Goal: Task Accomplishment & Management: Complete application form

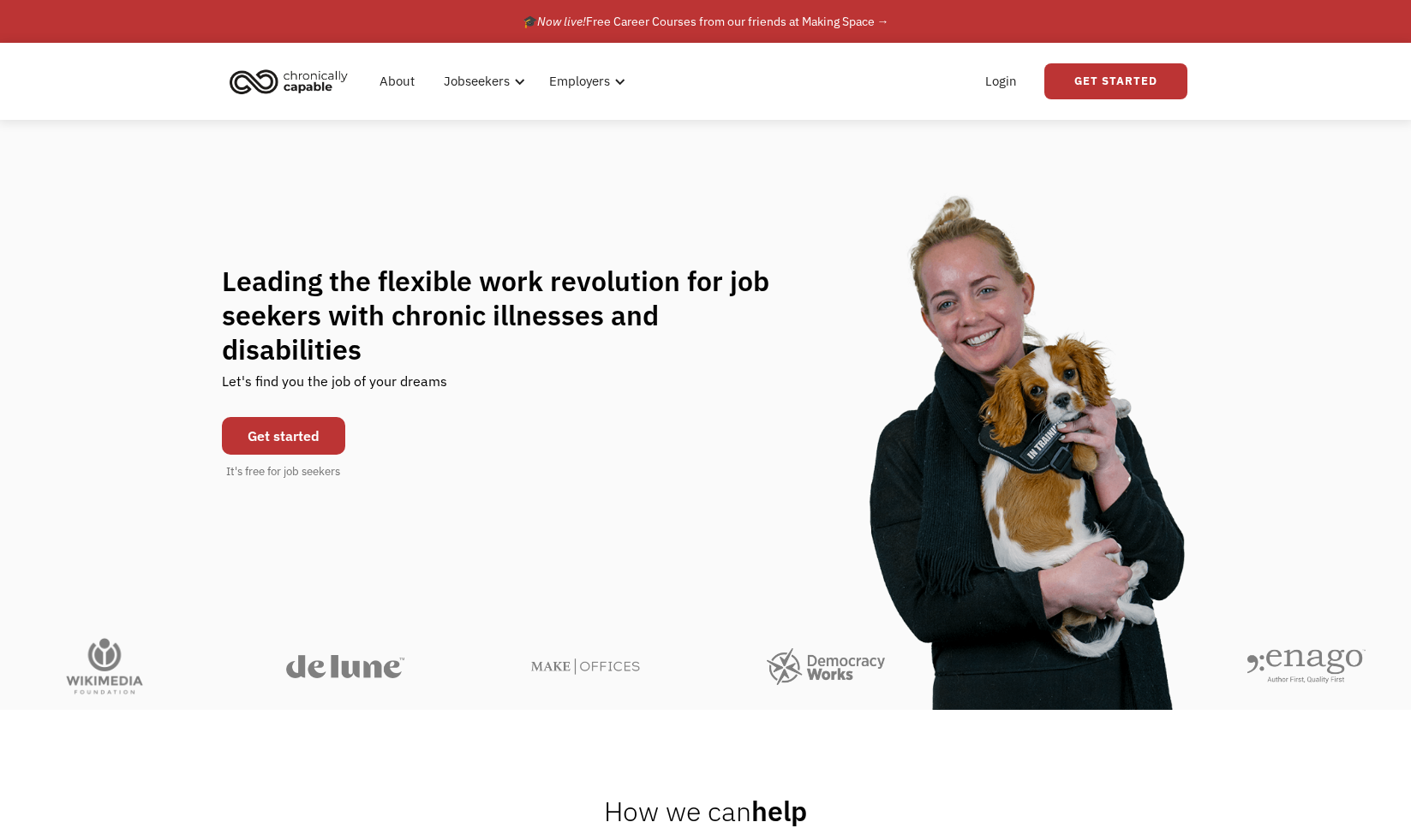
click at [310, 425] on link "Get started" at bounding box center [283, 436] width 123 height 38
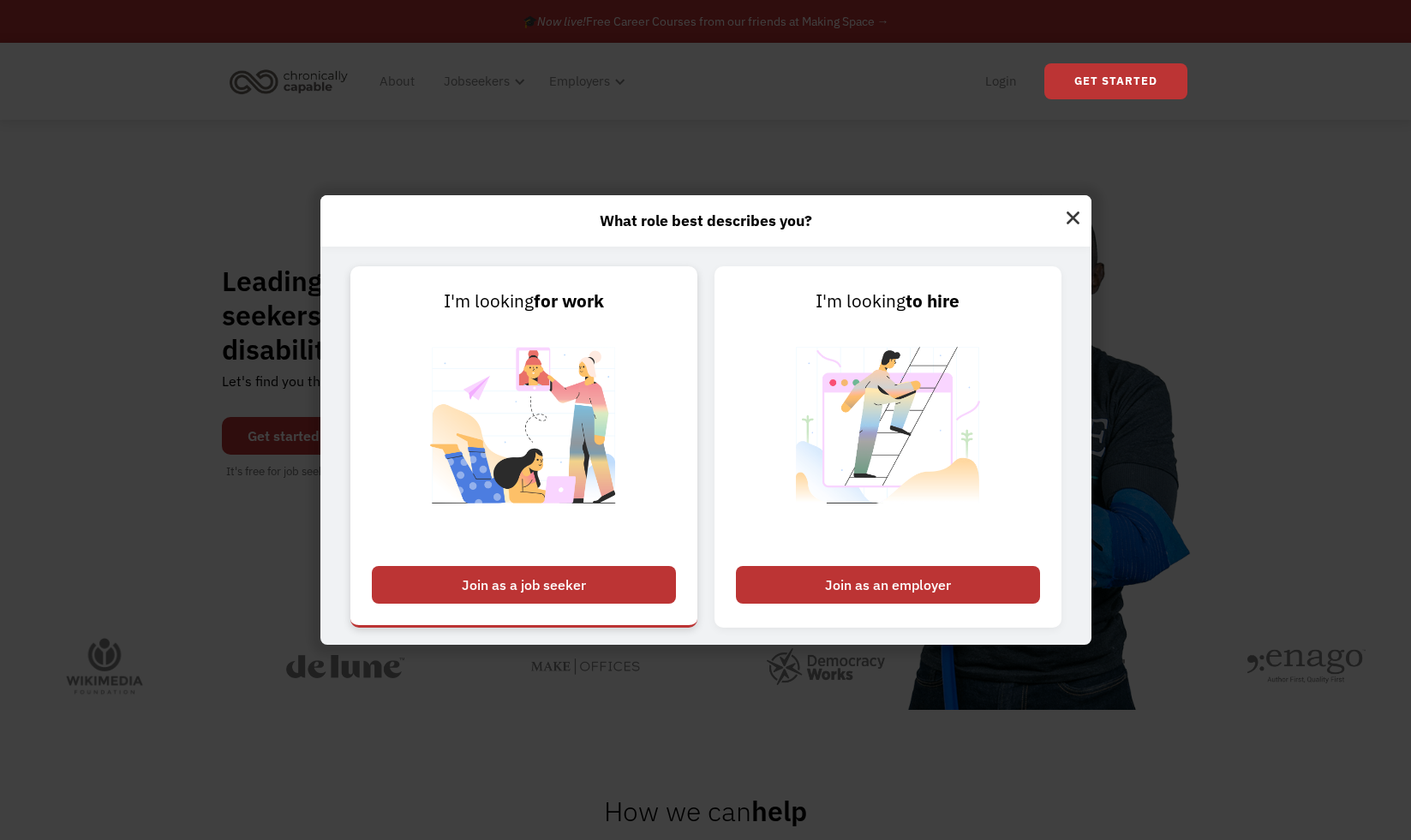
click at [451, 582] on div "Join as a job seeker" at bounding box center [523, 584] width 304 height 38
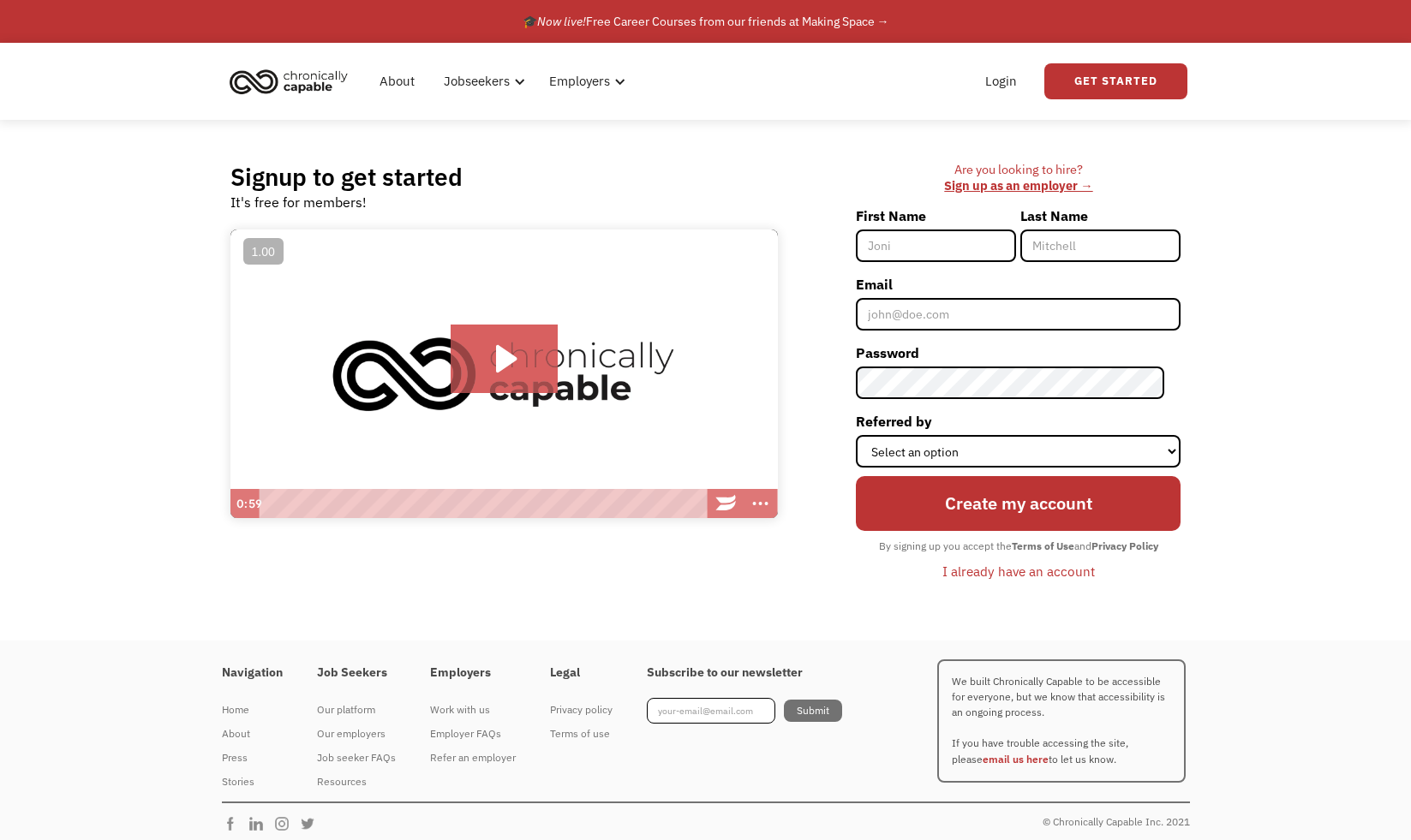
click at [955, 237] on input "First Name" at bounding box center [936, 246] width 161 height 33
type input "[PERSON_NAME]"
click at [993, 320] on input "Email" at bounding box center [1019, 314] width 325 height 33
type input "nicolinaJG@gmail.com"
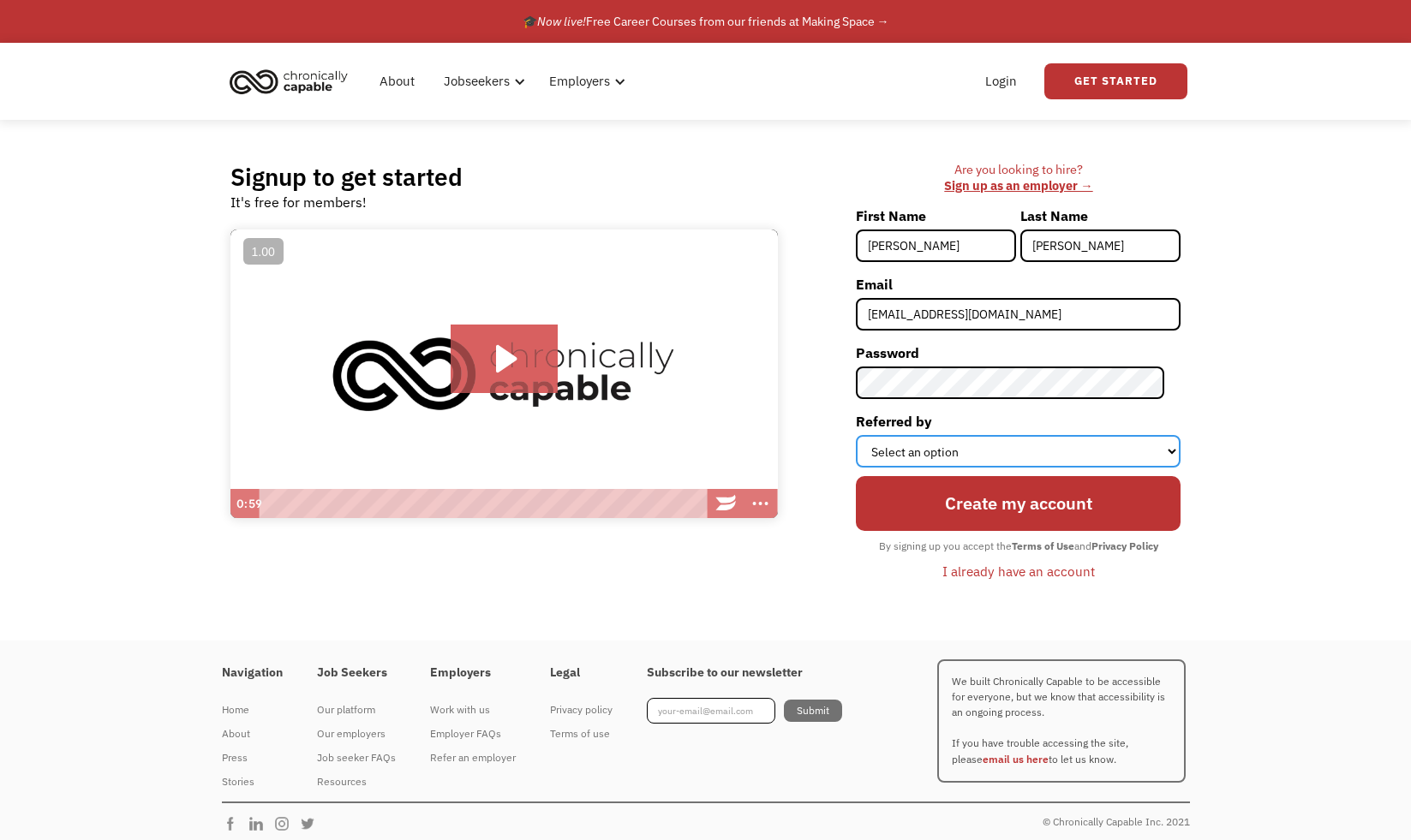
click at [917, 445] on select "Select an option Instagram Facebook Twitter Search Engine News Article Word of …" at bounding box center [1019, 451] width 325 height 33
select select "Other"
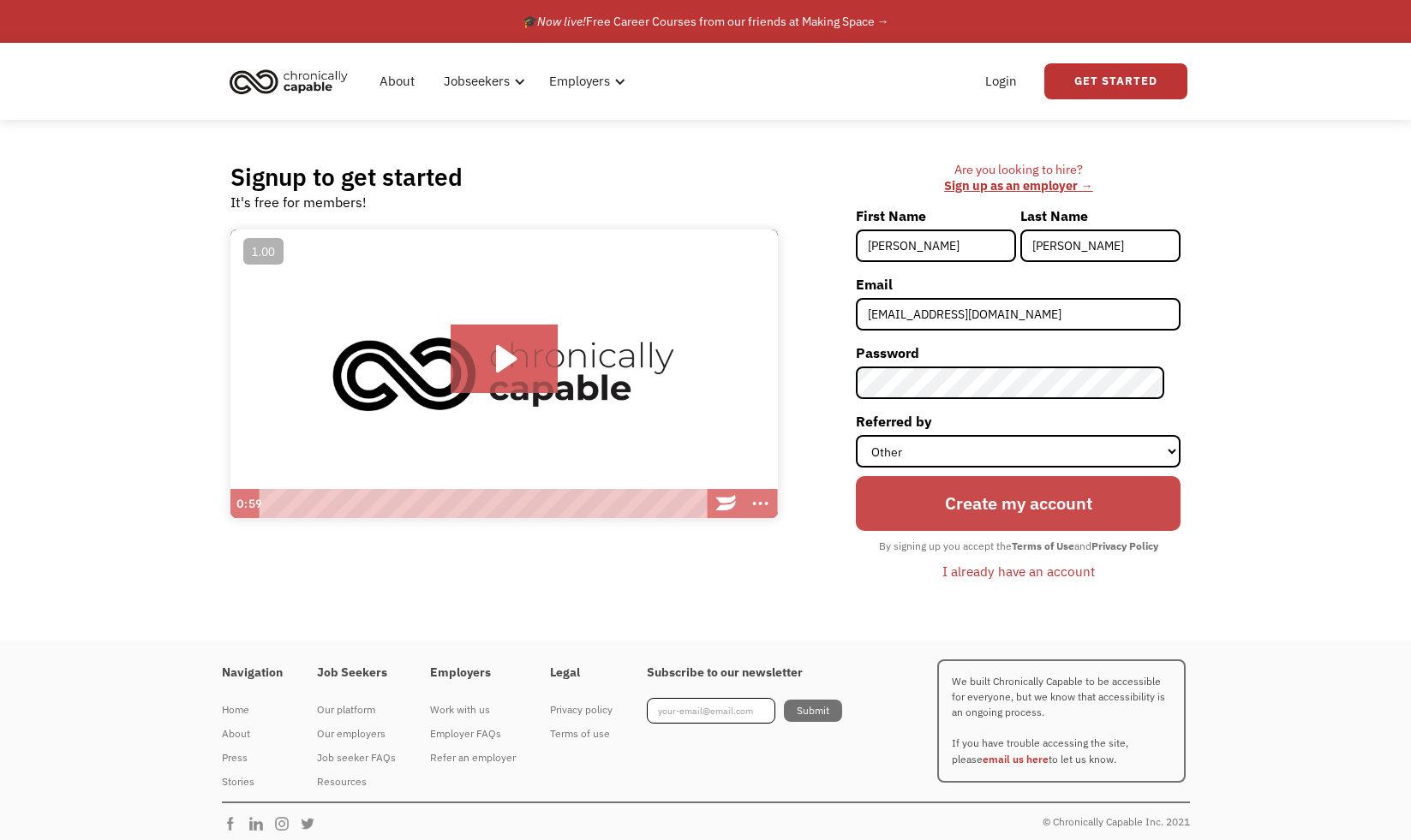
click at [1019, 508] on input "Create my account" at bounding box center [1019, 503] width 325 height 53
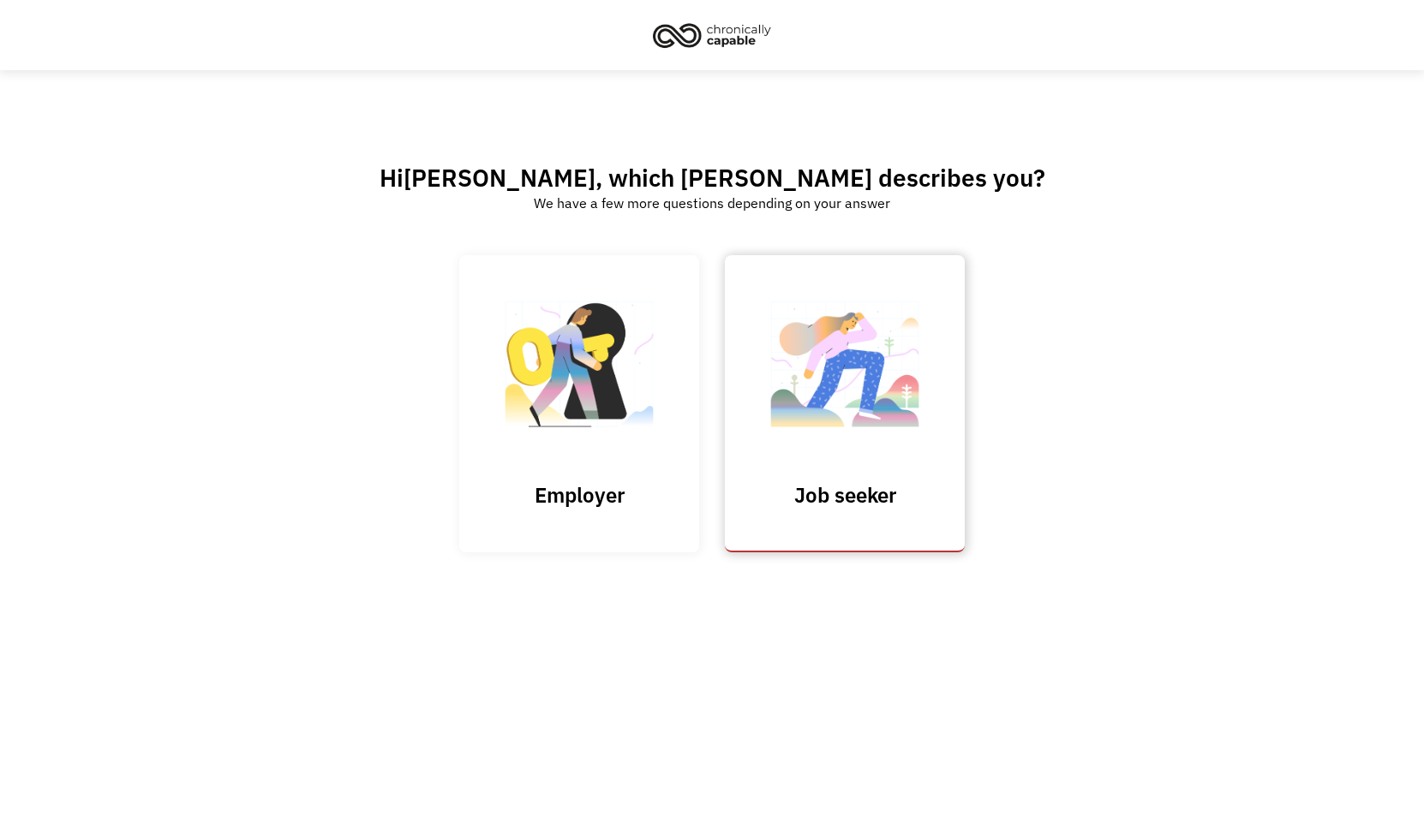
click at [810, 424] on img at bounding box center [844, 372] width 171 height 167
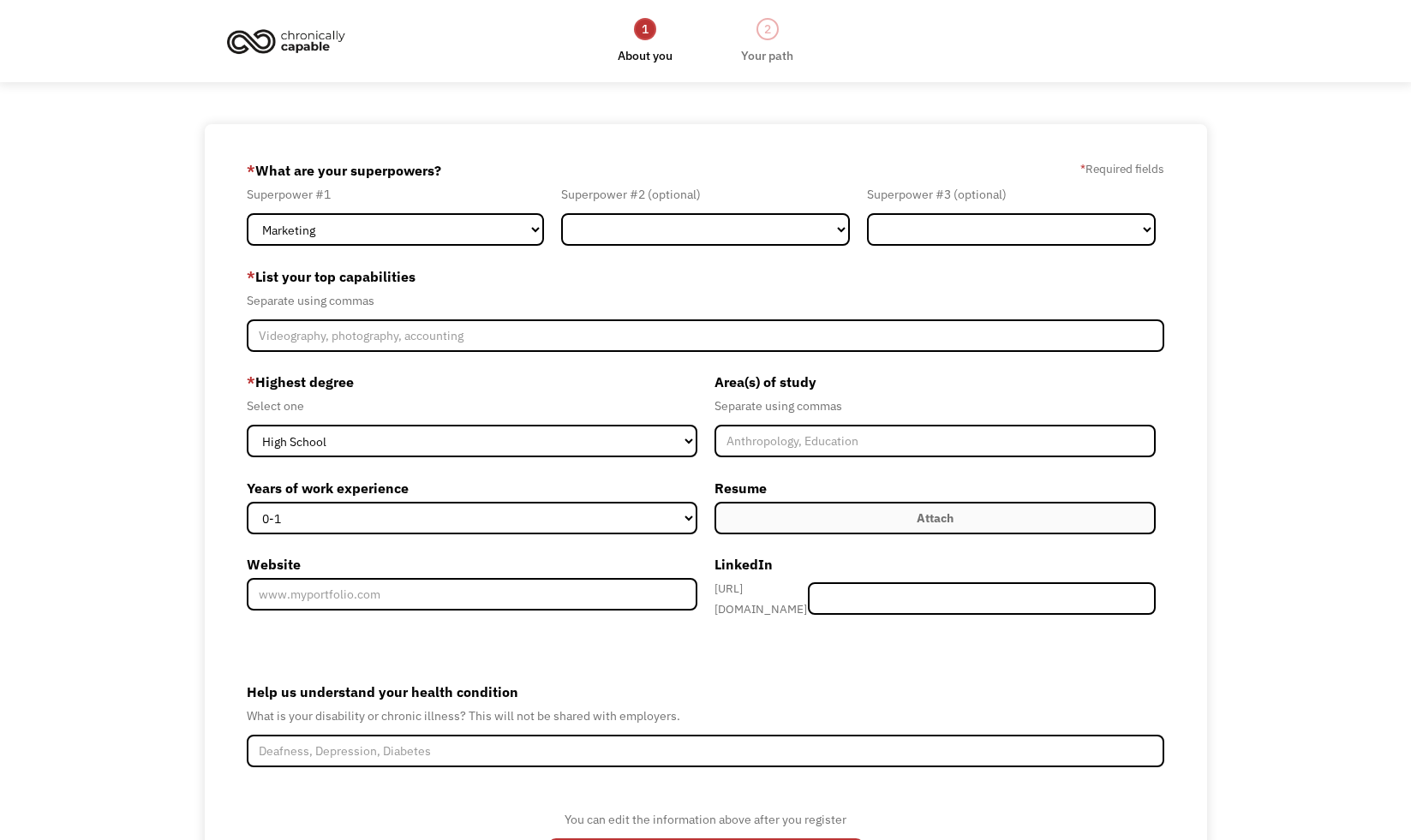
click at [416, 248] on form "68a8b6281387daa21e84b4f7 nicolinajg@gmail.com Nicolina Gallo Other * What are y…" at bounding box center [706, 532] width 918 height 752
click at [427, 227] on select "Marketing Human Resources Finance Technology Operations Sales Industrial & Manu…" at bounding box center [395, 229] width 297 height 33
select select "Science & Education"
click at [627, 236] on select "Marketing Human Resources Finance Technology Operations Sales Industrial & Manu…" at bounding box center [705, 229] width 288 height 33
select select "Design"
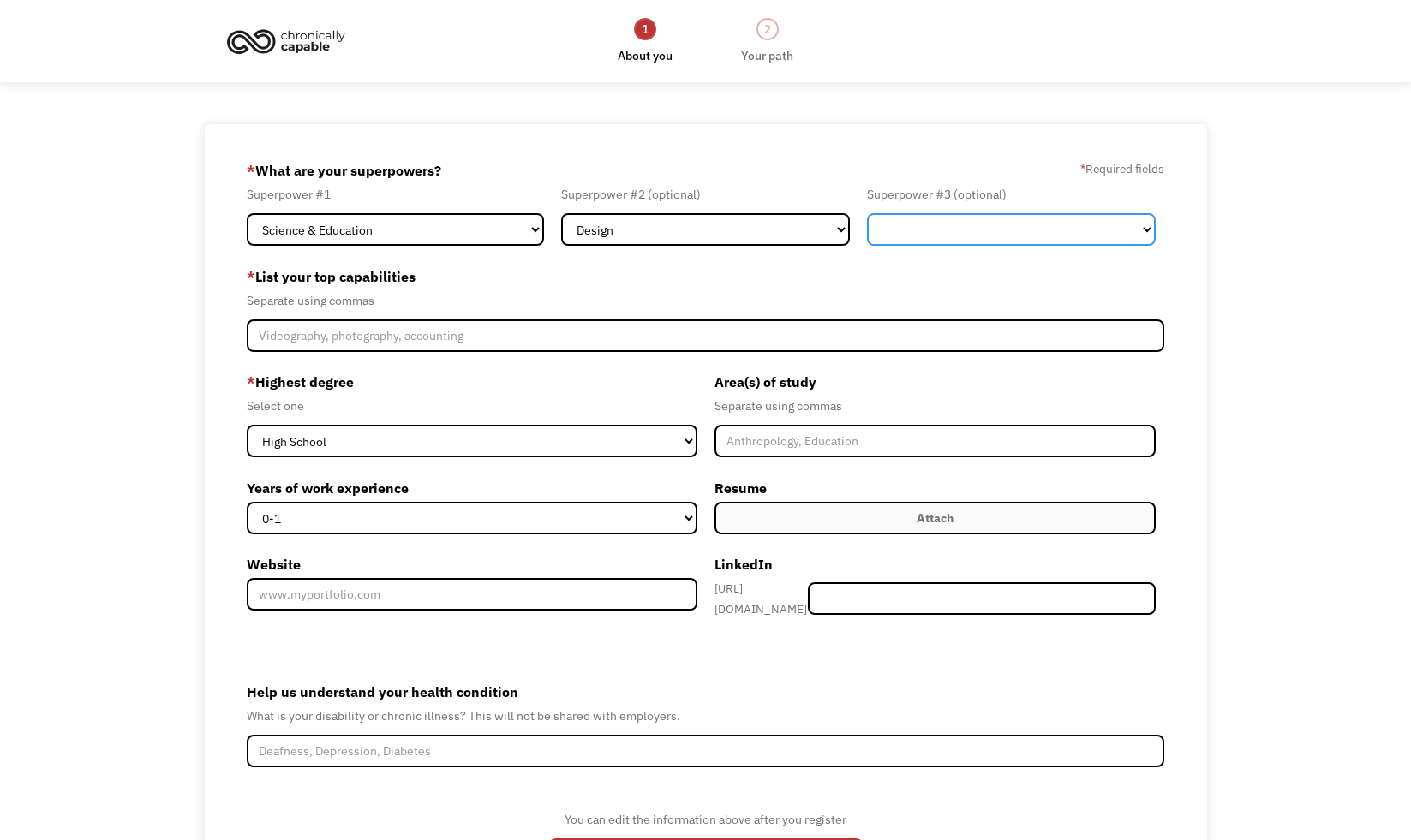
click at [905, 231] on select "Marketing Human Resources Finance Technology Operations Sales Industrial & Manu…" at bounding box center [1011, 229] width 288 height 33
select select "Administration"
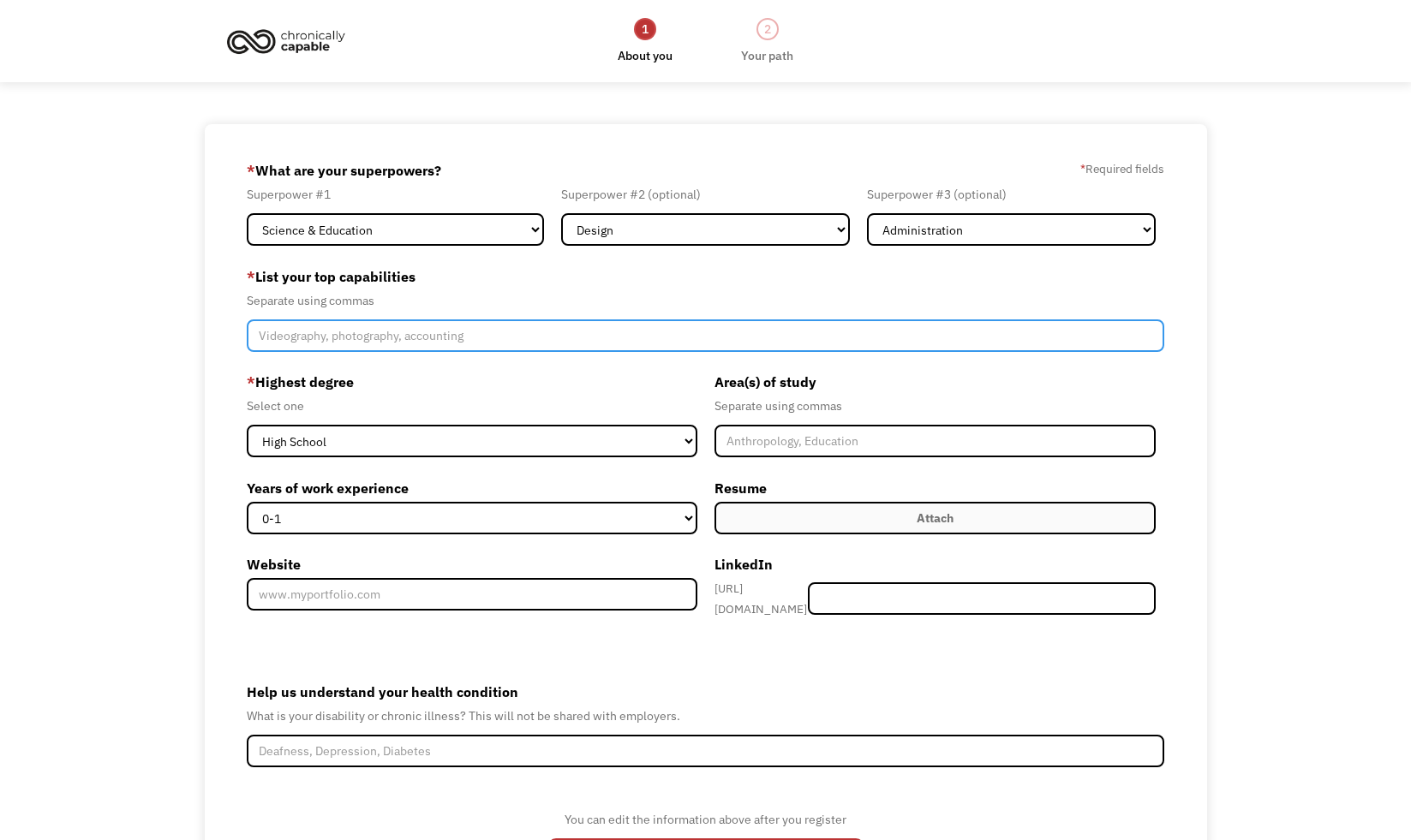
click at [306, 334] on input "Member-Create-Step1" at bounding box center [706, 335] width 918 height 33
paste input "Adobe Photoshop, Illustrator, InDesign, Procreate, Figma, SEO, Editorial Writin…"
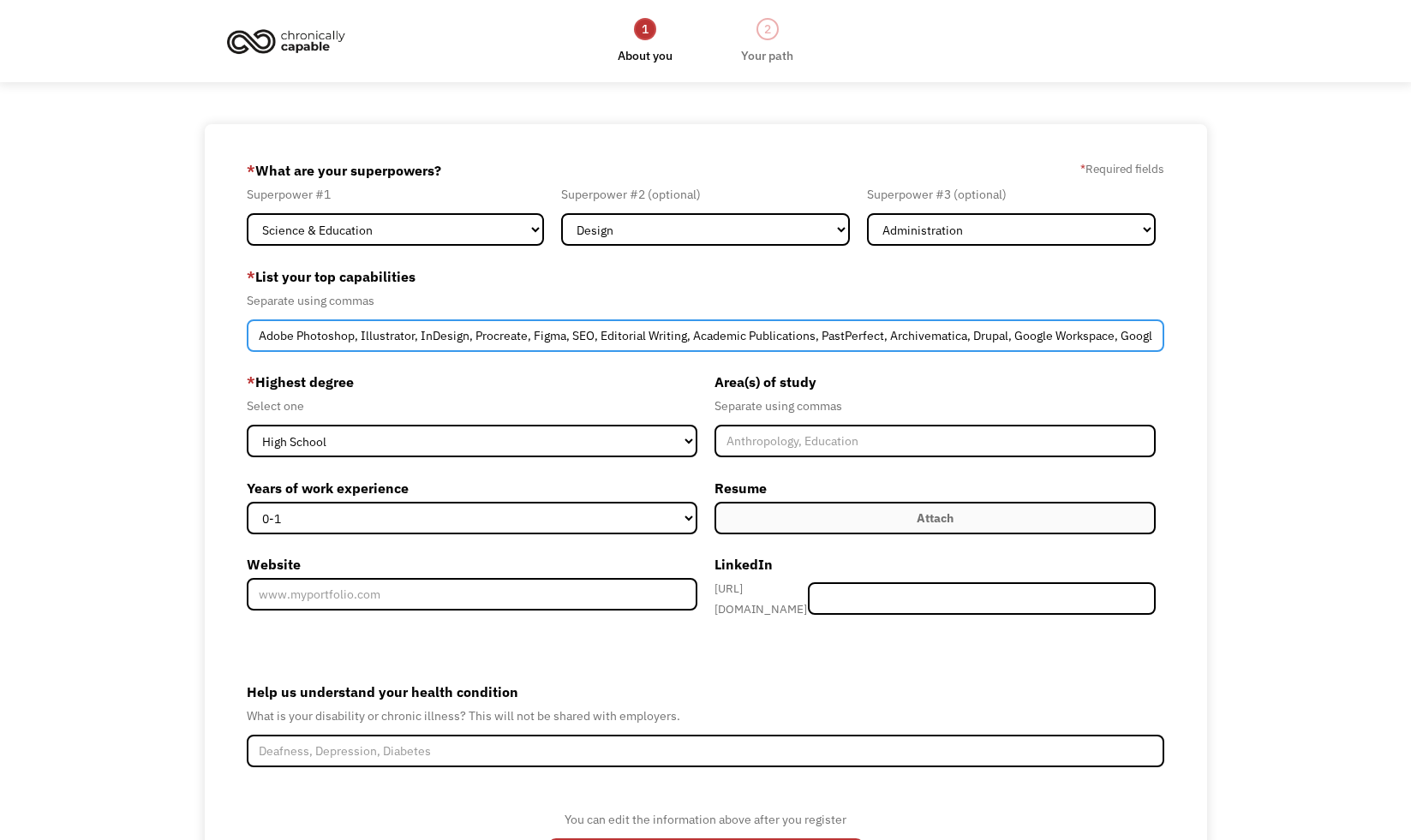
click at [551, 321] on input "Adobe Photoshop, Illustrator, InDesign, Procreate, Figma, SEO, Editorial Writin…" at bounding box center [706, 335] width 918 height 33
click at [547, 334] on input "Adobe Photoshop, Illustrator, InDesign, Procreate, Figma, SEO, Editorial Writin…" at bounding box center [706, 335] width 918 height 33
click at [282, 330] on input "Adobe Photoshop, Illustrator, InDesign, Procreate, Figma, SEO, Editorial Writin…" at bounding box center [706, 335] width 918 height 33
paste input "Creative Suite, Figma, SEO, Editorial Writing, Google Analytics, Drupal, Qualtr…"
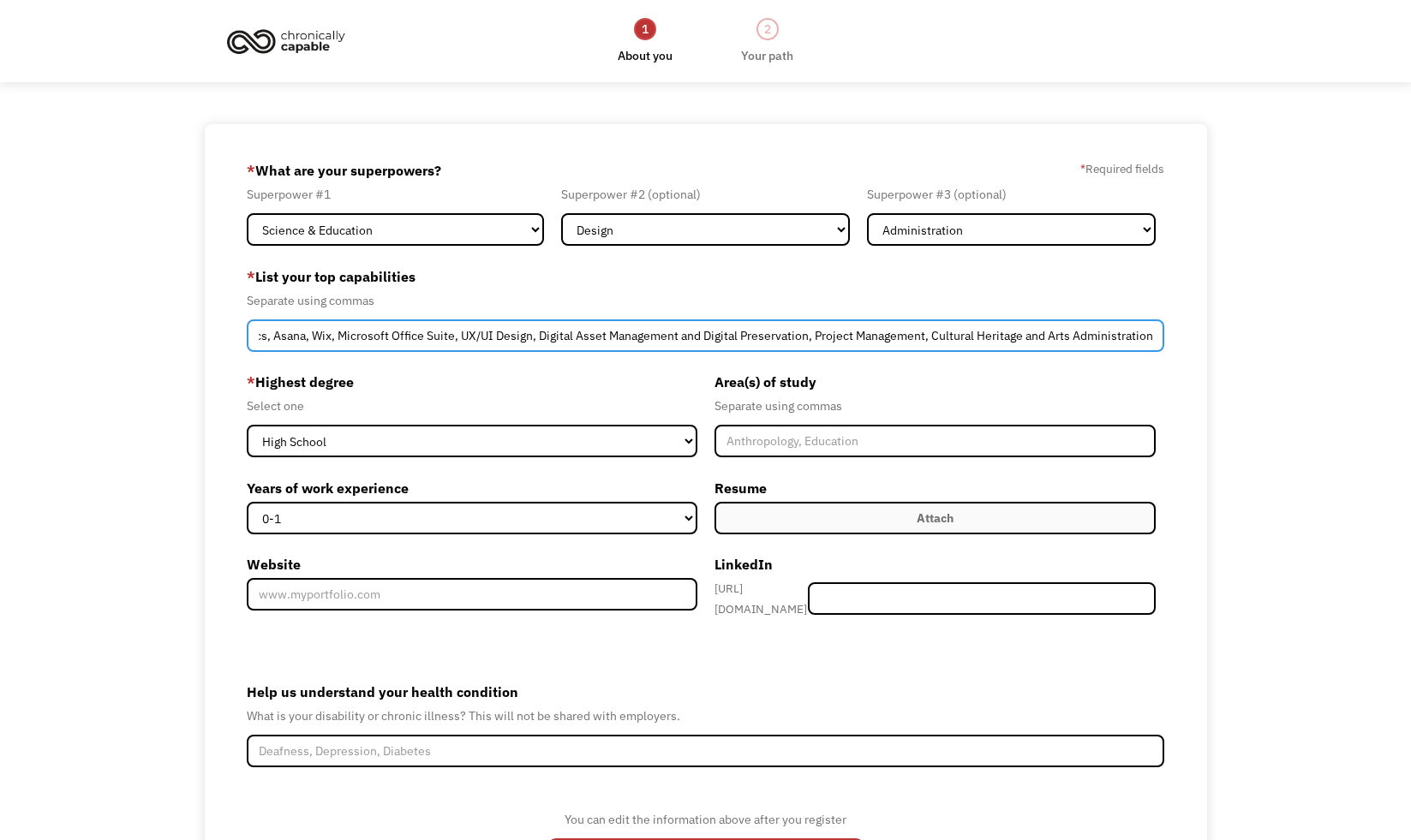
type input "Adobe Creative Suite, Figma, SEO, Editorial Writing, Google Analytics, Drupal, …"
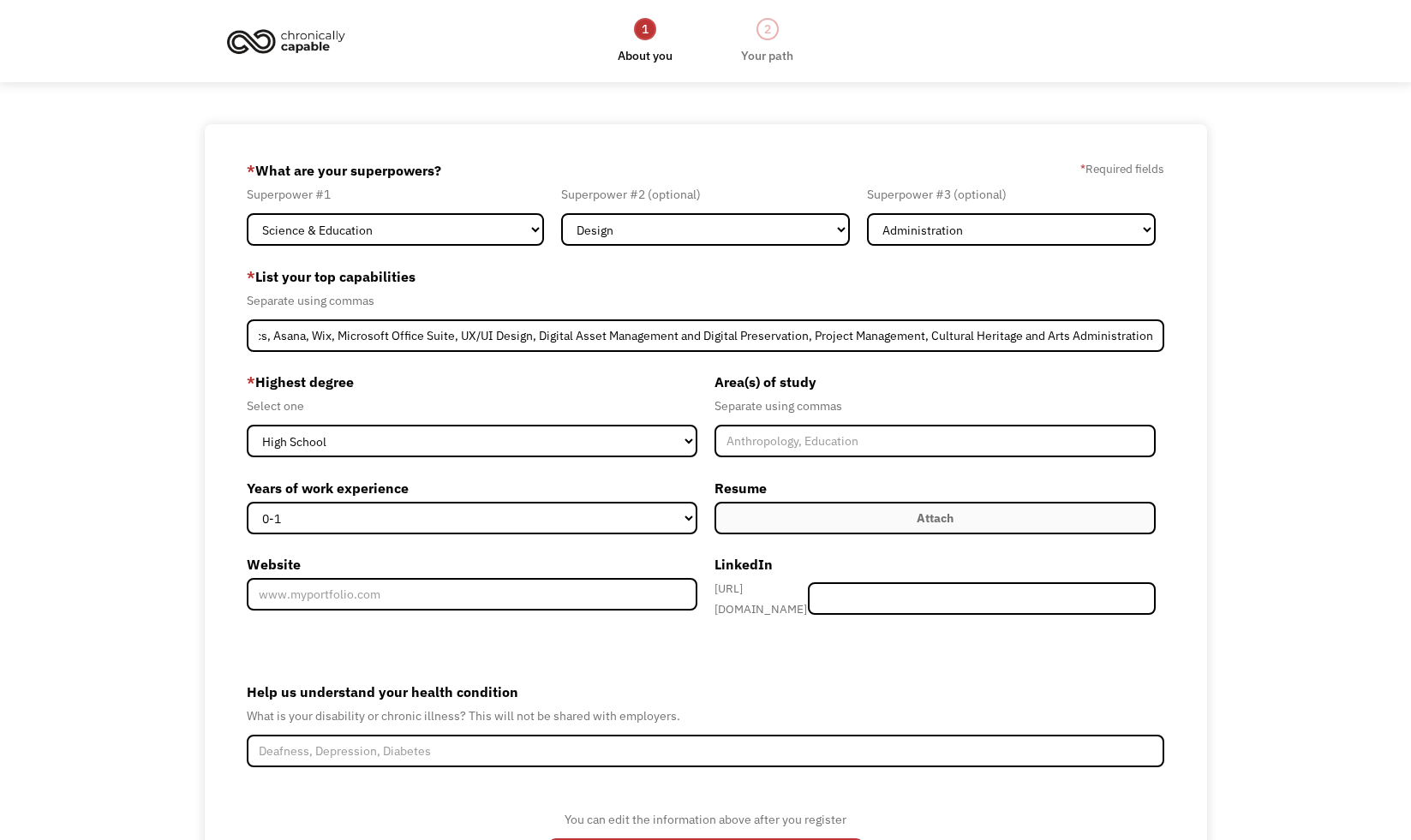
scroll to position [0, 0]
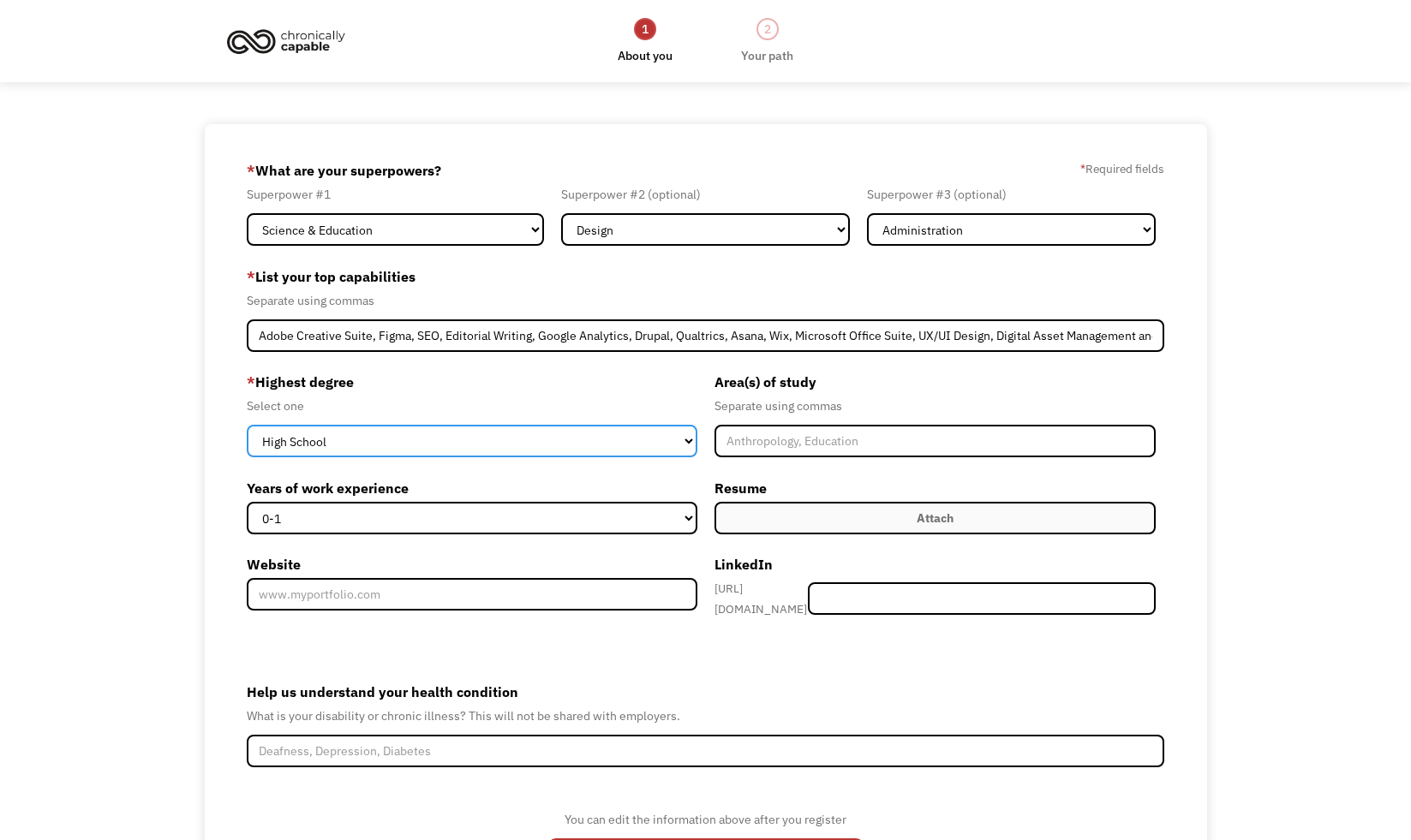
click at [534, 437] on select "High School Associates Bachelors Master's PhD" at bounding box center [472, 441] width 451 height 33
select select "masters"
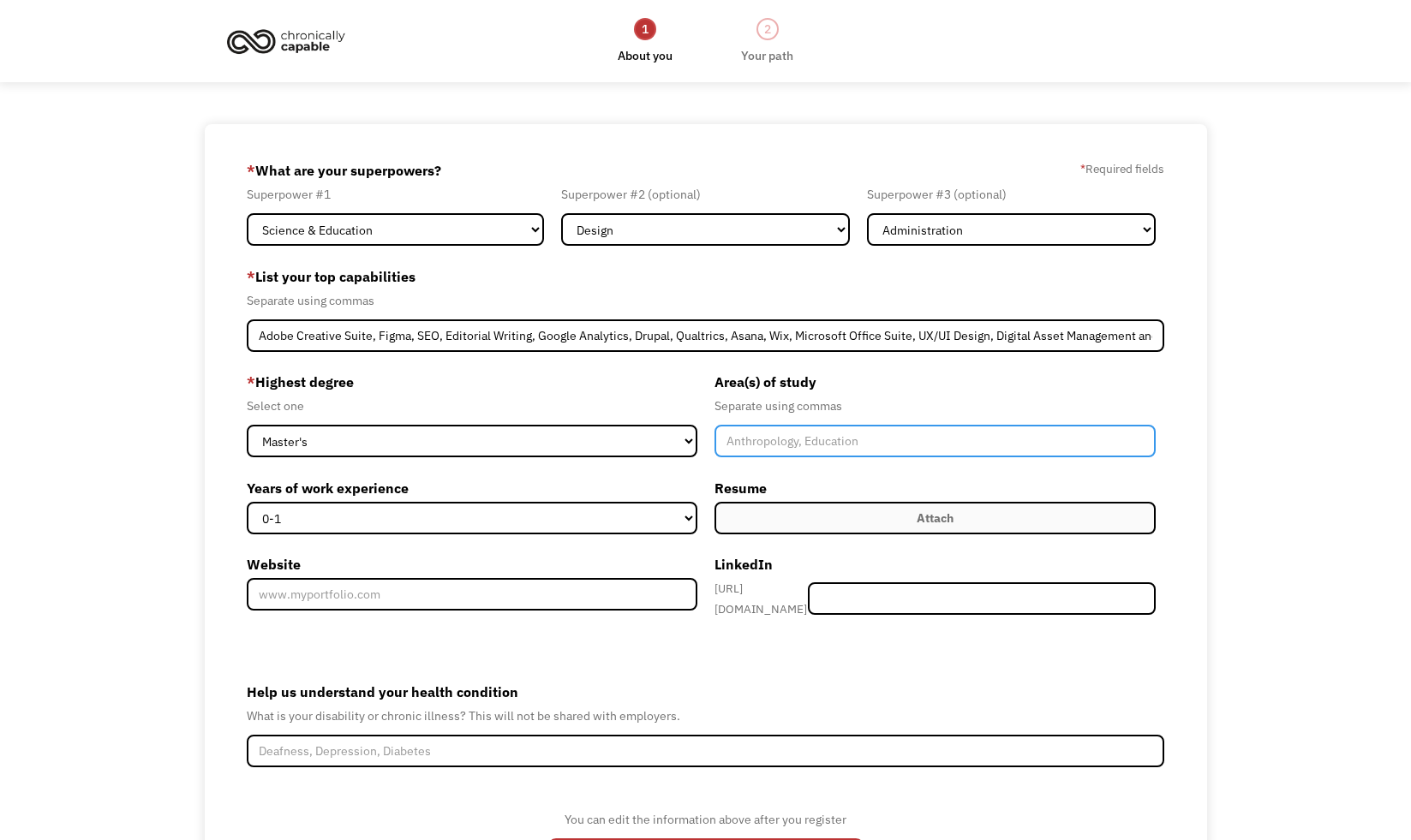
click at [734, 444] on input "Member-Create-Step1" at bounding box center [935, 441] width 442 height 33
type input "Museology, Digital Curation, Non-Profit Management"
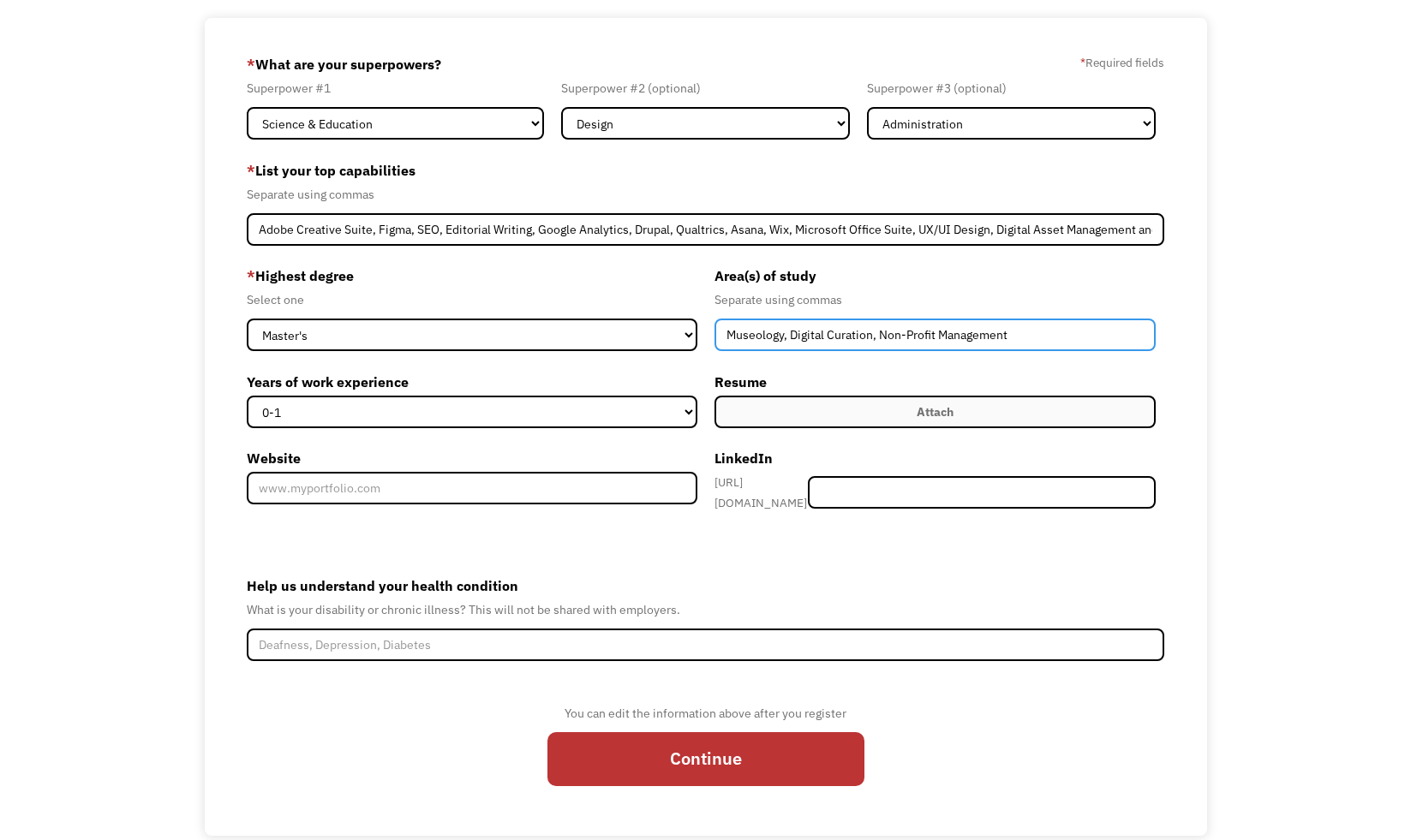
scroll to position [136, 0]
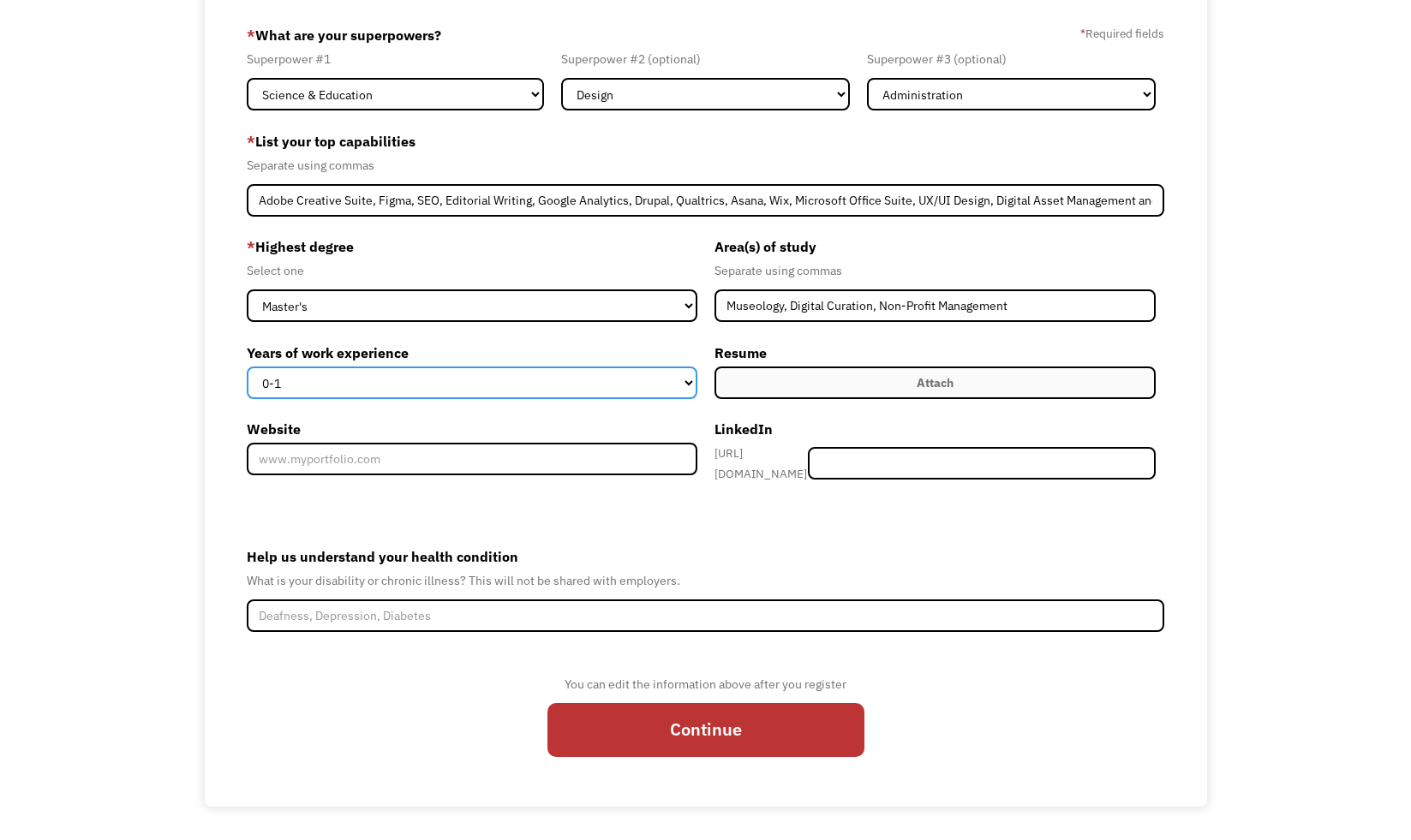
click at [635, 386] on select "0-1 2-4 5-10 11-15 15+" at bounding box center [472, 382] width 451 height 33
select select "5-10"
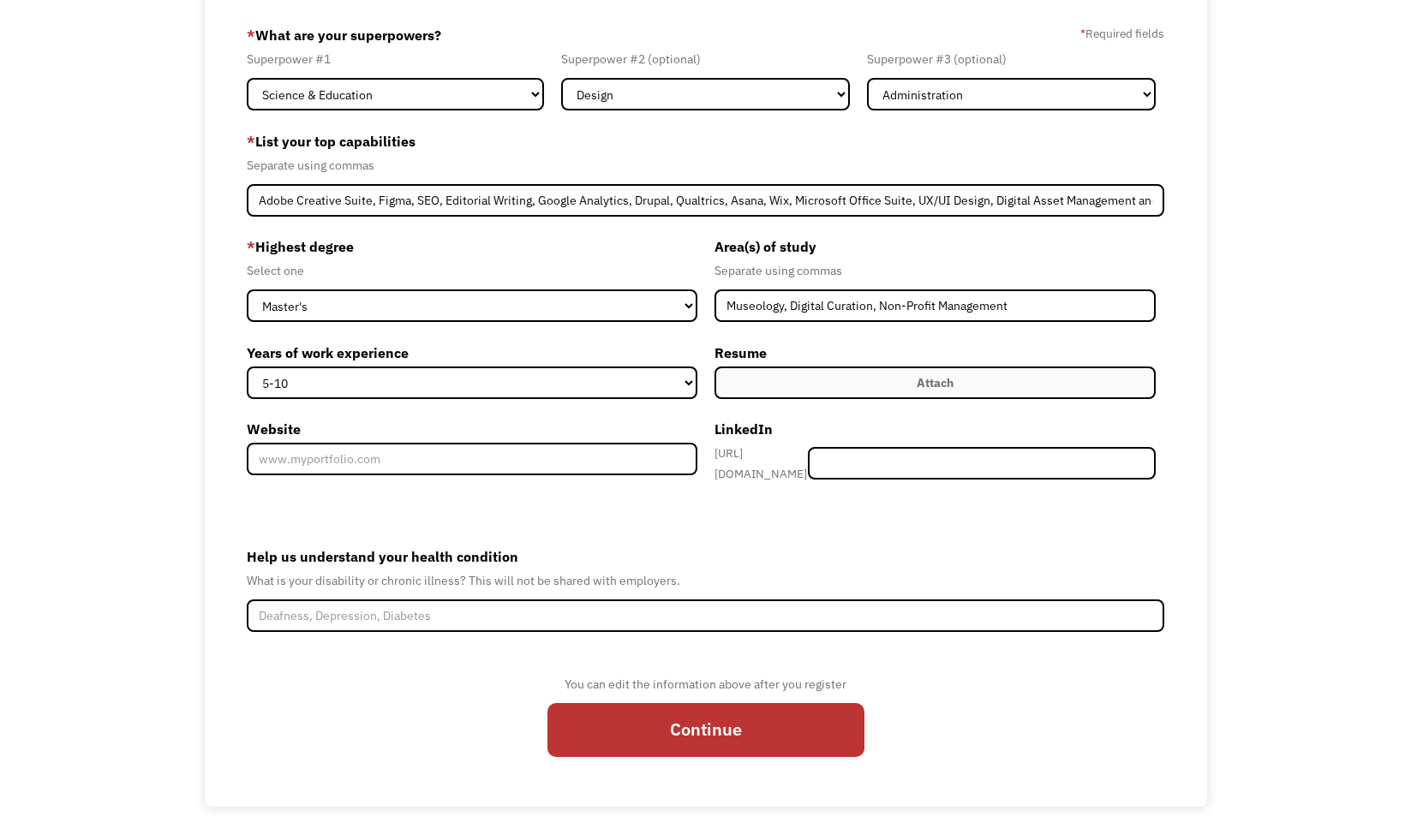
click at [779, 377] on label "Attach" at bounding box center [935, 382] width 442 height 33
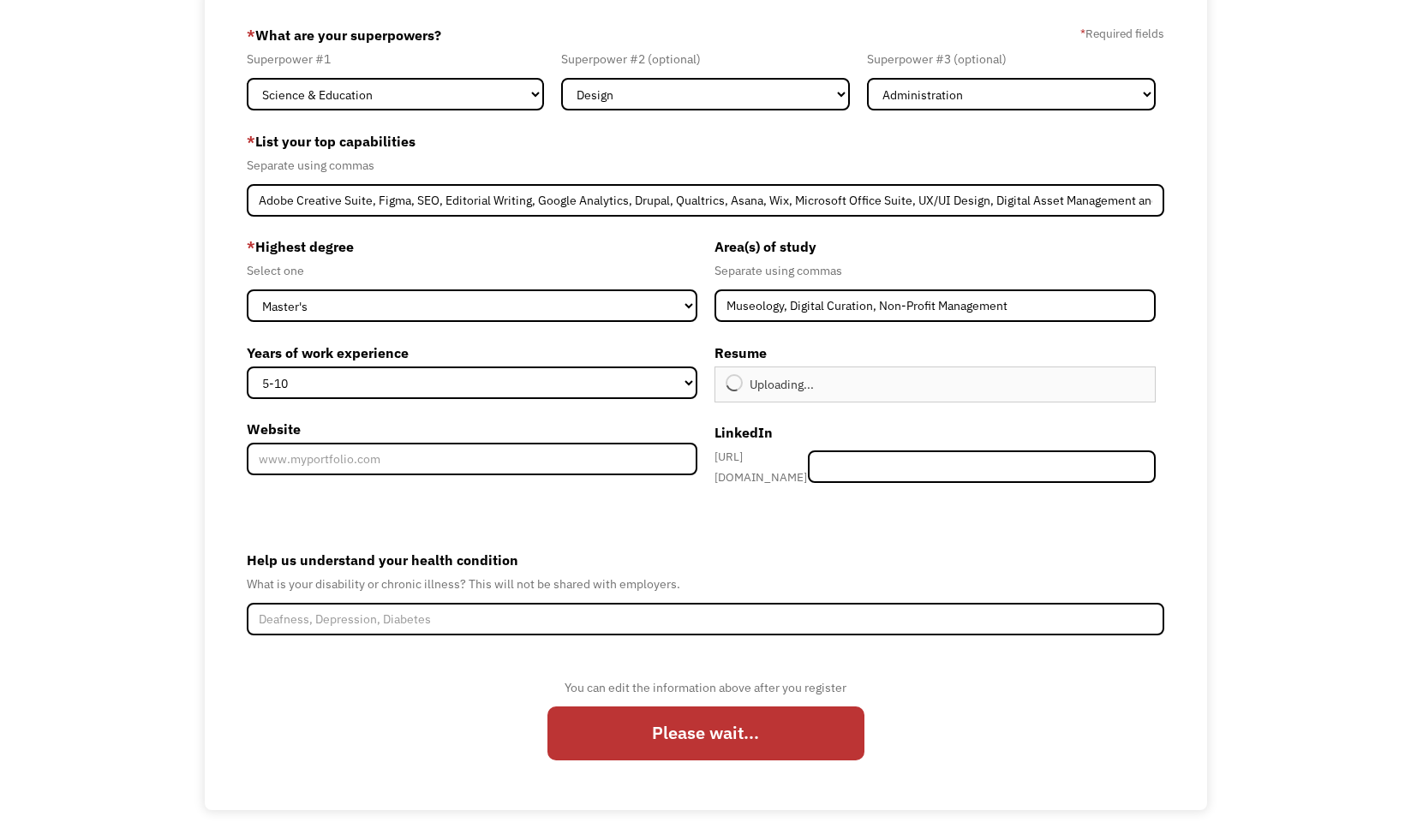
type input "Continue"
click at [906, 464] on input "Member-Create-Step1" at bounding box center [981, 467] width 348 height 33
paste input "[URL][DOMAIN_NAME]"
type input "[URL][DOMAIN_NAME]"
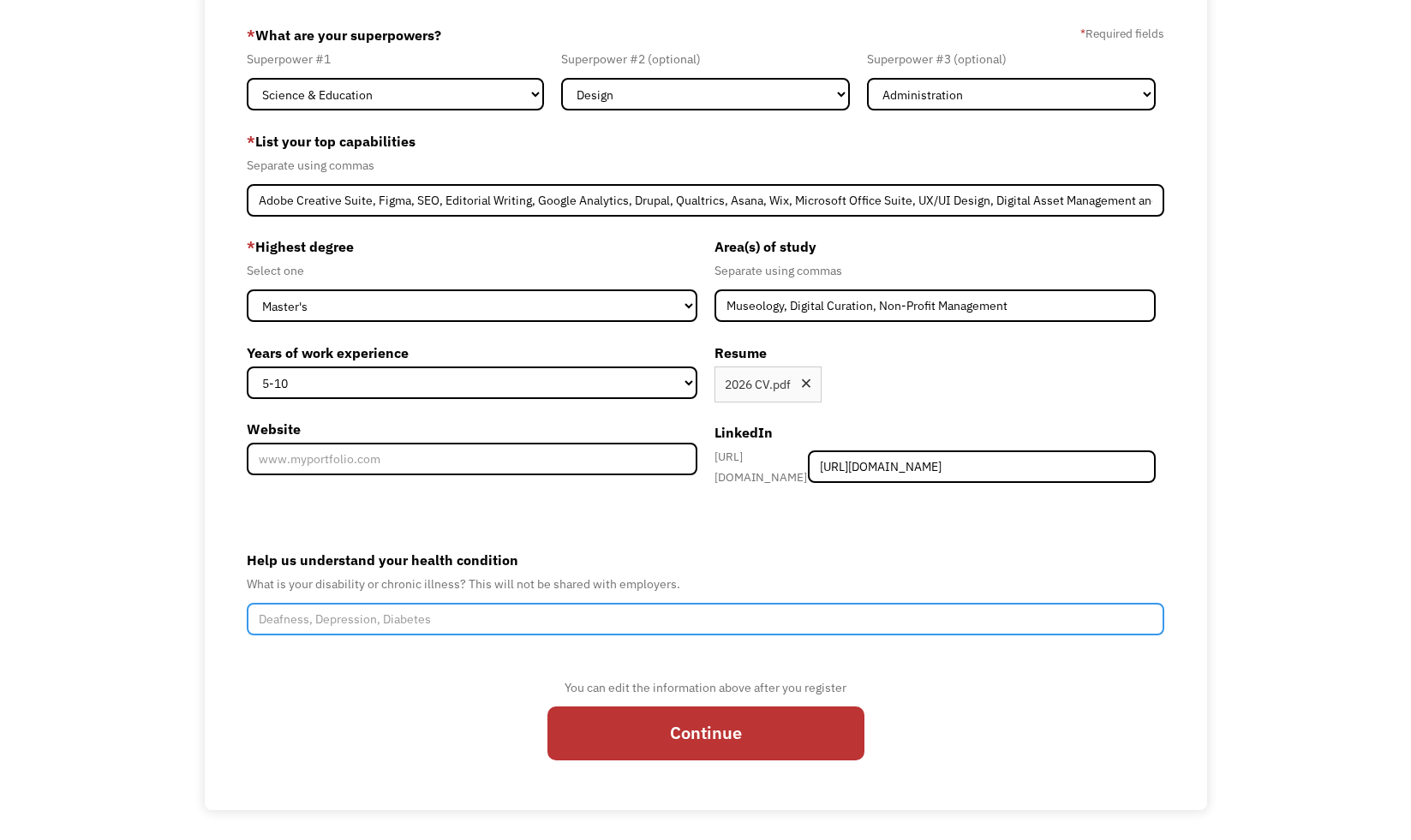
click at [502, 607] on input "Help us understand your health condition" at bounding box center [706, 619] width 918 height 33
type input "Anoxic [MEDICAL_DATA] survivor with resultant significant [MEDICAL_DATA] (left …"
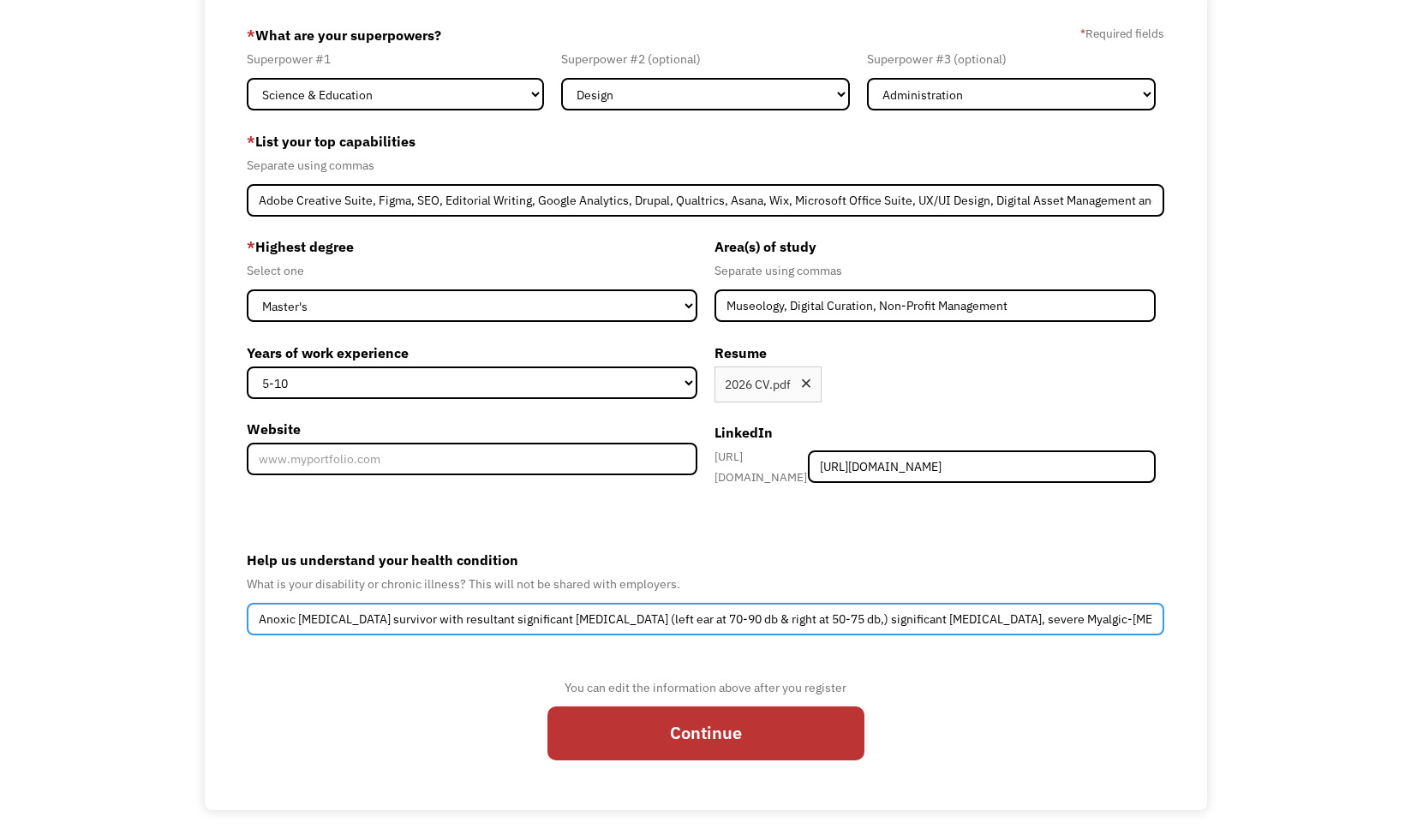
click at [464, 613] on input "Anoxic [MEDICAL_DATA] survivor with resultant significant [MEDICAL_DATA] (left …" at bounding box center [706, 619] width 918 height 33
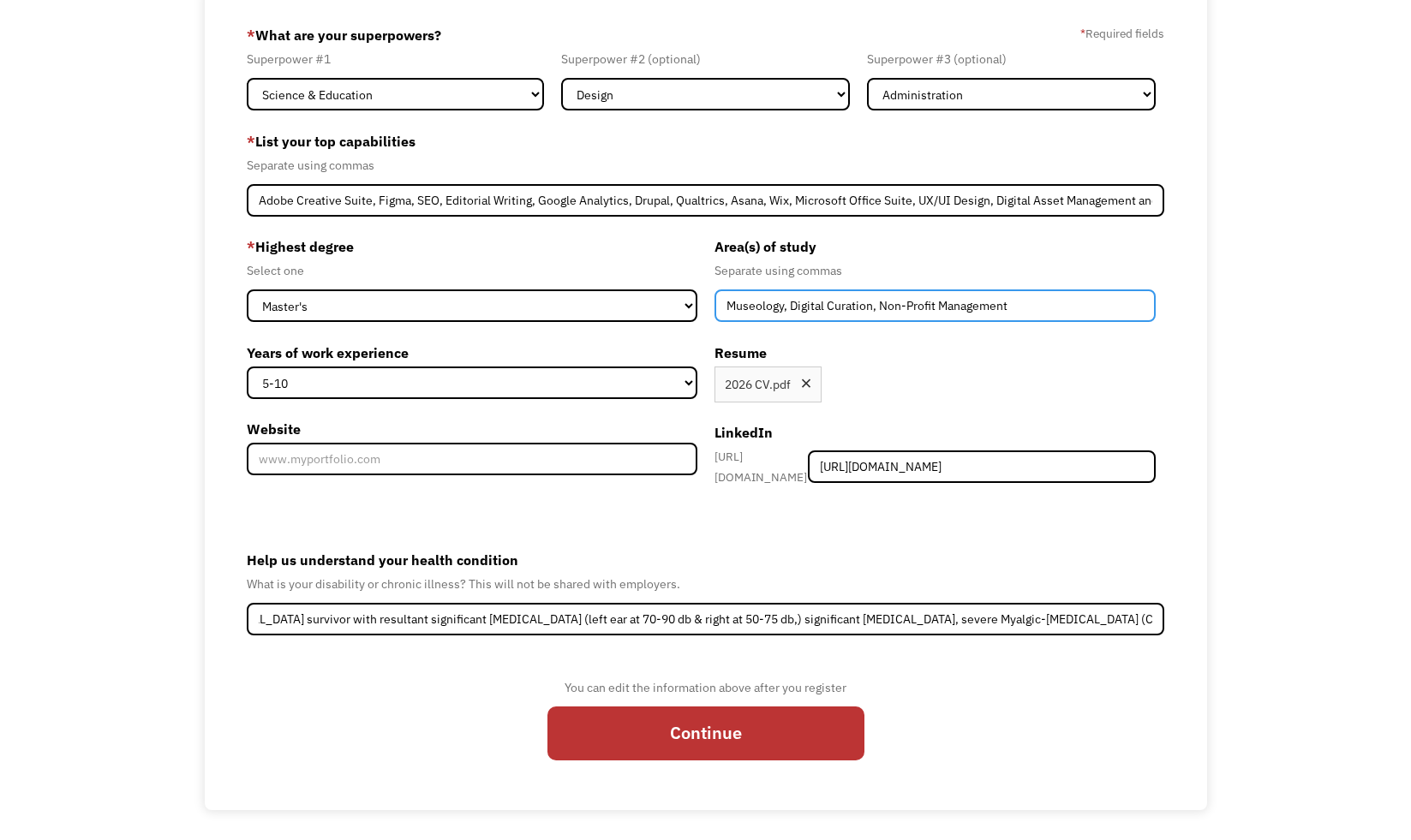
click at [1010, 308] on input "Museology, Digital Curation, Non-Profit Management" at bounding box center [935, 305] width 442 height 33
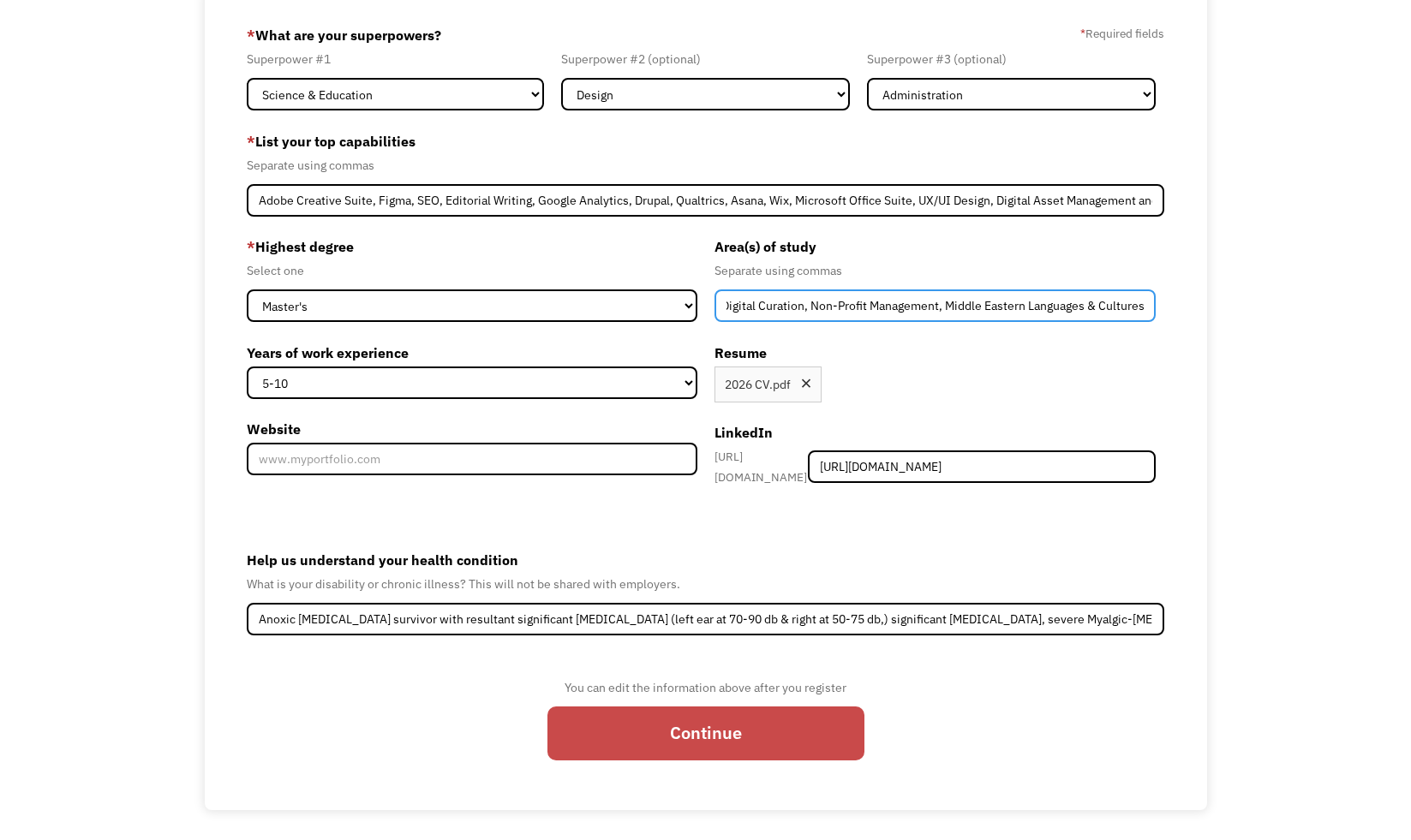
type input "Museology, Digital Curation, Non-Profit Management, Middle Eastern Languages & …"
click at [741, 719] on input "Continue" at bounding box center [706, 733] width 317 height 53
type input "Please wait..."
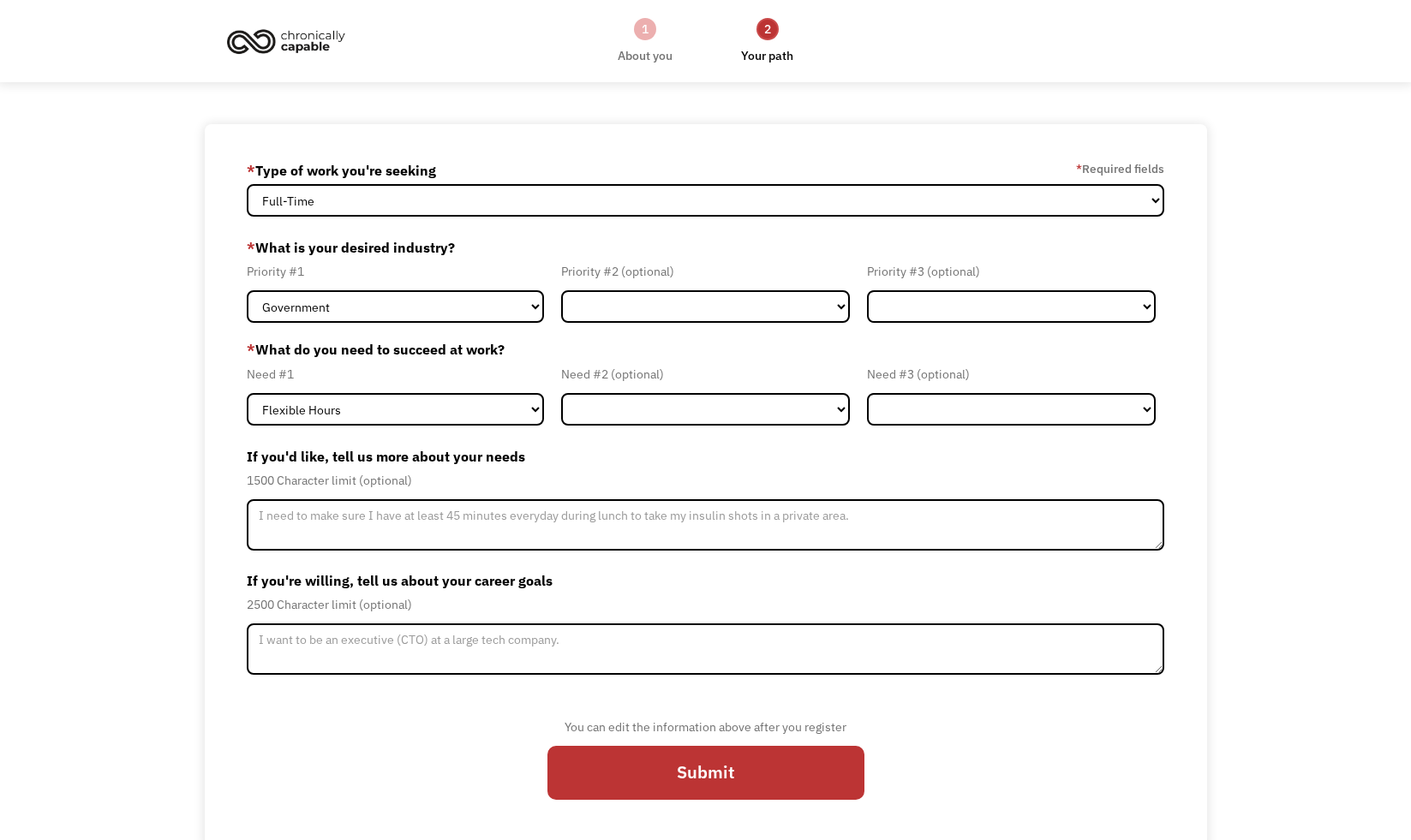
click at [776, 180] on div "* Type of work you're seeking * Required fields" at bounding box center [706, 170] width 918 height 28
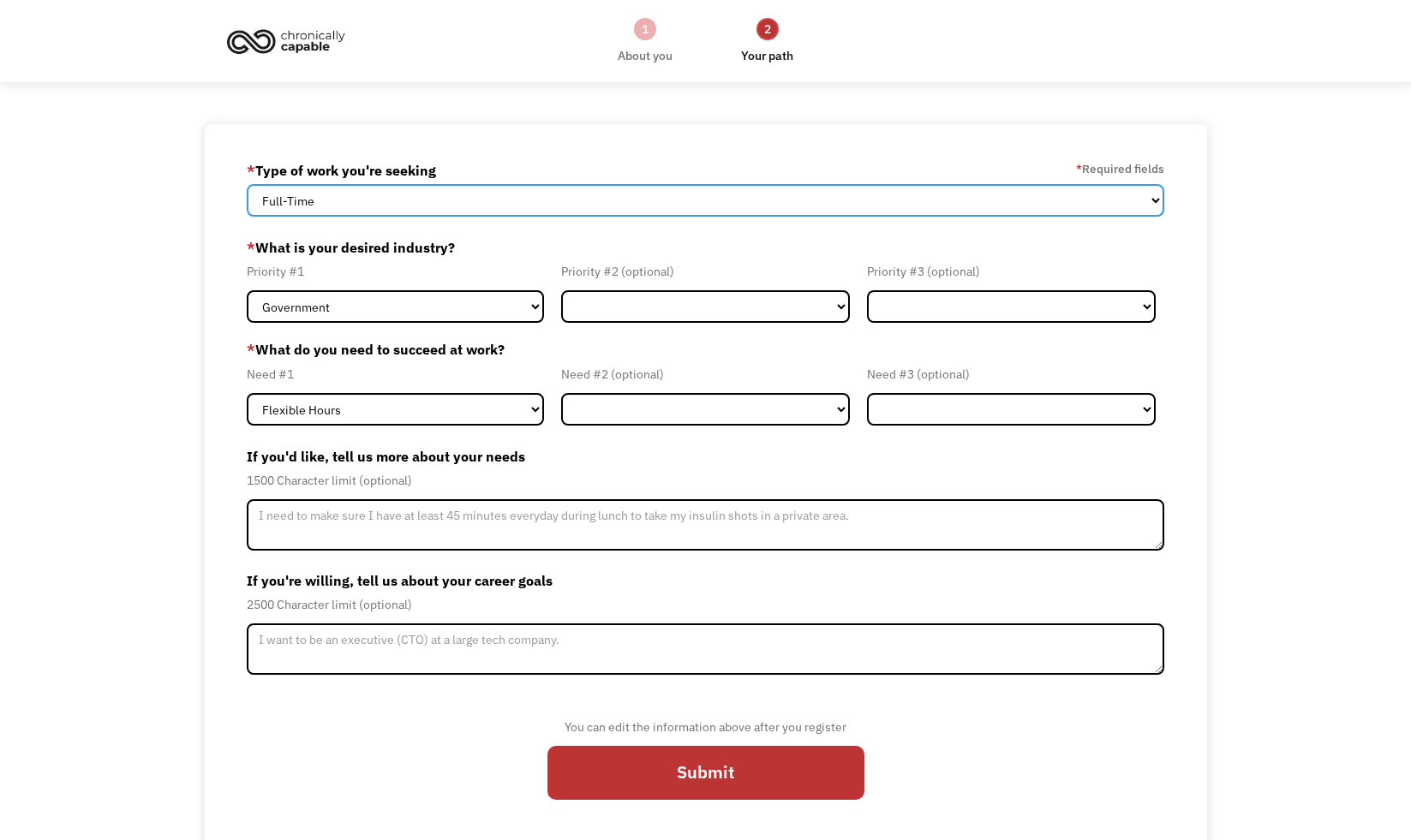
click at [777, 194] on select "Full-Time Part-Time Both Full-Time and Part-Time" at bounding box center [706, 200] width 918 height 33
select select "Both Full-Time and Part-Time"
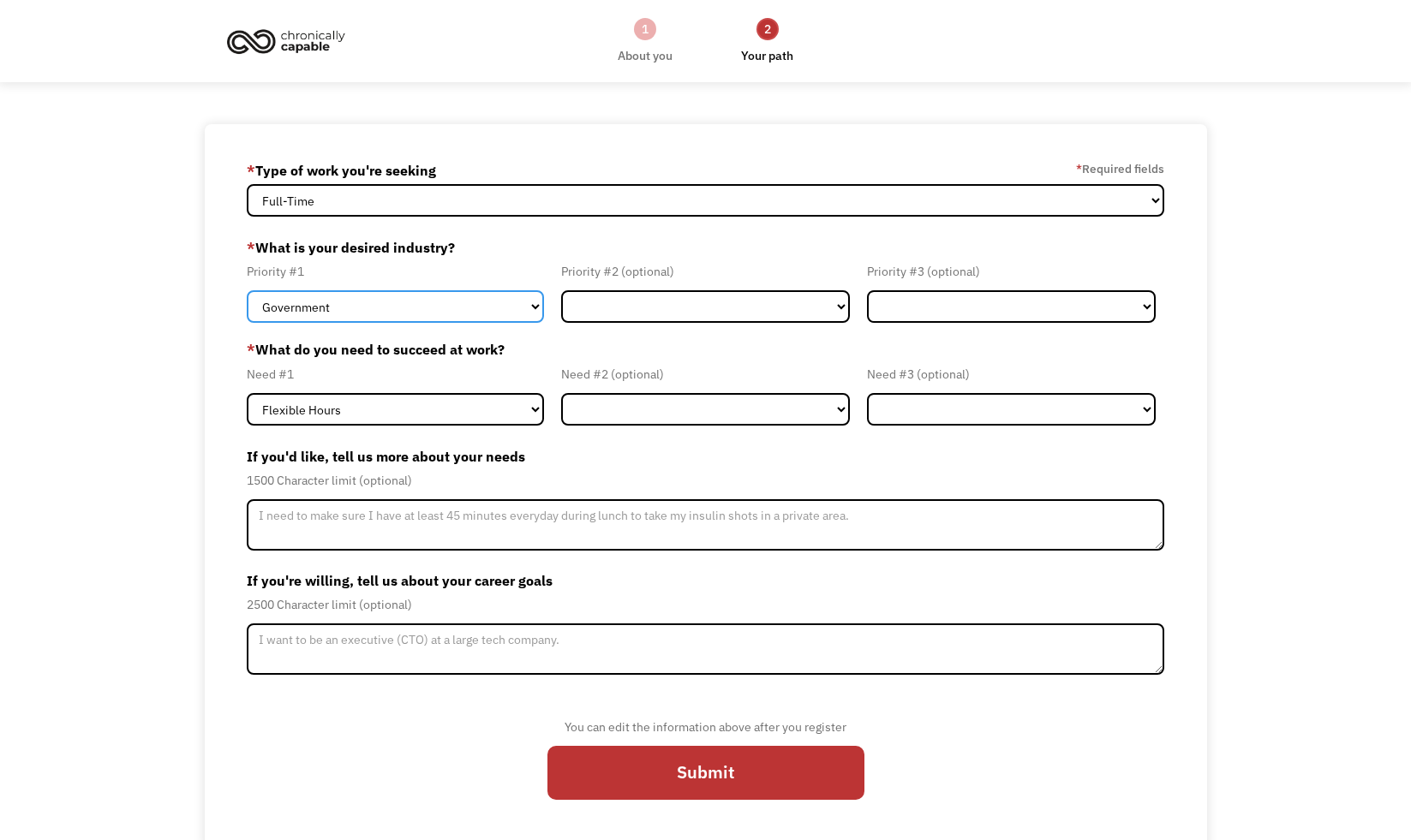
click at [502, 302] on select "Government Finance & Insurance Health & Social Care Tech & Engineering Creative…" at bounding box center [395, 306] width 297 height 33
select select "Education"
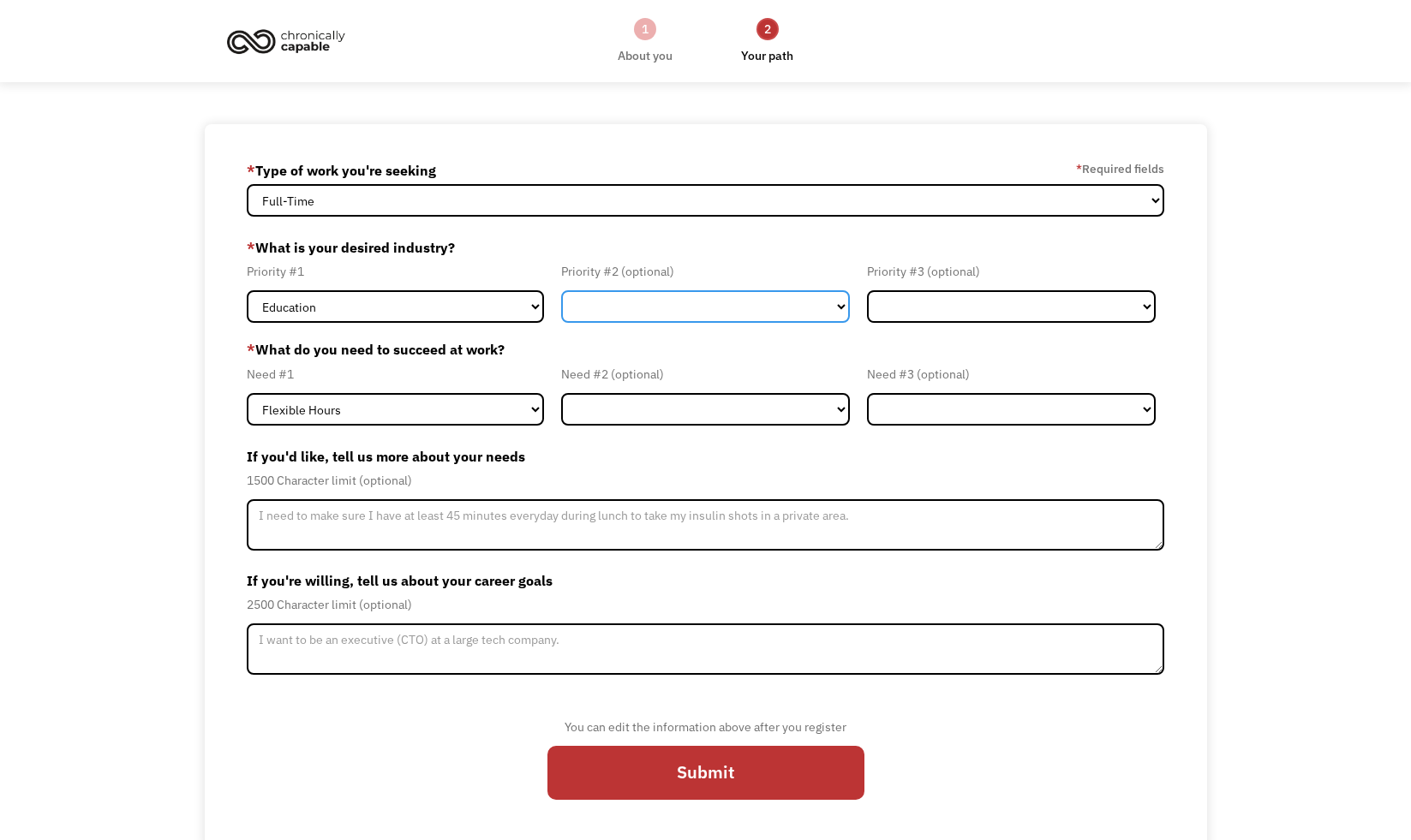
click at [606, 307] on select "Government Finance & Insurance Health & Social Care Tech & Engineering Creative…" at bounding box center [705, 306] width 288 height 33
select select "Creative & Design"
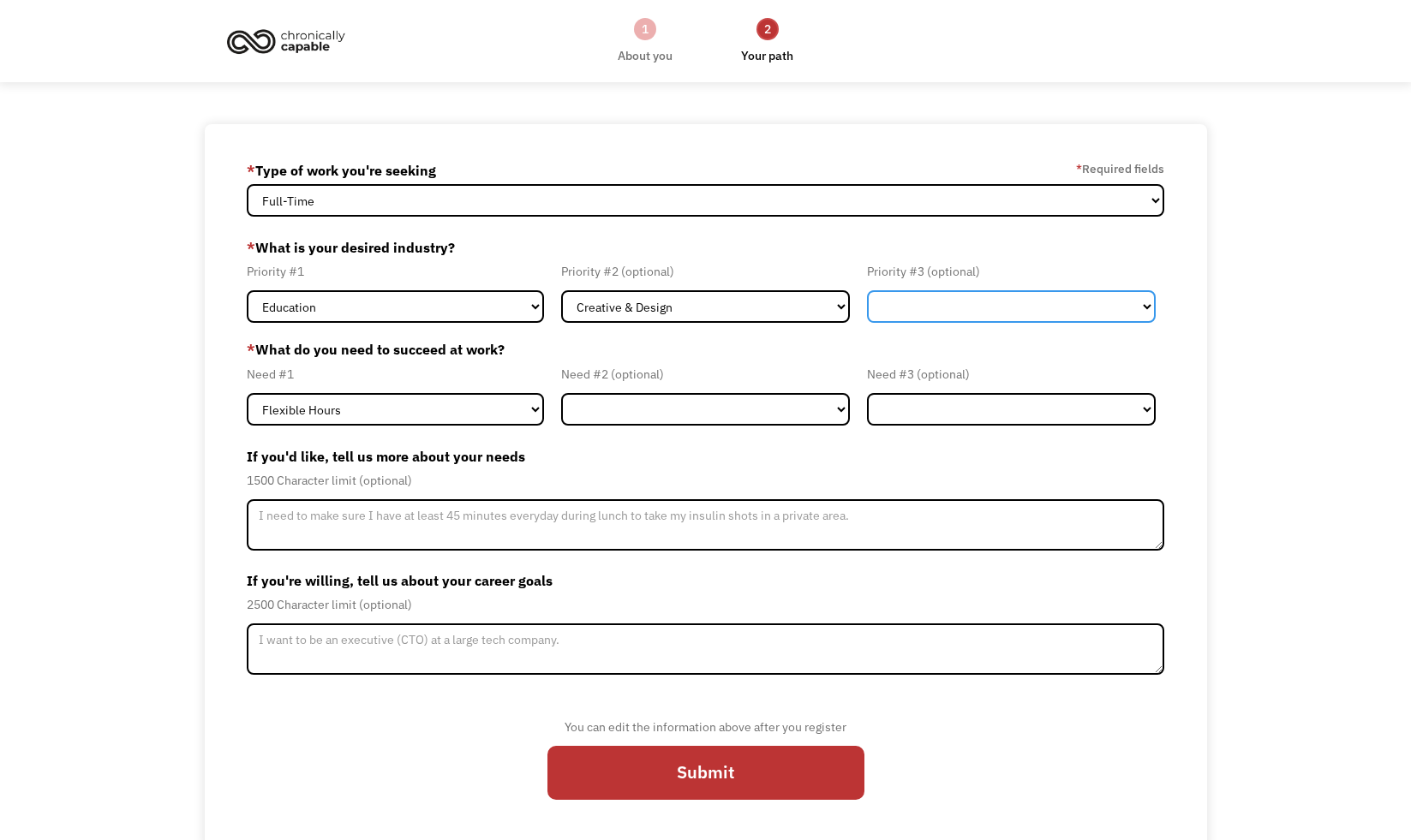
click at [895, 298] on select "Government Finance & Insurance Health & Social Care Tech & Engineering Creative…" at bounding box center [1011, 306] width 288 height 33
select select "Administrative"
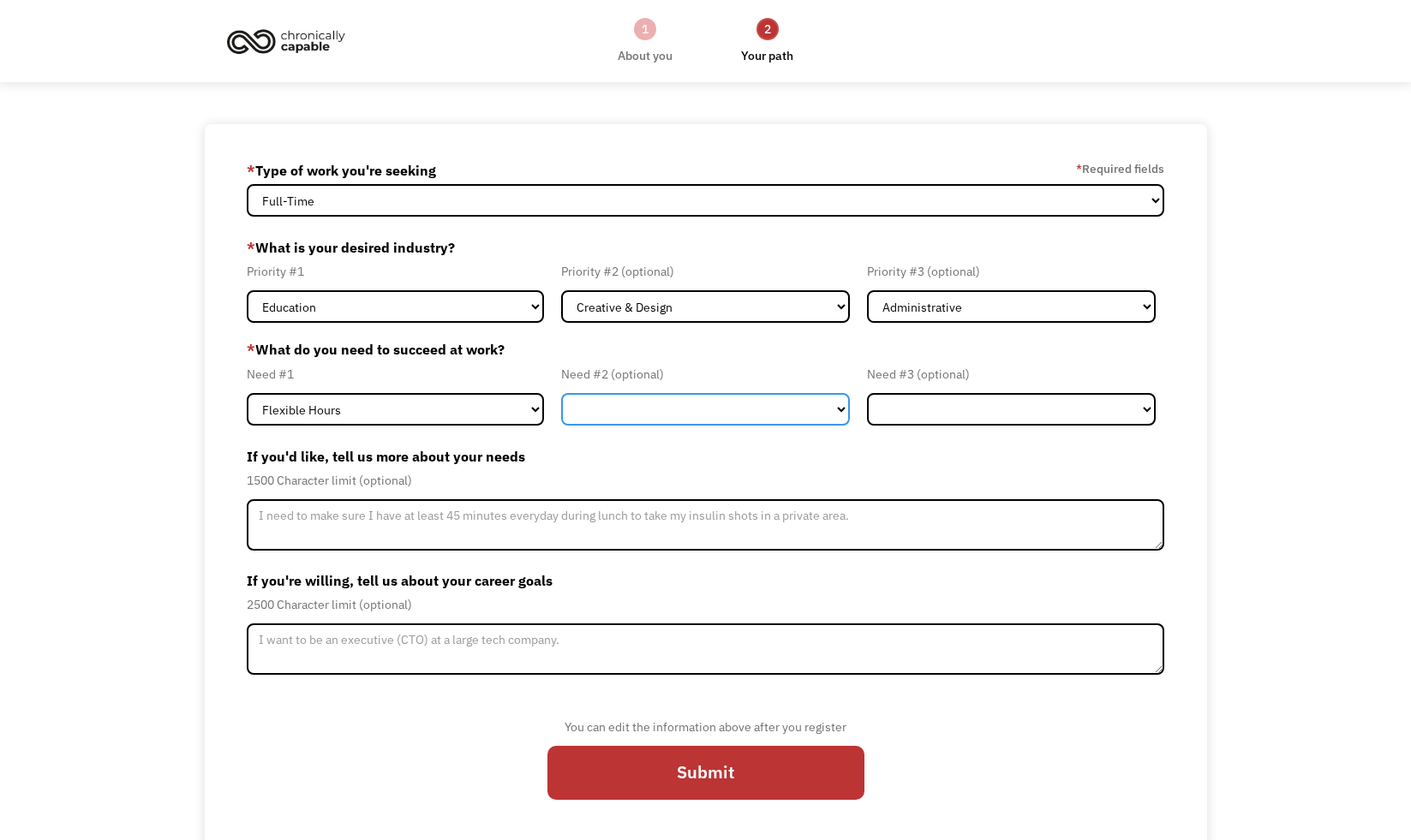
click at [793, 412] on select "Flexible Hours Remote Work Service Animal On-site Accommodations Visual Support…" at bounding box center [705, 409] width 288 height 33
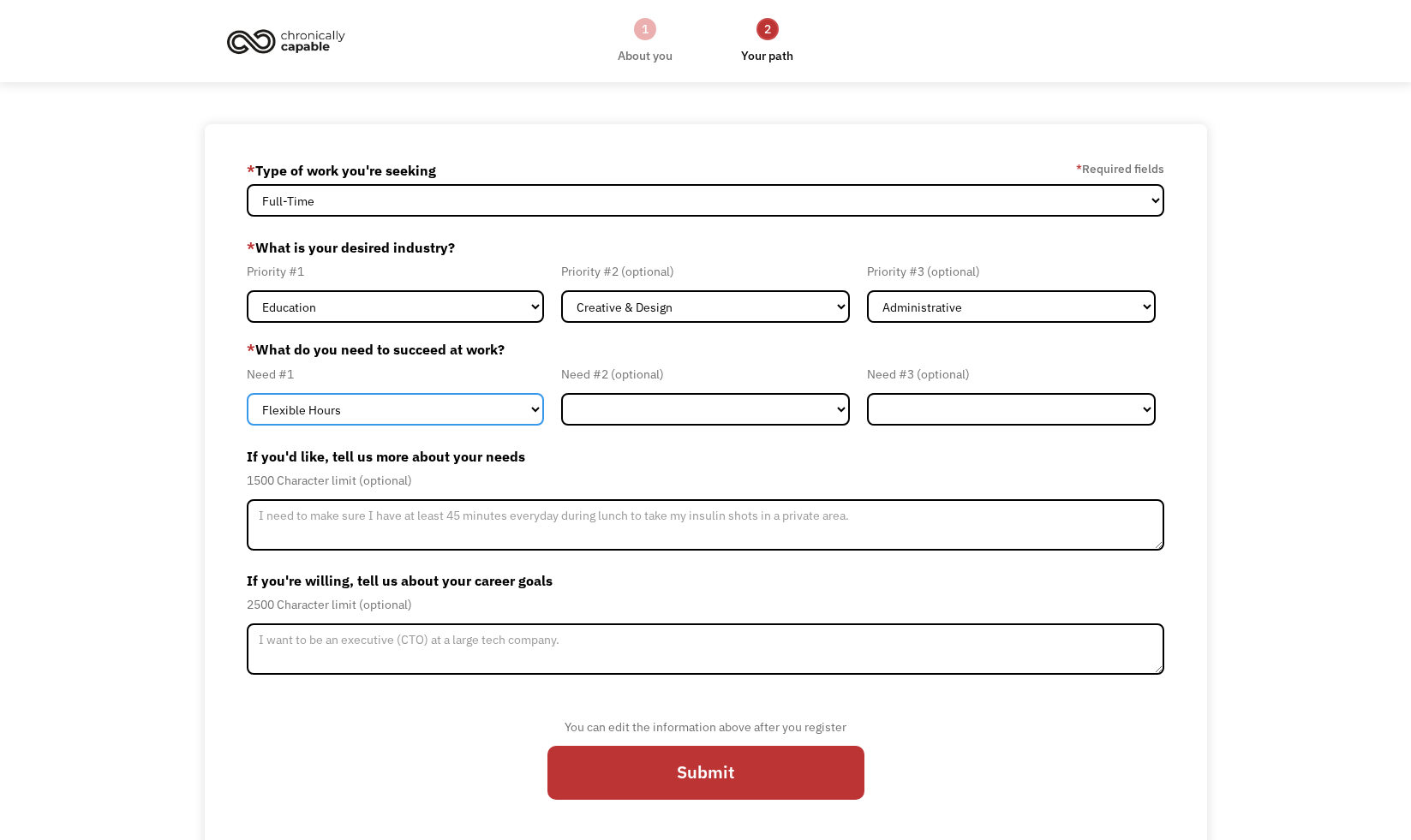
click at [506, 408] on select "Flexible Hours Remote Work Service Animal On-site Accommodations Visual Support…" at bounding box center [395, 409] width 297 height 33
select select "Remote Work"
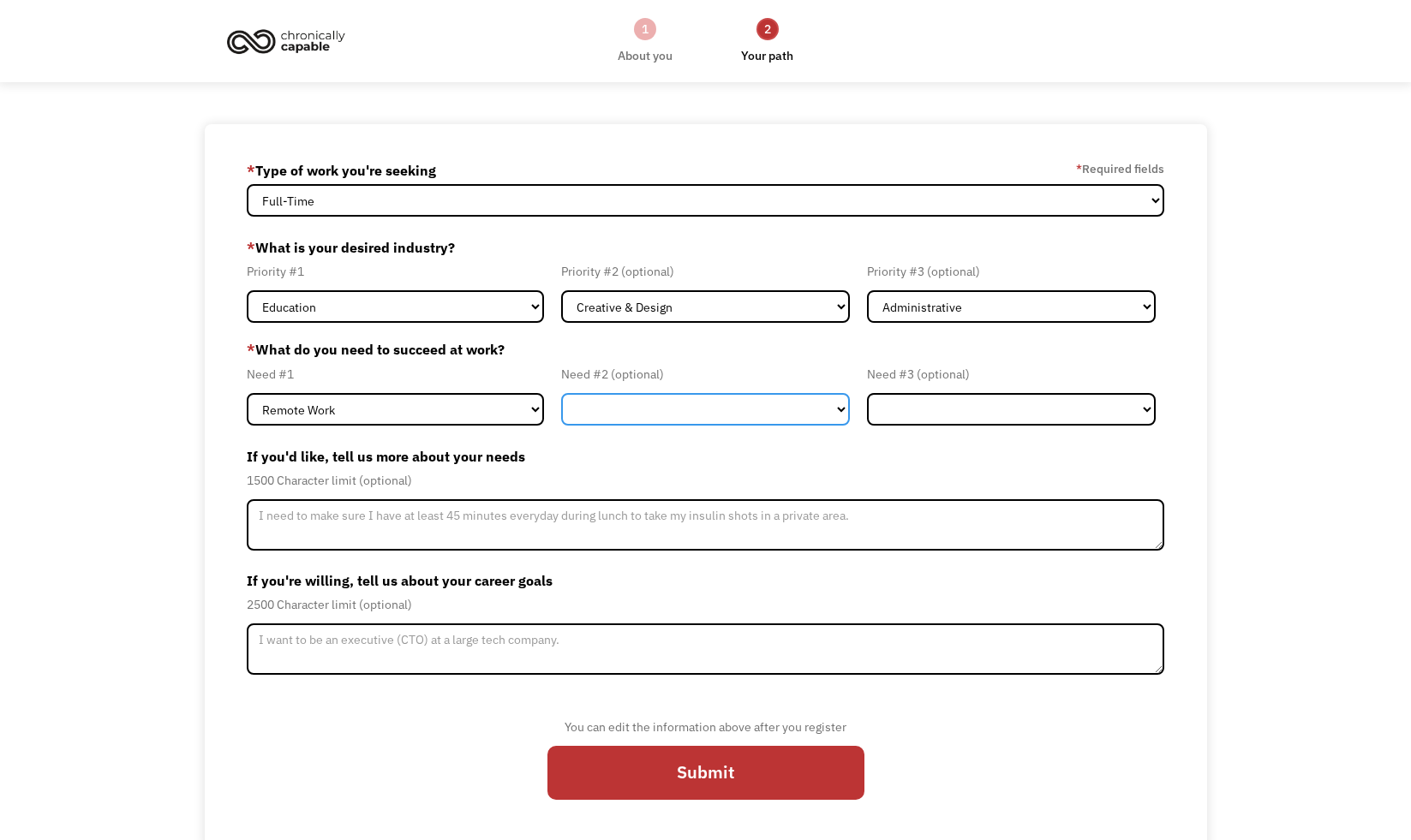
click at [628, 412] on select "Flexible Hours Remote Work Service Animal On-site Accommodations Visual Support…" at bounding box center [705, 409] width 288 height 33
select select "Flexible Hours"
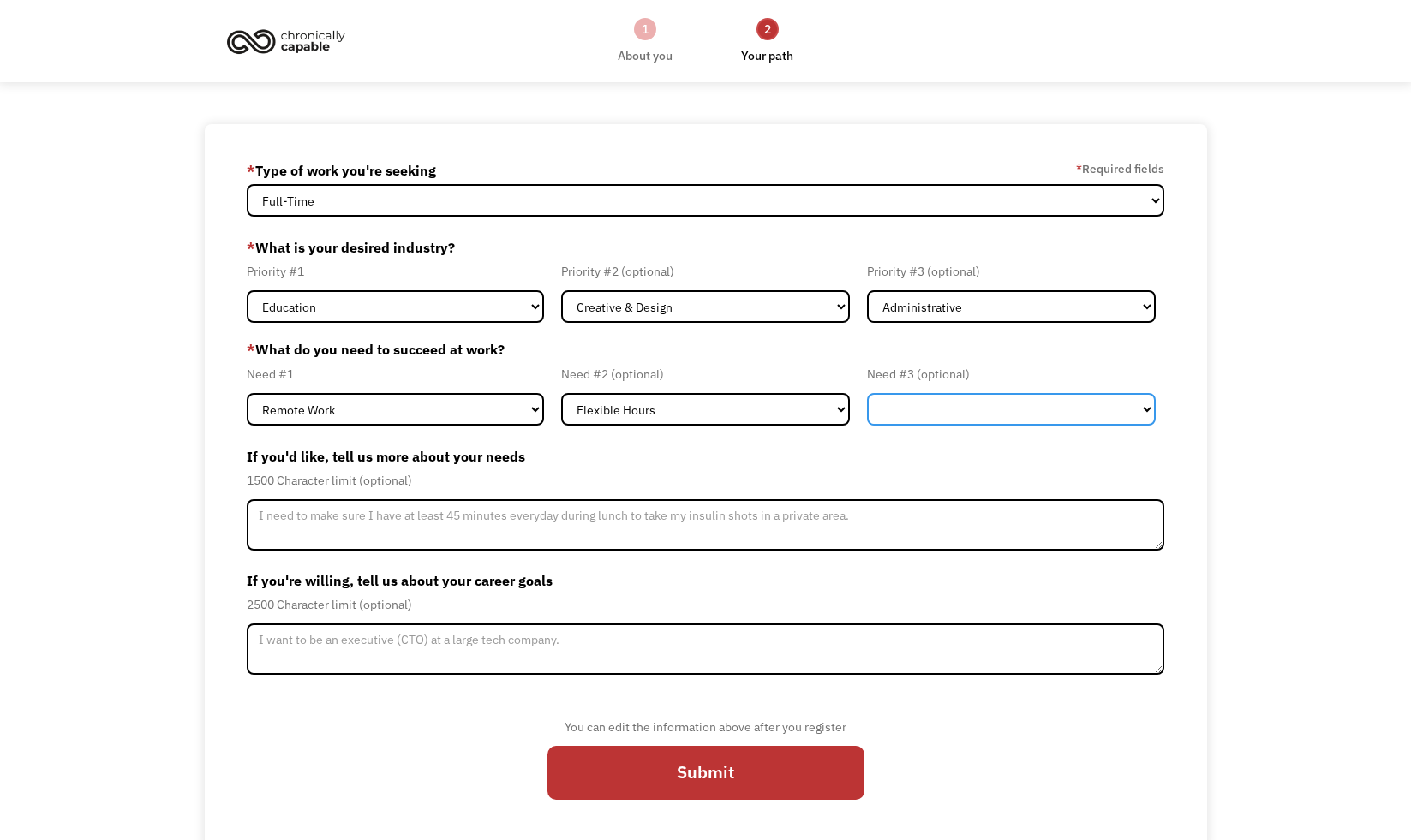
click at [902, 406] on select "Flexible Hours Remote Work Service Animal On-site Accommodations Visual Support…" at bounding box center [1011, 409] width 288 height 33
select select "Other"
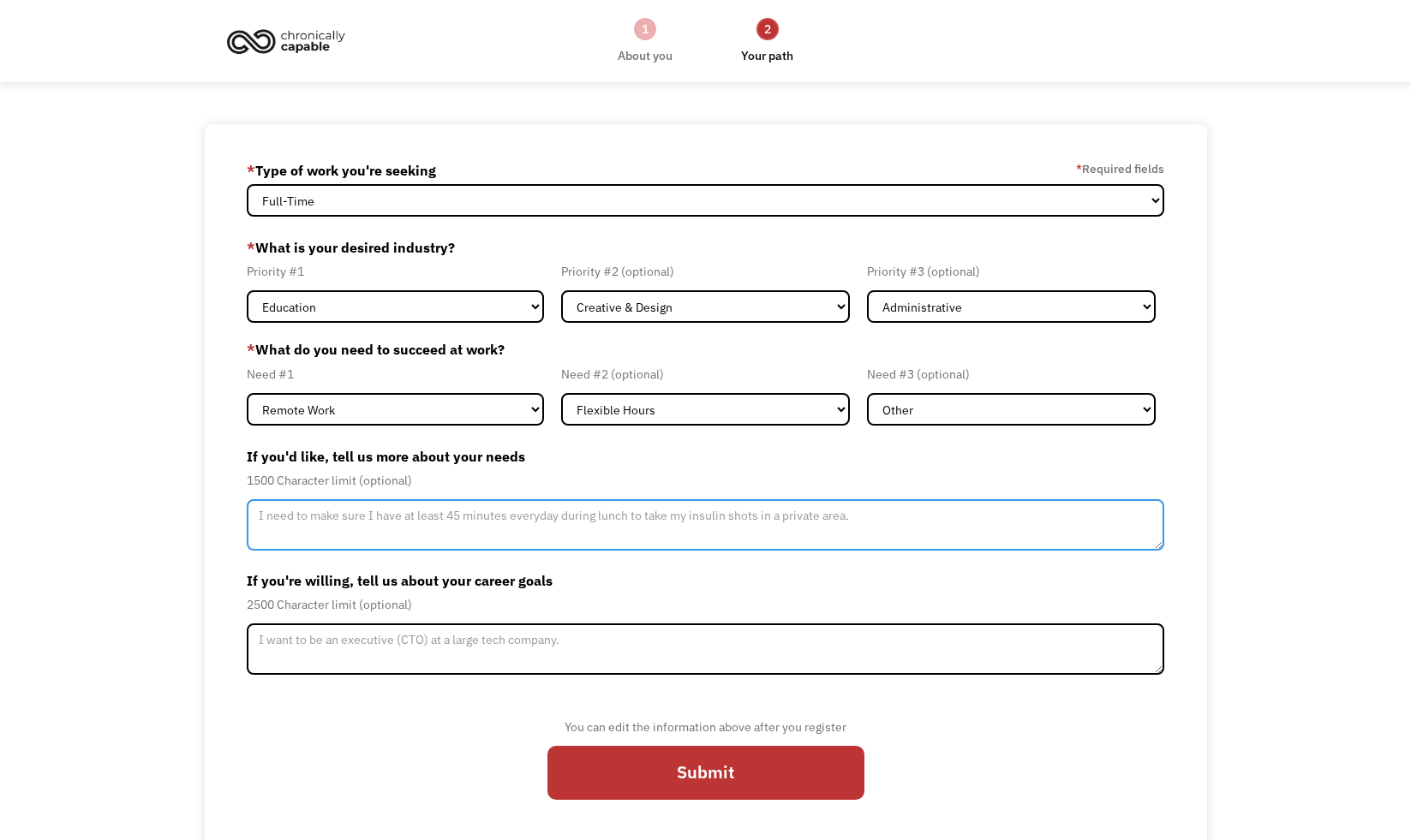
click at [905, 515] on textarea "Member-Update-Form-Step2" at bounding box center [706, 525] width 918 height 52
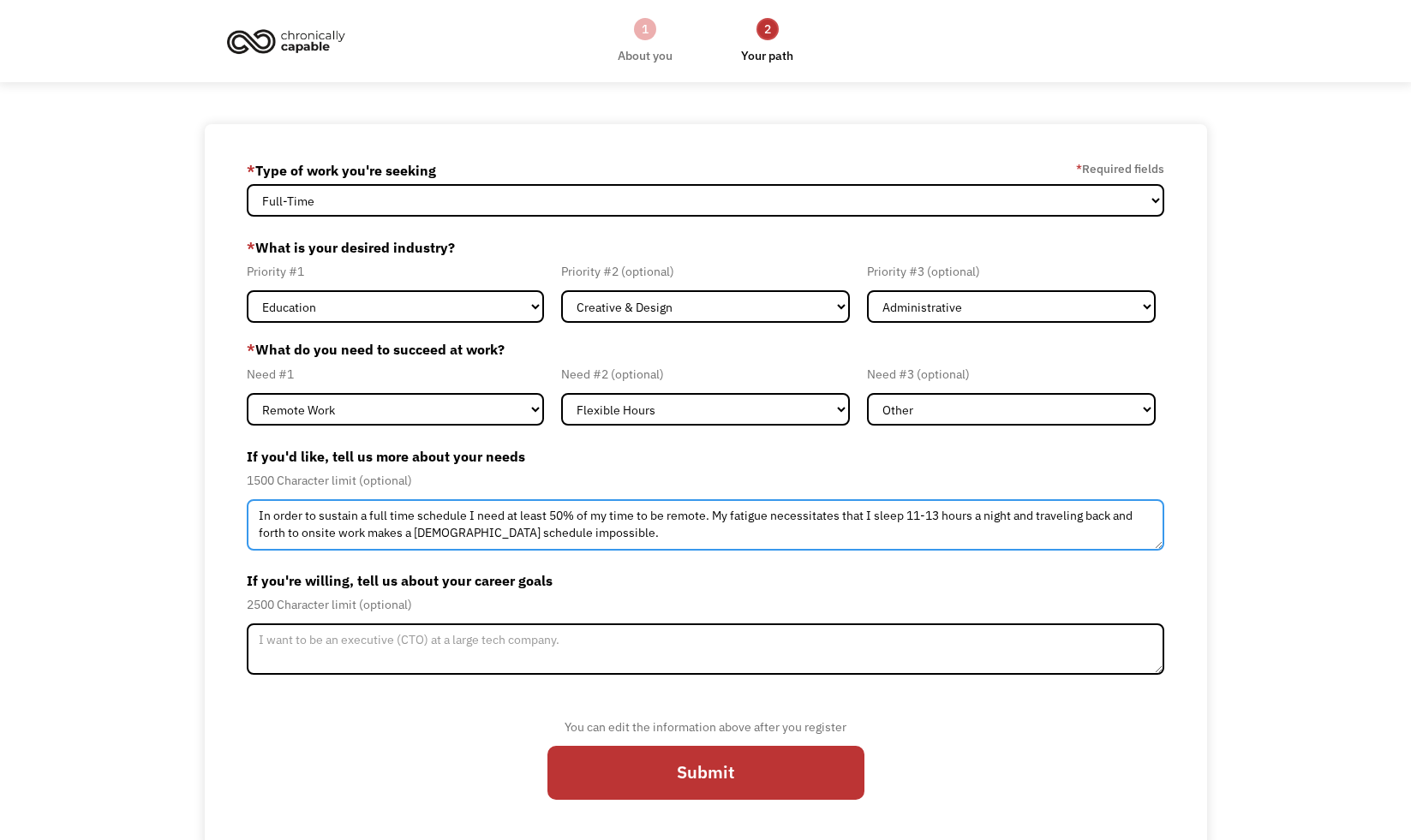
scroll to position [10, 0]
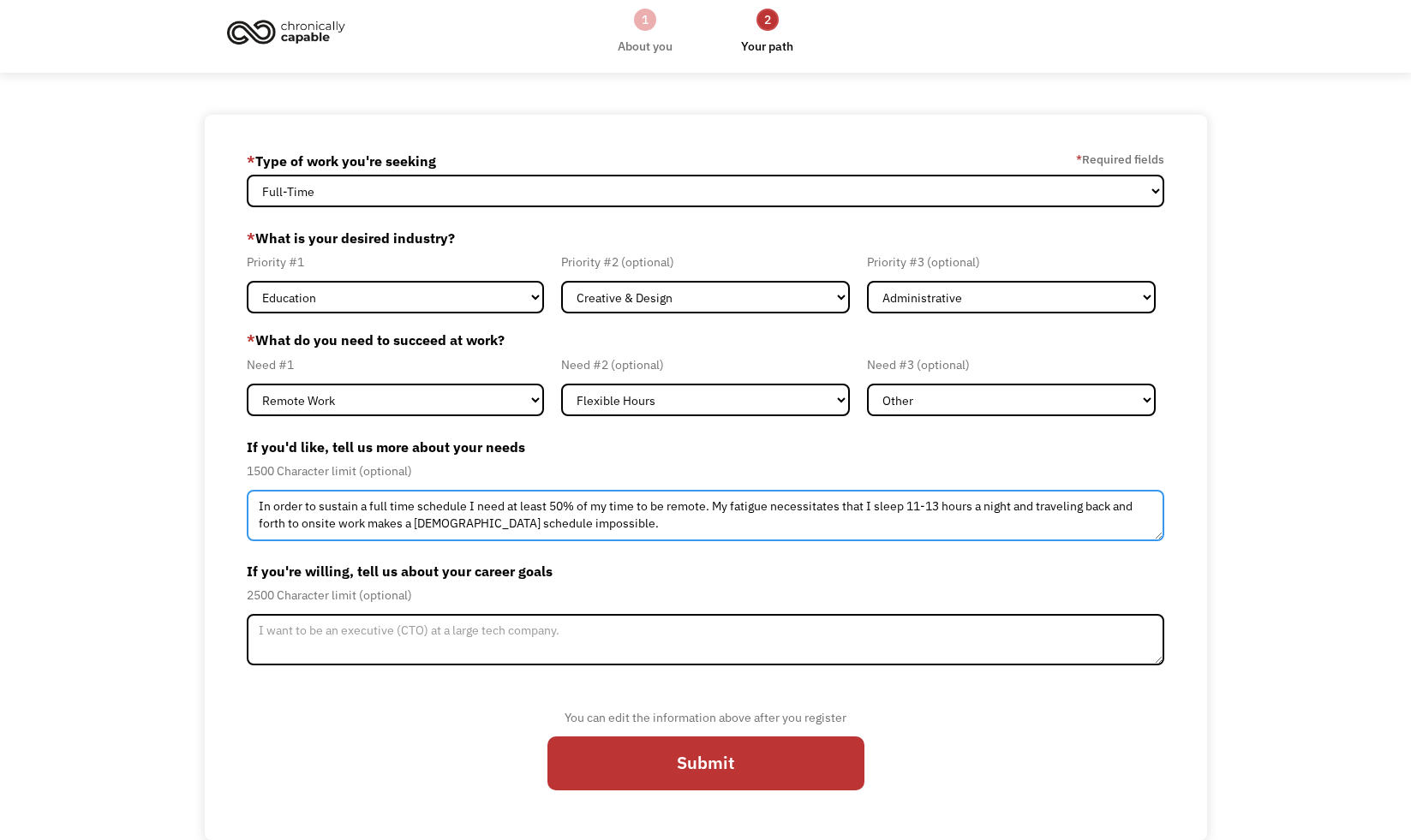
type textarea "In order to sustain a full time schedule I need at least 50% of my time to be r…"
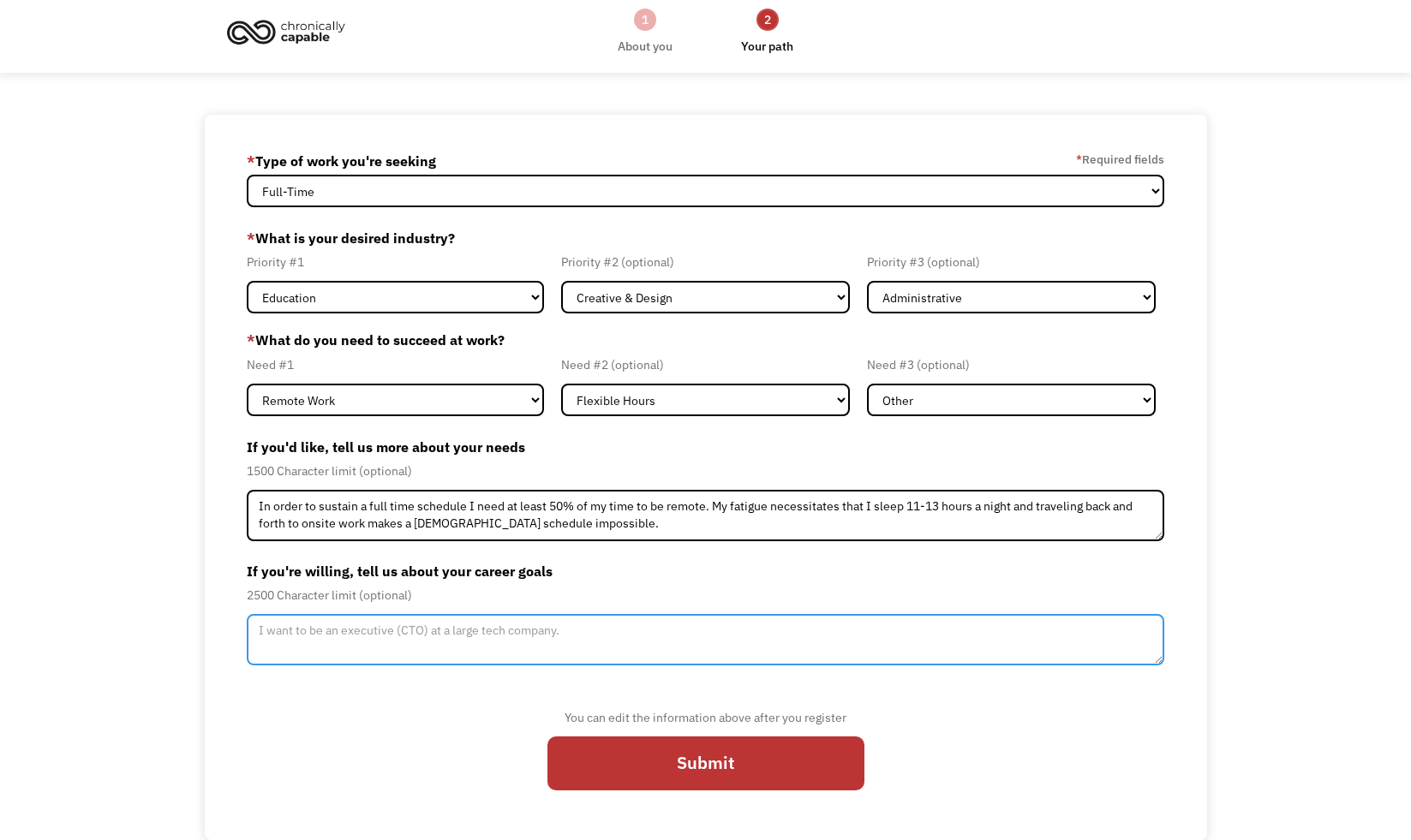
click at [591, 636] on textarea "Member-Update-Form-Step2" at bounding box center [706, 640] width 918 height 52
click at [435, 635] on textarea "Ideally, I'd like to get involved in Academic and/or Museological programs at U…" at bounding box center [706, 640] width 918 height 52
click at [481, 630] on textarea "Ideally, I'd like to get involved in program management Academic and/or Museolo…" at bounding box center [706, 640] width 918 height 52
click at [636, 629] on textarea "Ideally, I'd like to get involved in program and/or project management Academic…" at bounding box center [706, 640] width 918 height 52
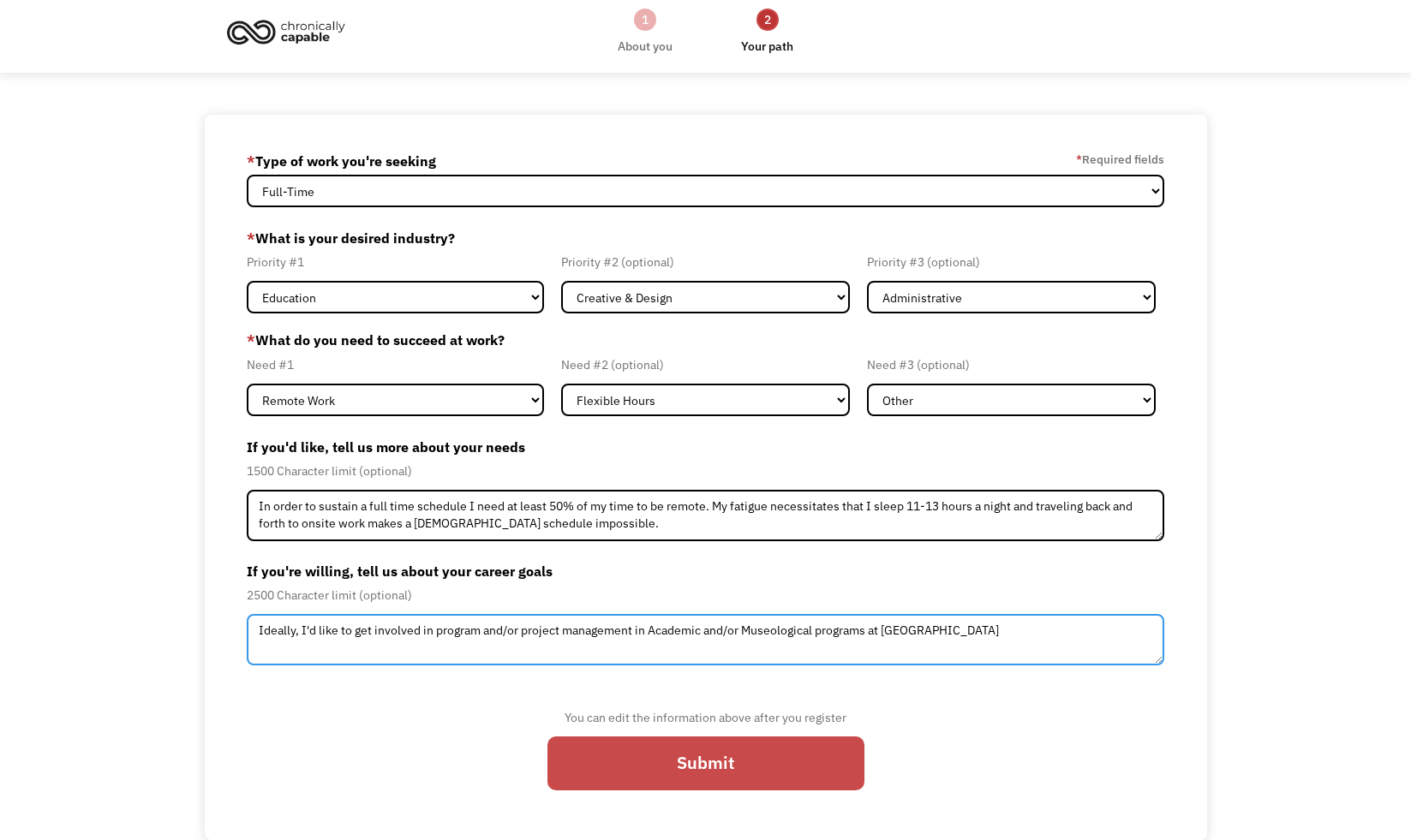
type textarea "Ideally, I'd like to get involved in program and/or project management in Acade…"
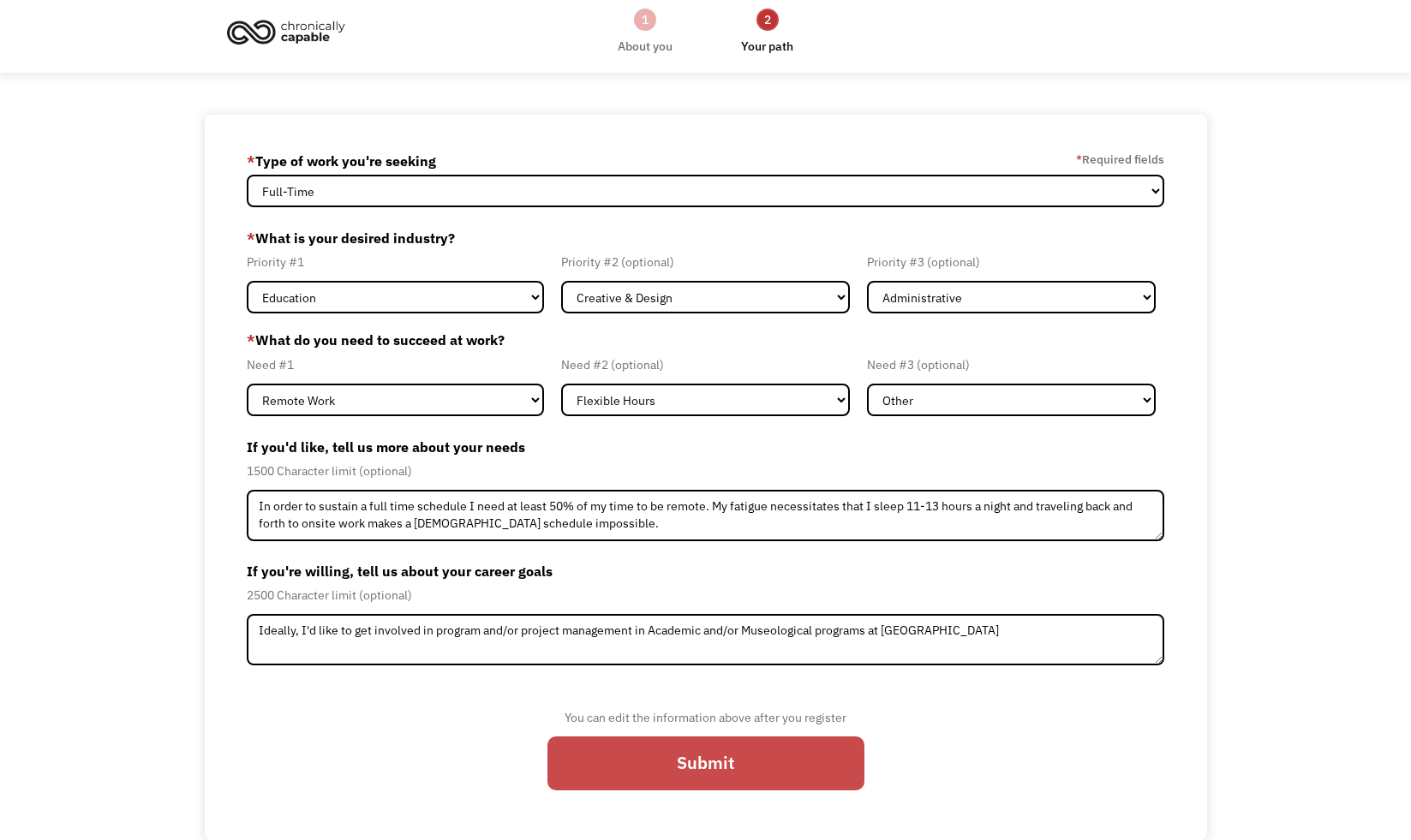
click at [716, 758] on input "Submit" at bounding box center [706, 763] width 317 height 53
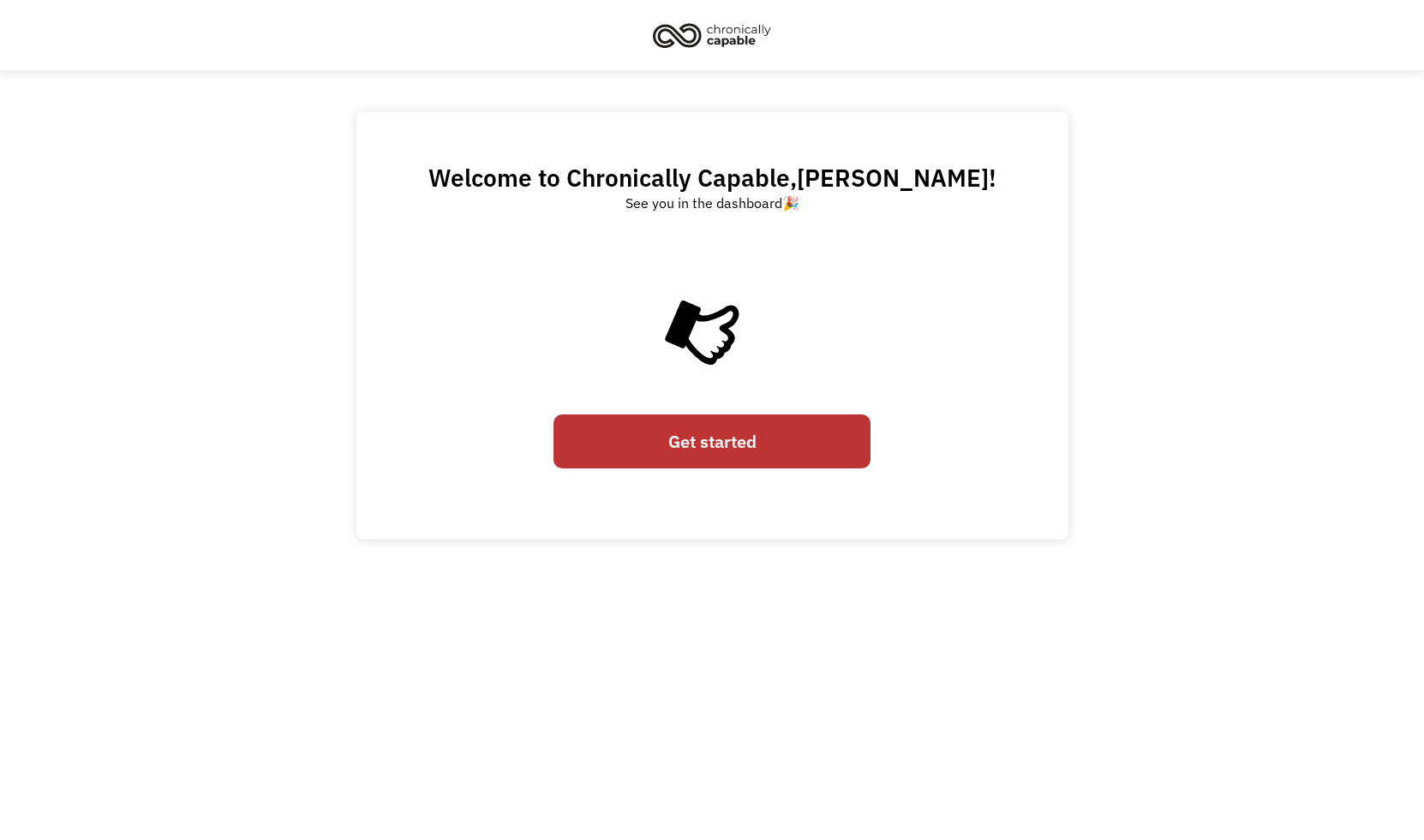
click at [699, 451] on link "Get started" at bounding box center [712, 441] width 317 height 53
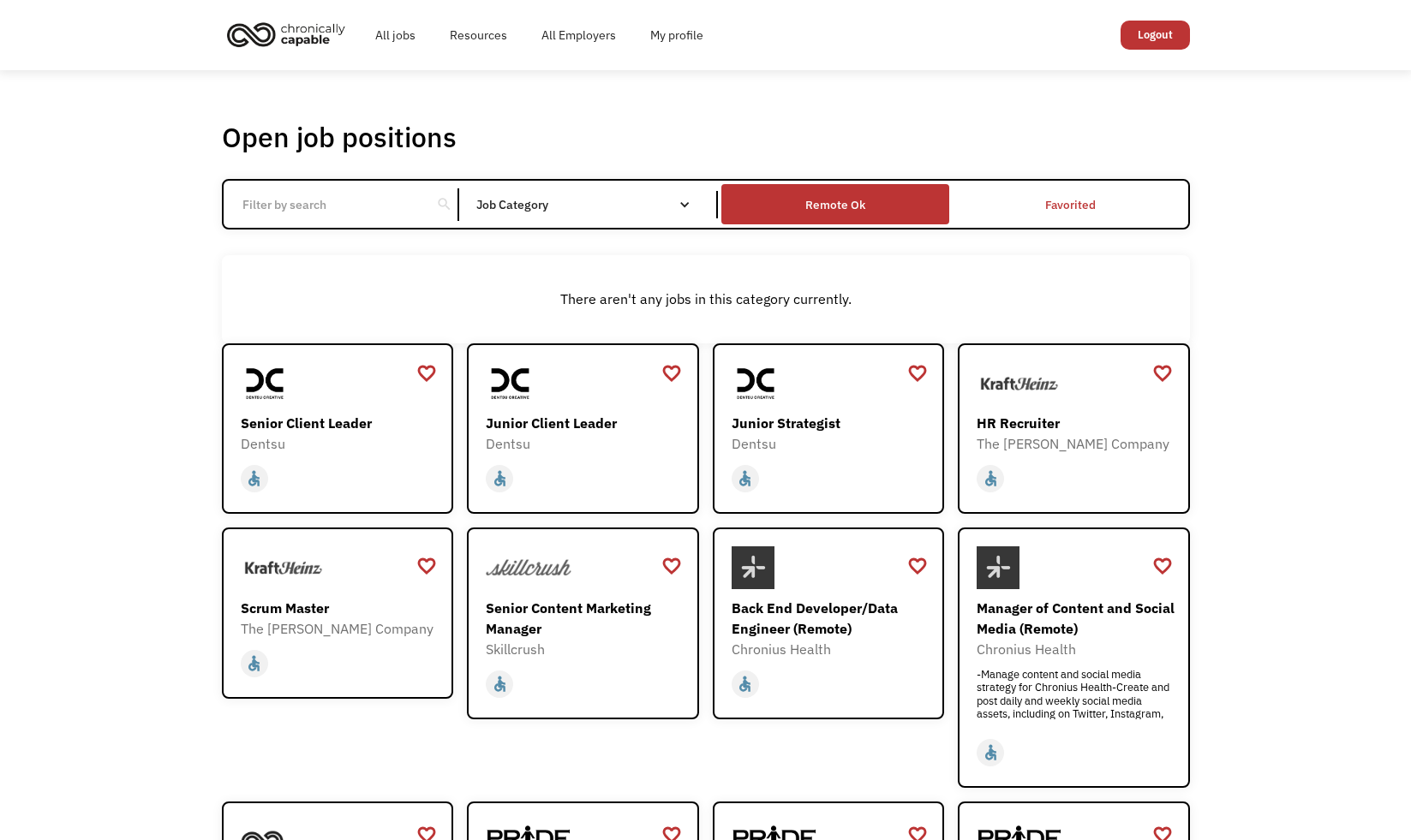
click at [849, 203] on div "Remote Ok" at bounding box center [835, 204] width 60 height 21
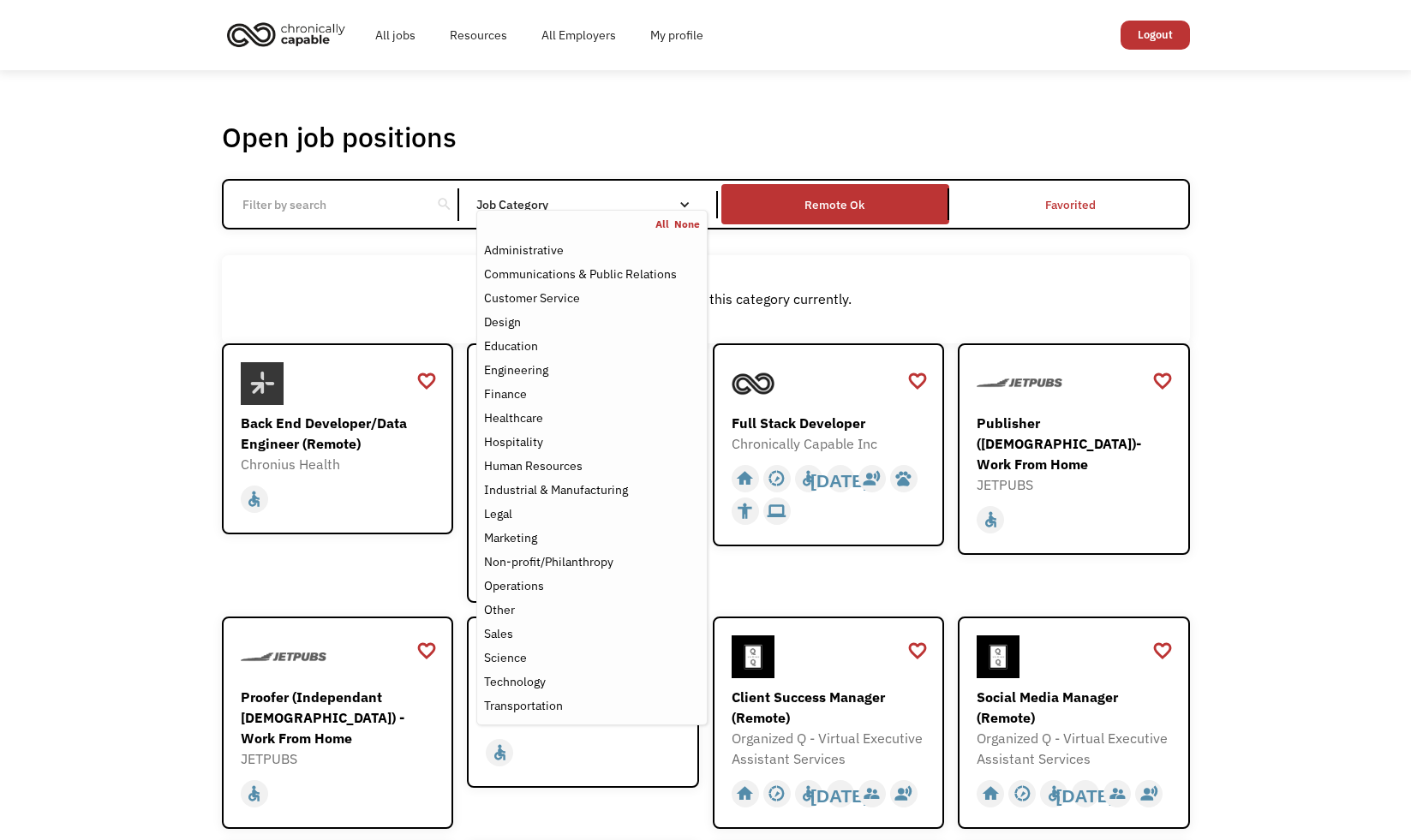
click at [644, 218] on div "All None" at bounding box center [592, 225] width 229 height 14
click at [568, 356] on div "Education" at bounding box center [591, 346] width 215 height 21
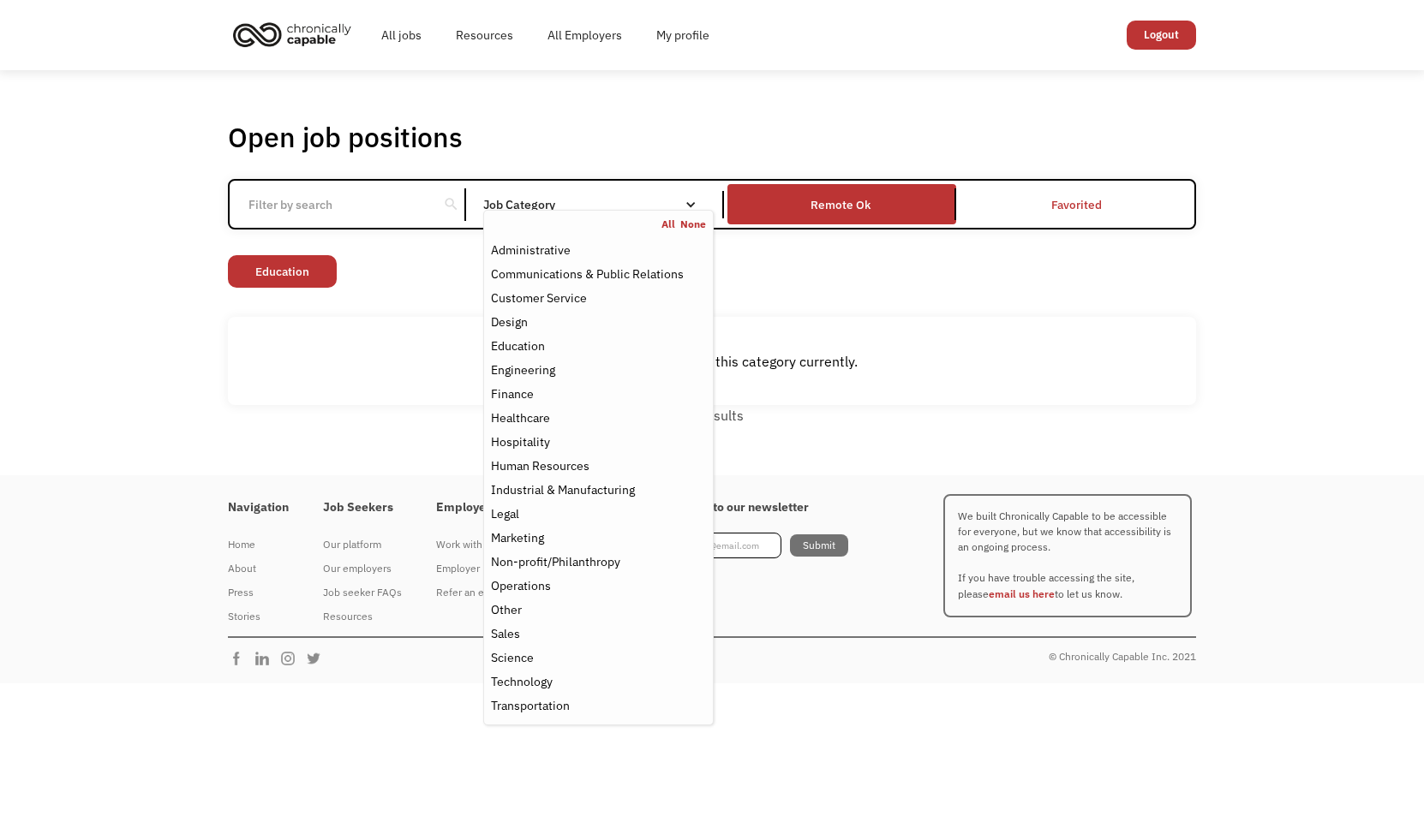
click at [669, 223] on link "All" at bounding box center [670, 225] width 19 height 14
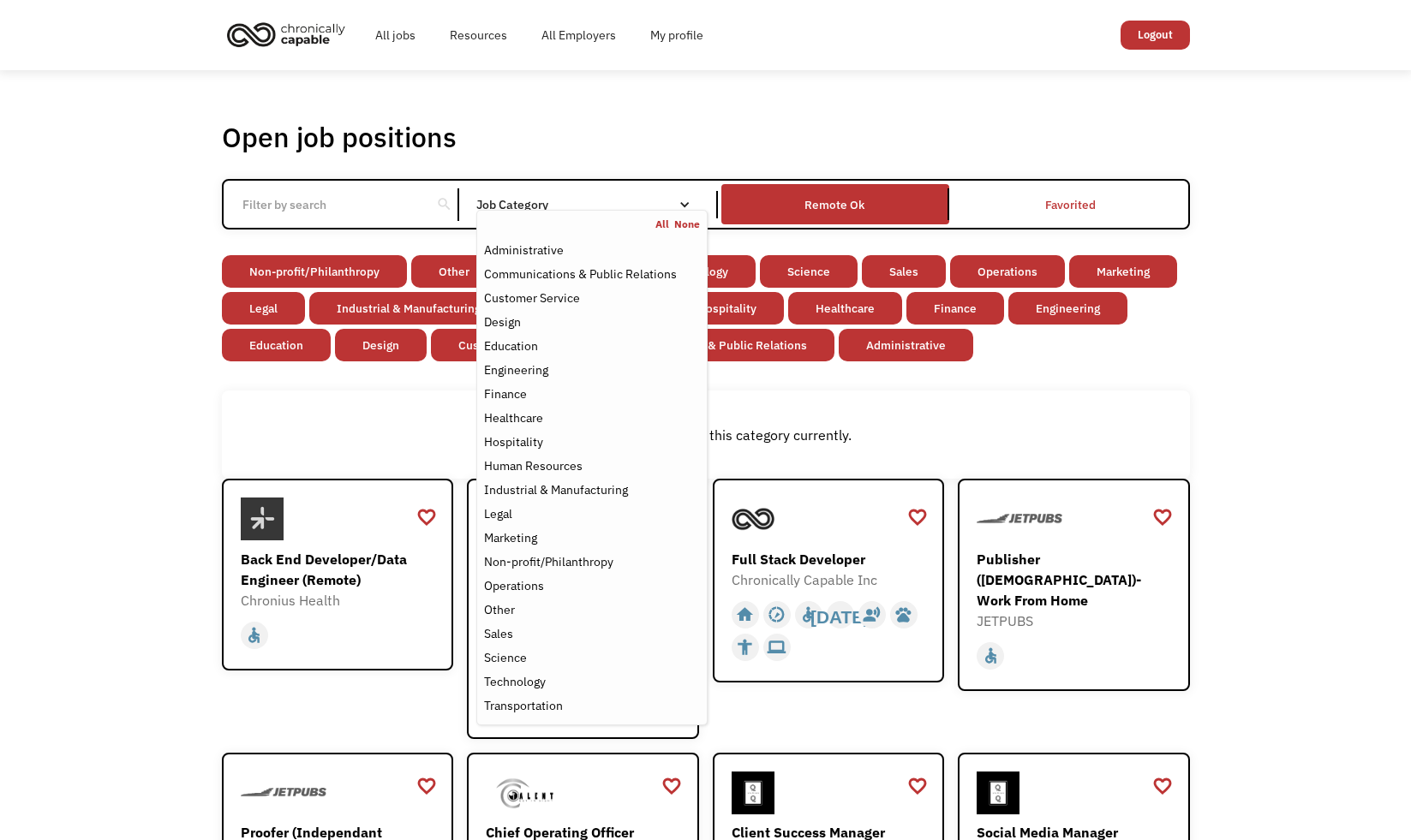
click at [645, 123] on div "Open job positions You have X liked items Search" at bounding box center [706, 137] width 968 height 35
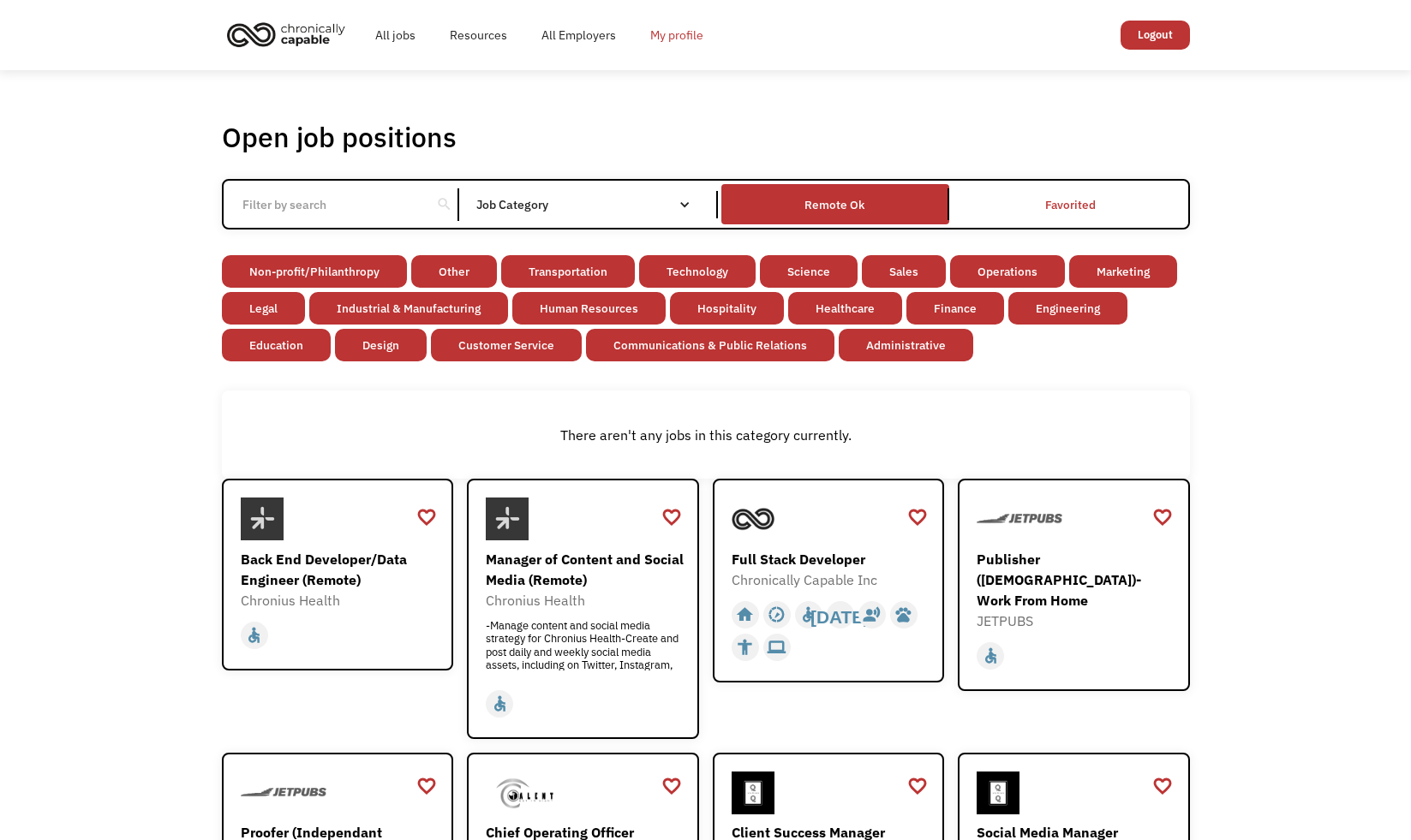
click at [673, 39] on link "My profile" at bounding box center [677, 35] width 87 height 54
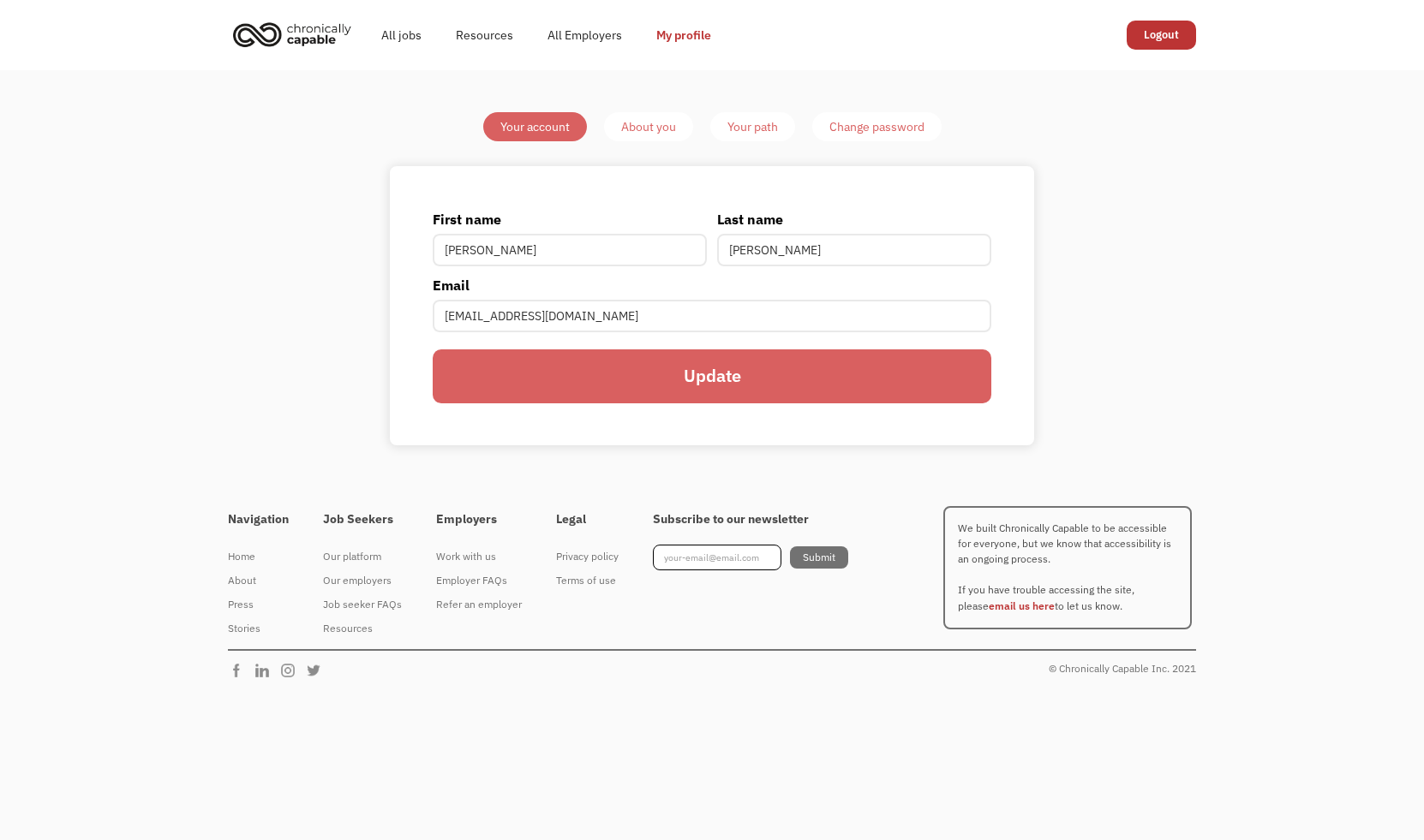
click at [652, 124] on div "About you" at bounding box center [648, 127] width 55 height 21
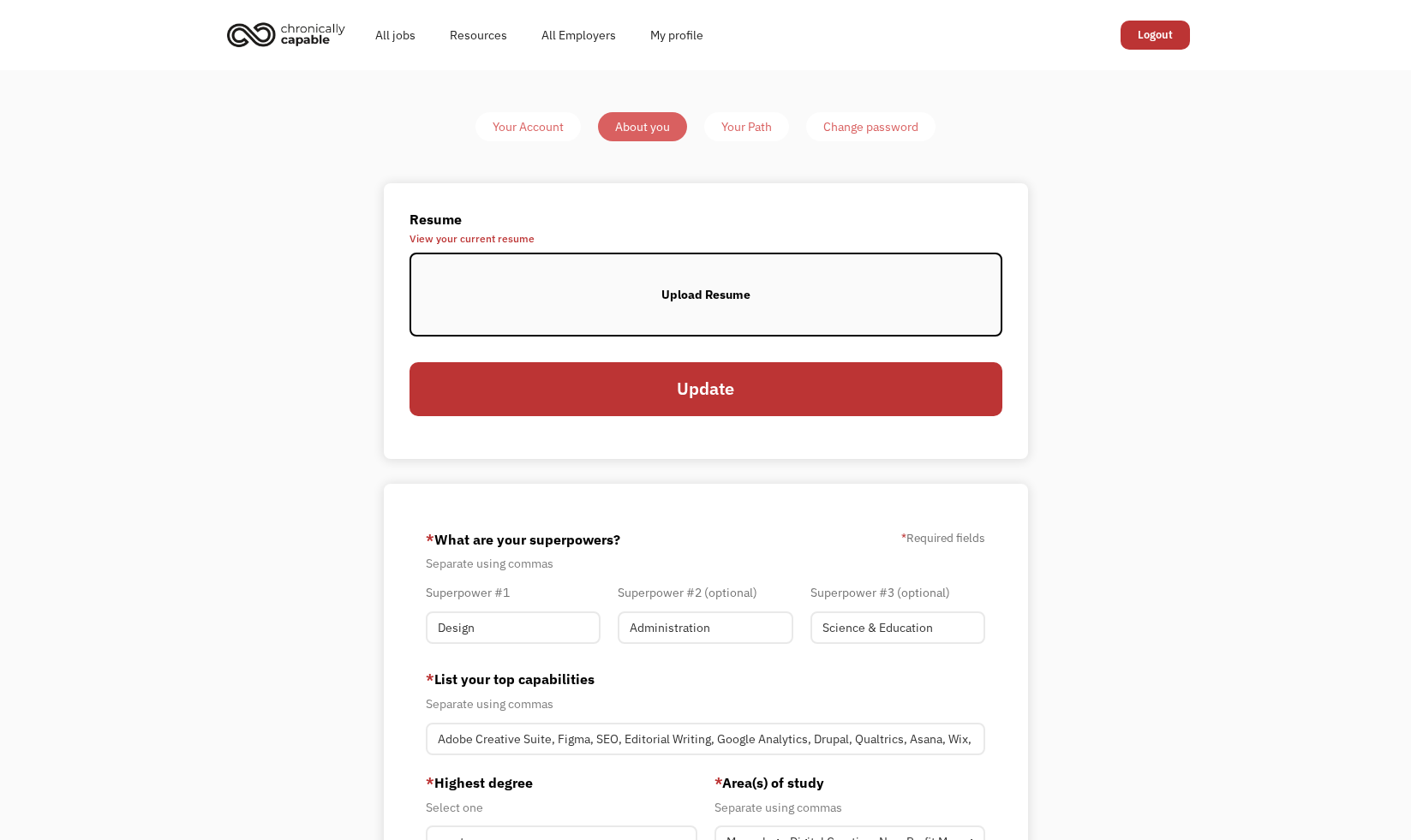
click at [511, 237] on span "View your current resume" at bounding box center [706, 239] width 593 height 10
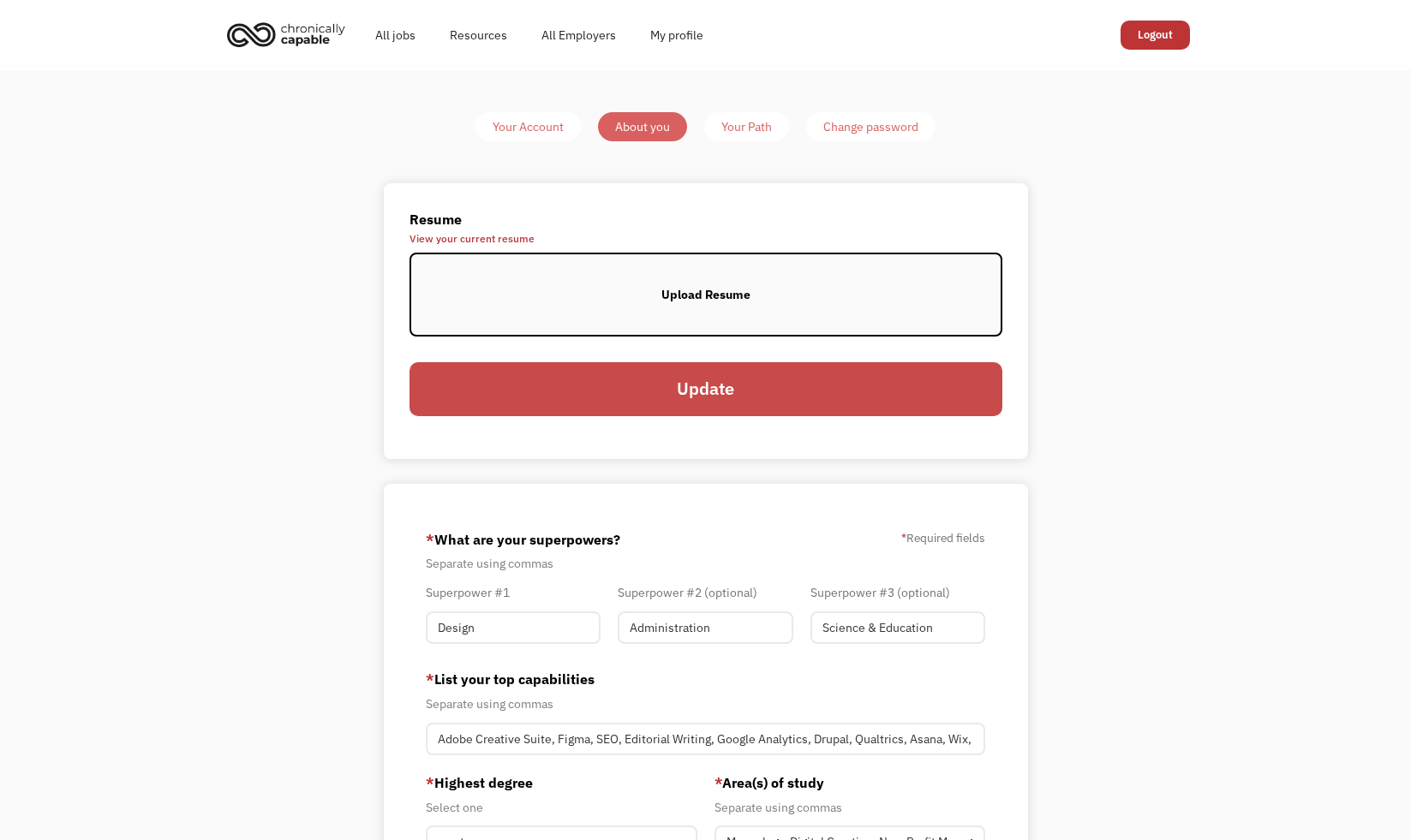
click at [535, 399] on input "Update" at bounding box center [706, 389] width 593 height 53
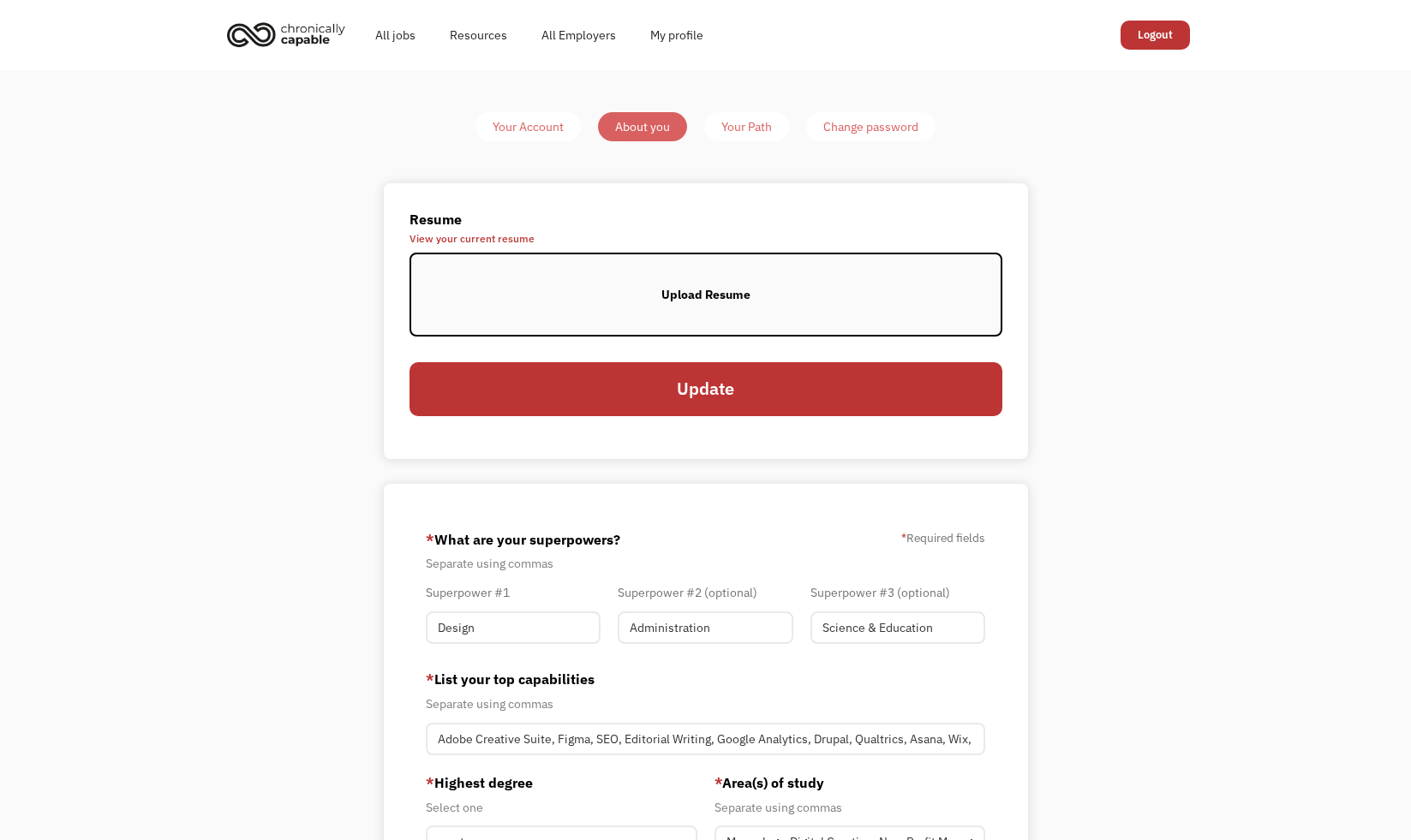
click at [537, 296] on label "Upload Resume" at bounding box center [706, 294] width 593 height 84
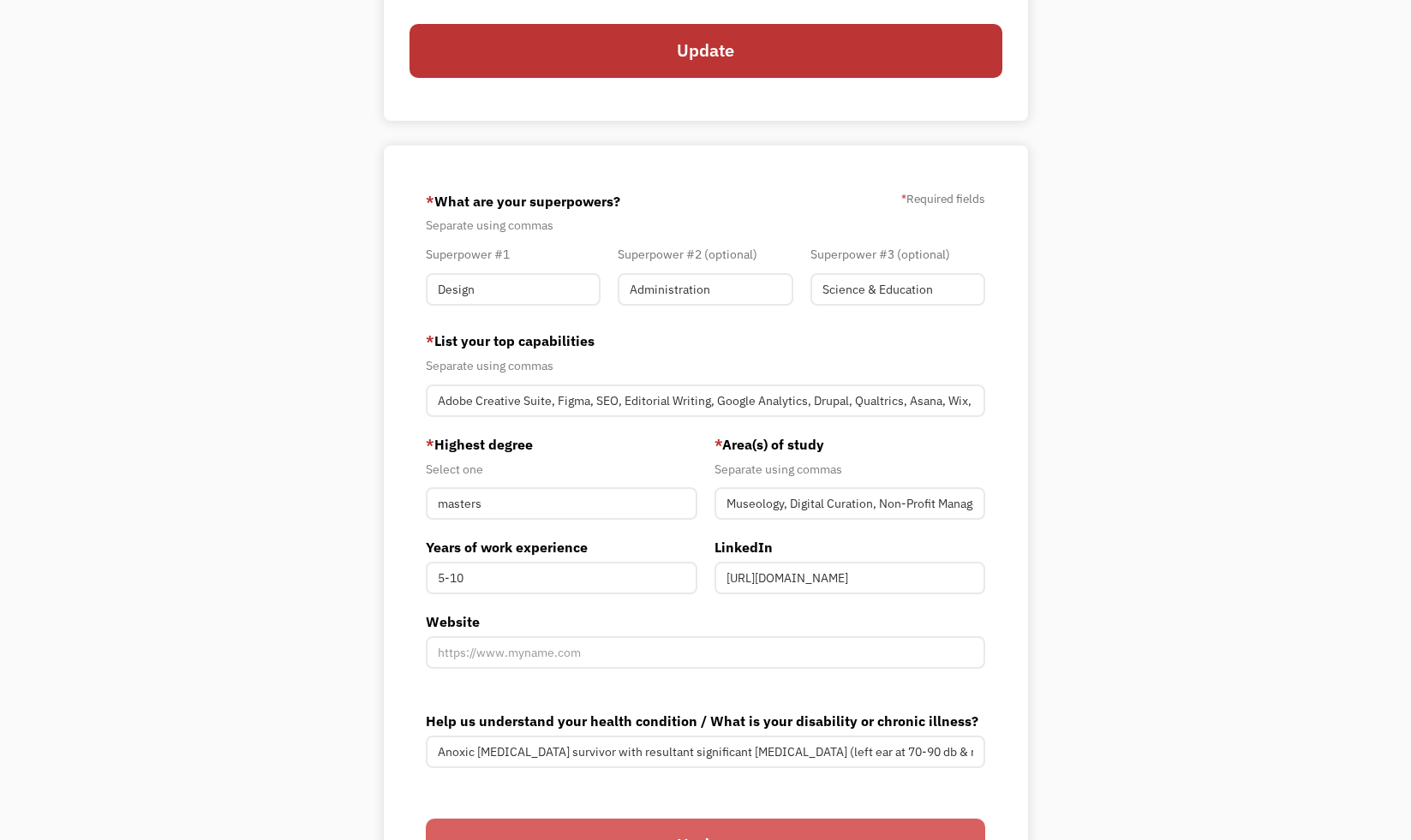
scroll to position [205, 0]
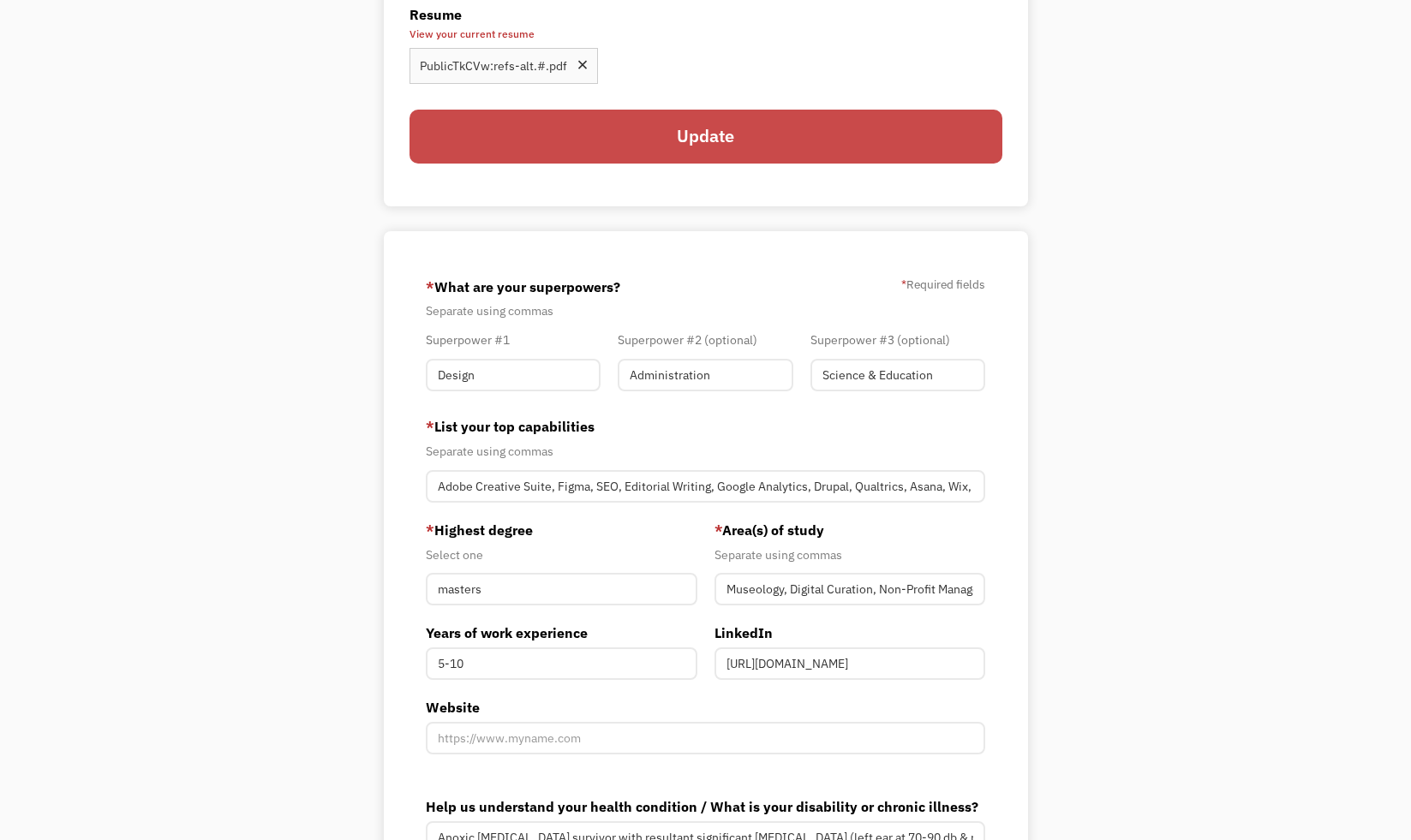
click at [821, 145] on input "Update" at bounding box center [706, 137] width 593 height 53
type input "Please wait..."
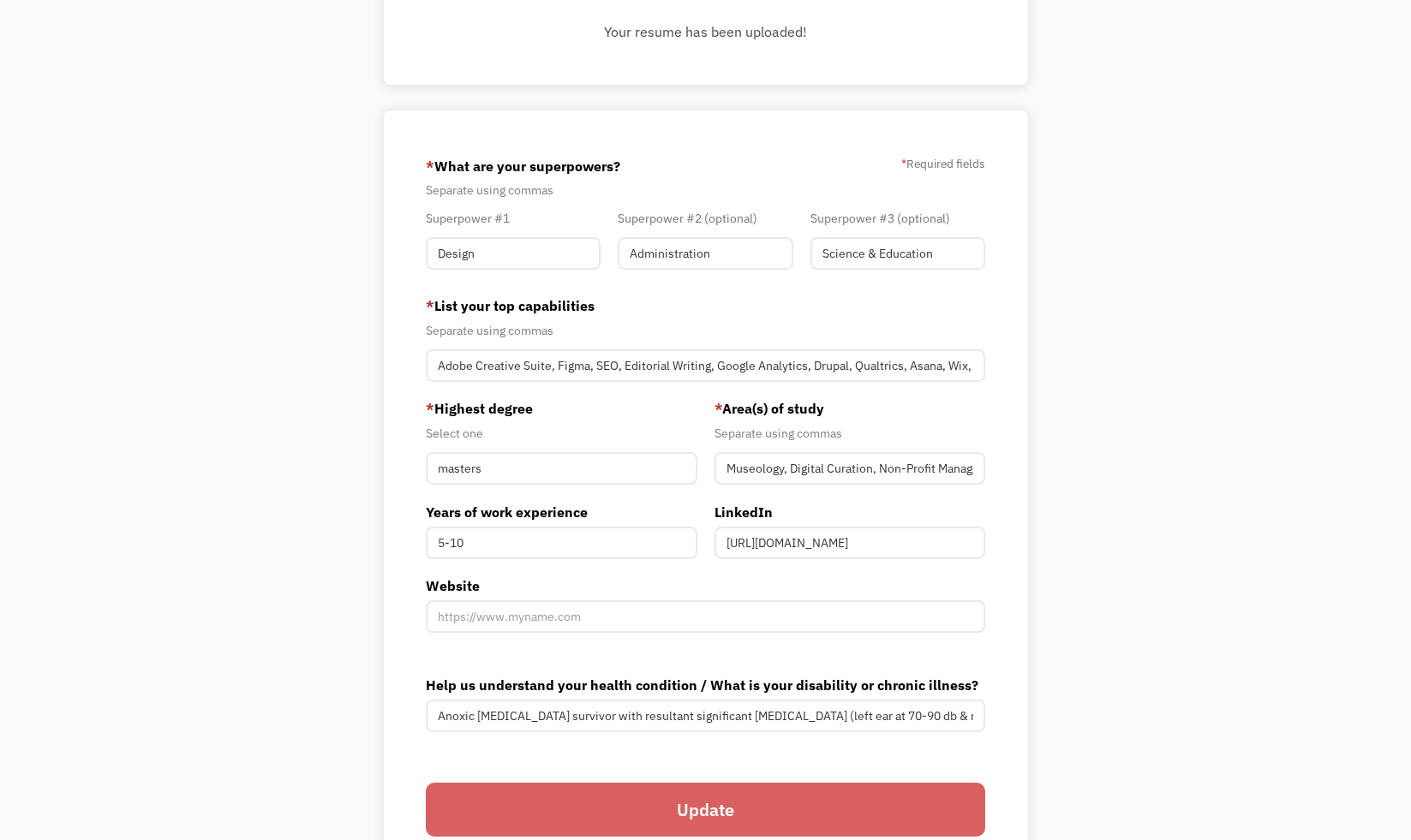
scroll to position [29, 0]
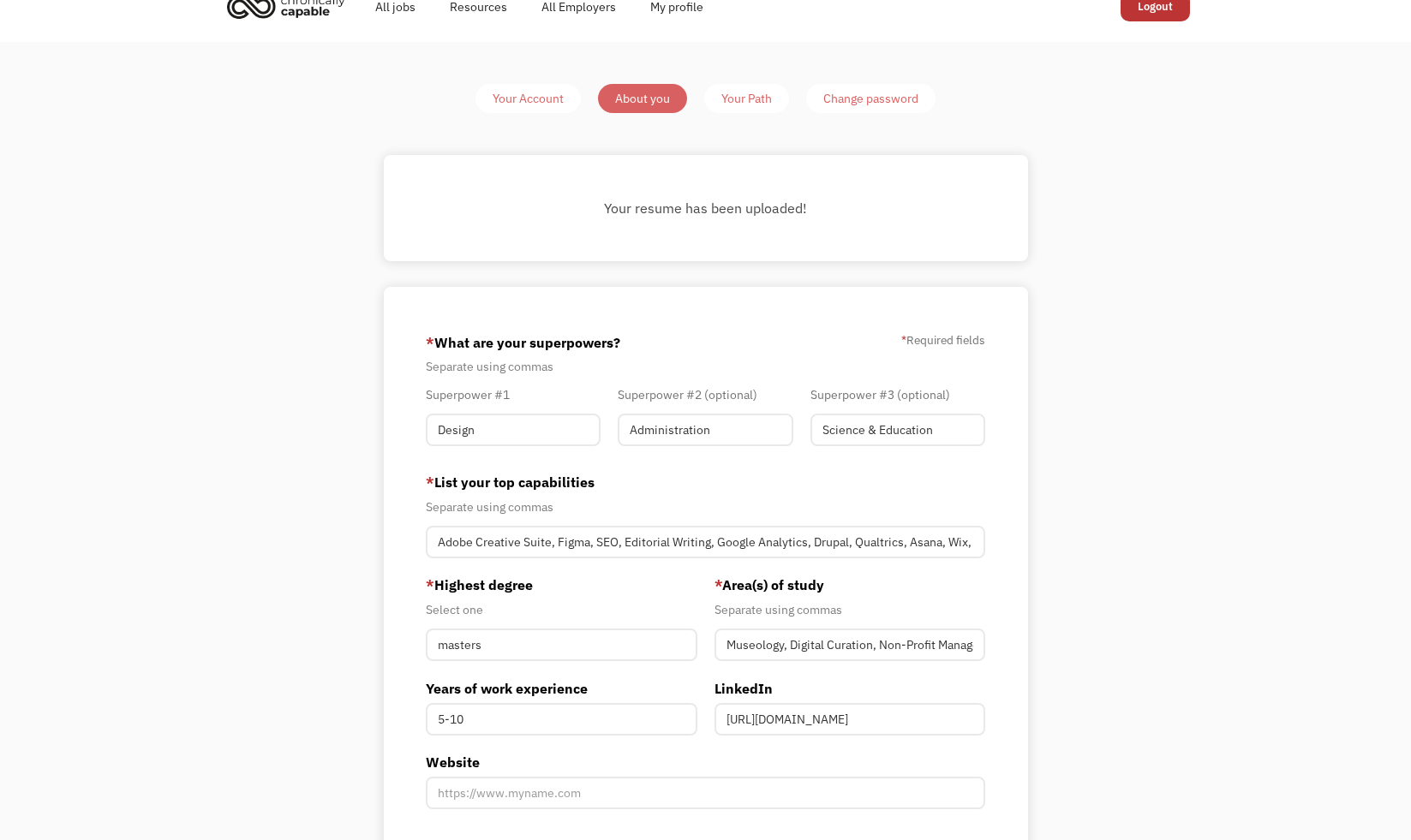
click at [754, 95] on div "Your Path" at bounding box center [746, 98] width 51 height 21
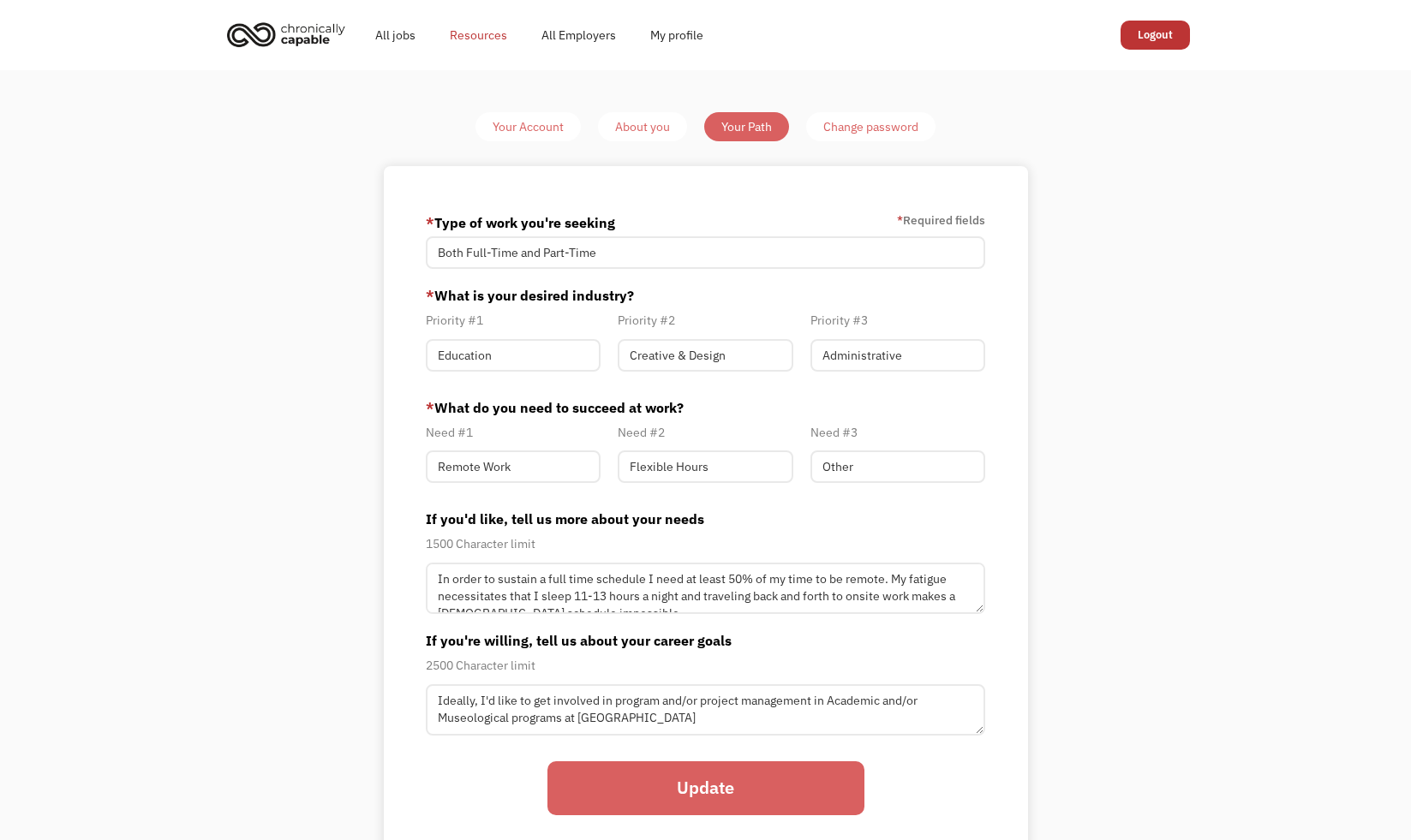
click at [488, 36] on link "Resources" at bounding box center [479, 35] width 91 height 54
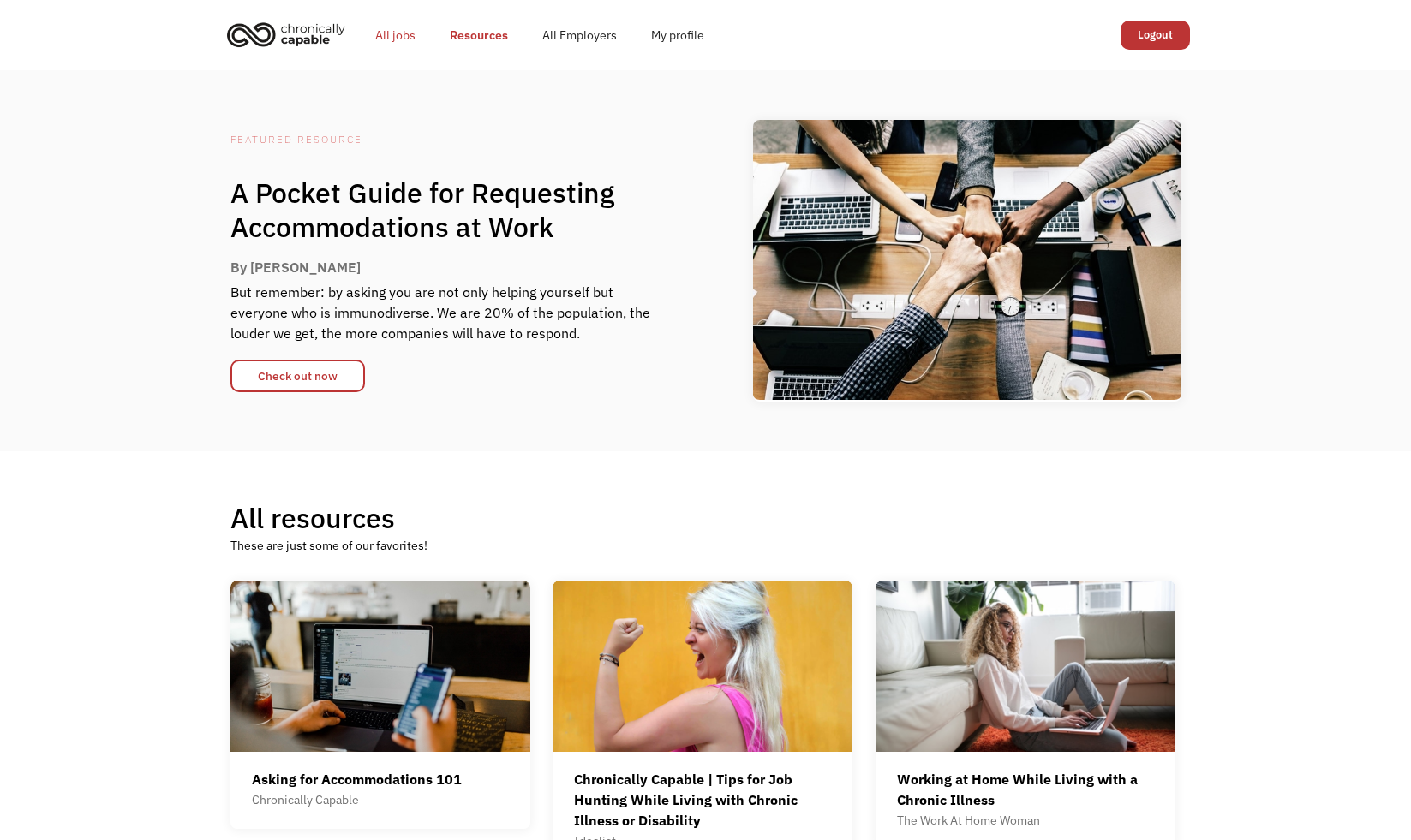
click at [384, 34] on link "All jobs" at bounding box center [394, 35] width 74 height 54
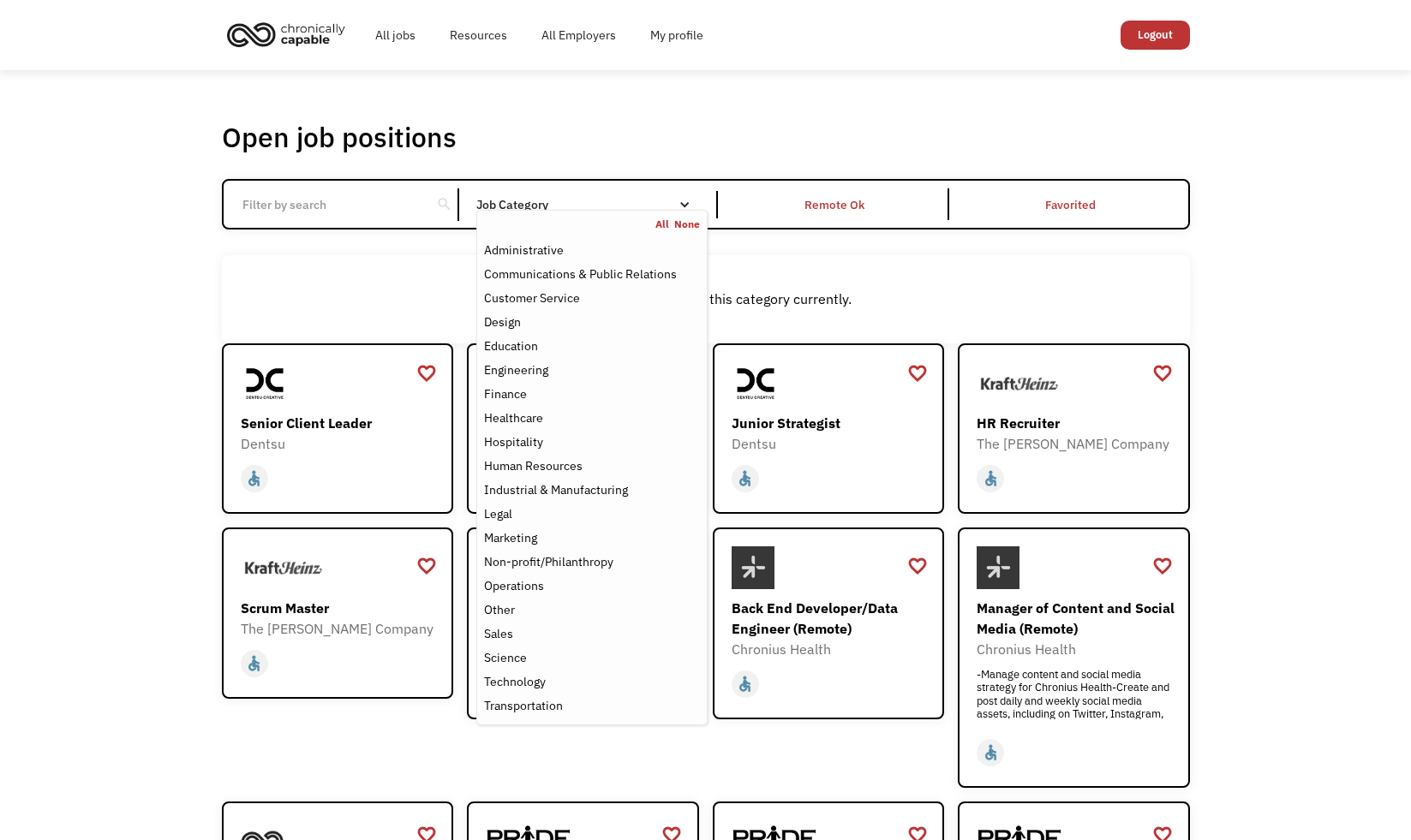
click at [597, 203] on div "Job Category" at bounding box center [592, 205] width 231 height 12
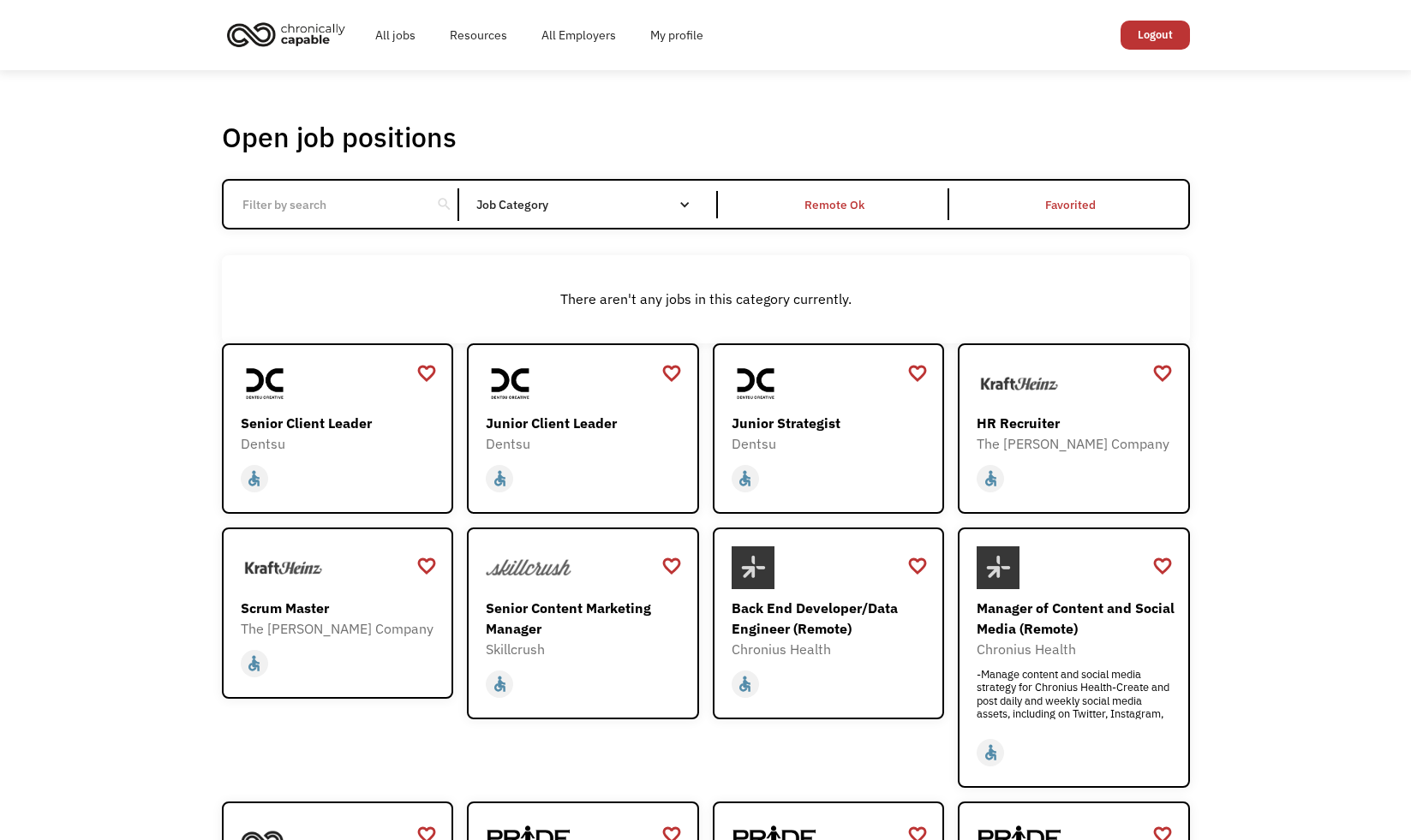
click at [0, 0] on div "All None" at bounding box center [0, 0] width 0 height 0
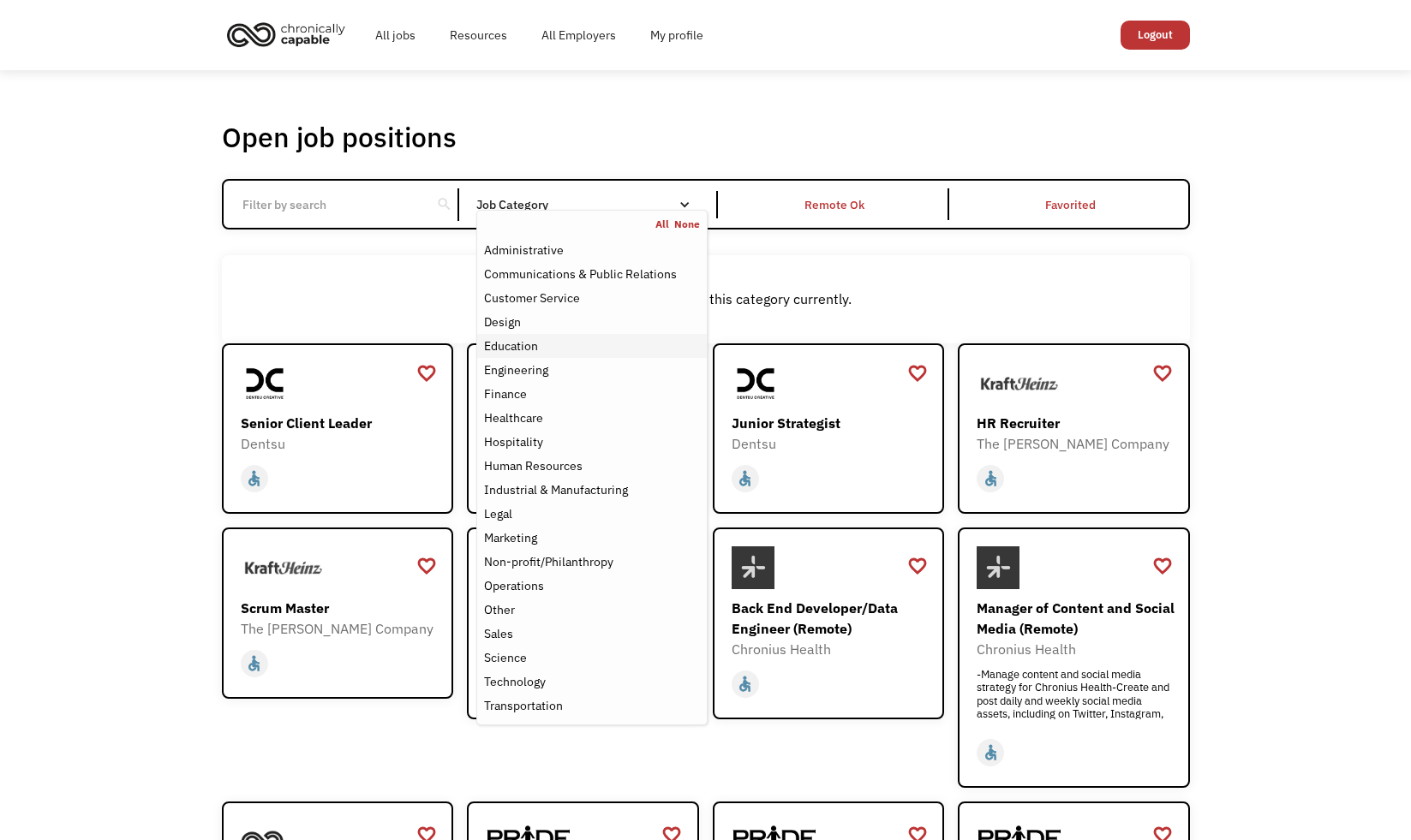
click at [554, 341] on div "Education" at bounding box center [591, 346] width 215 height 21
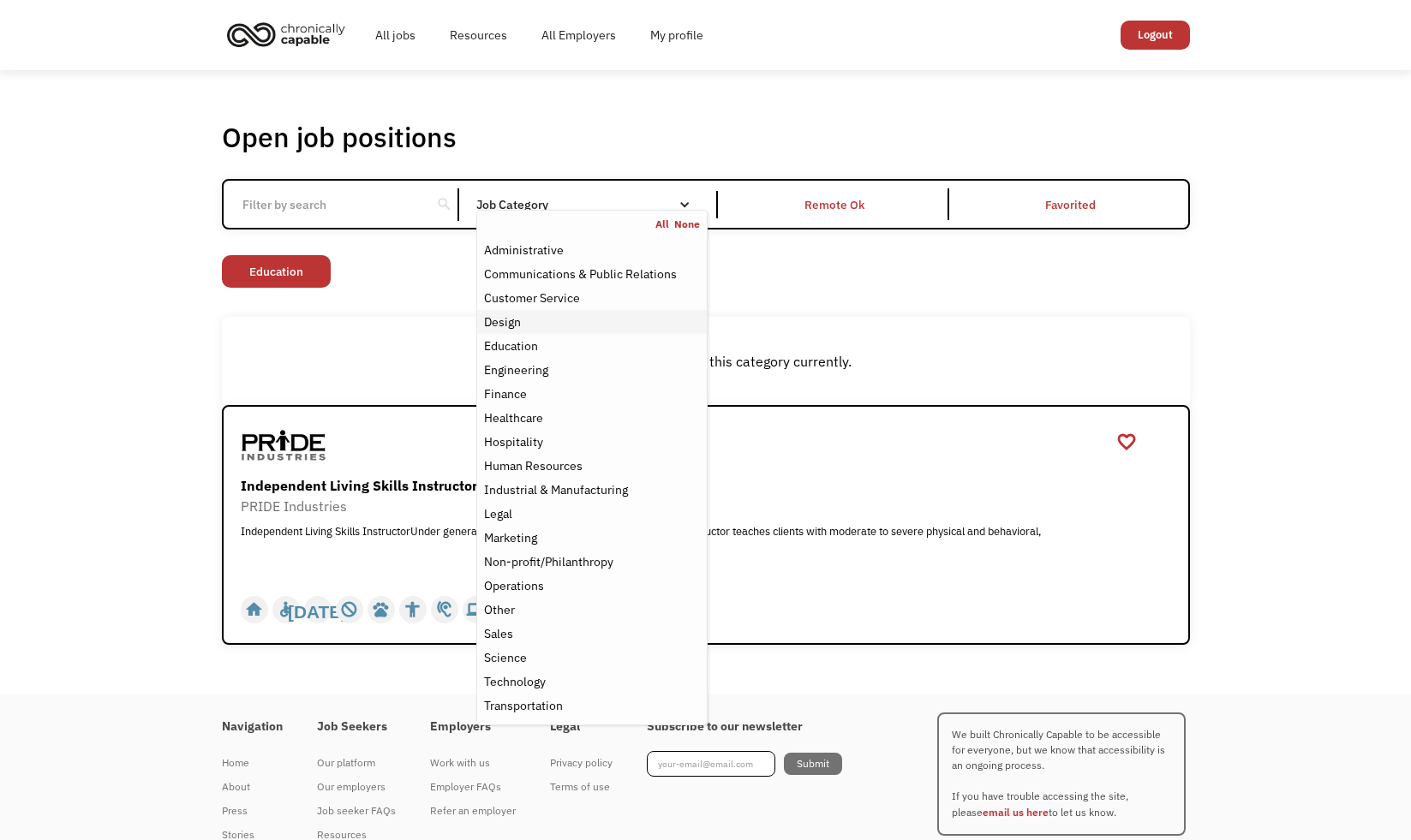
click at [522, 326] on div "Design" at bounding box center [591, 322] width 215 height 21
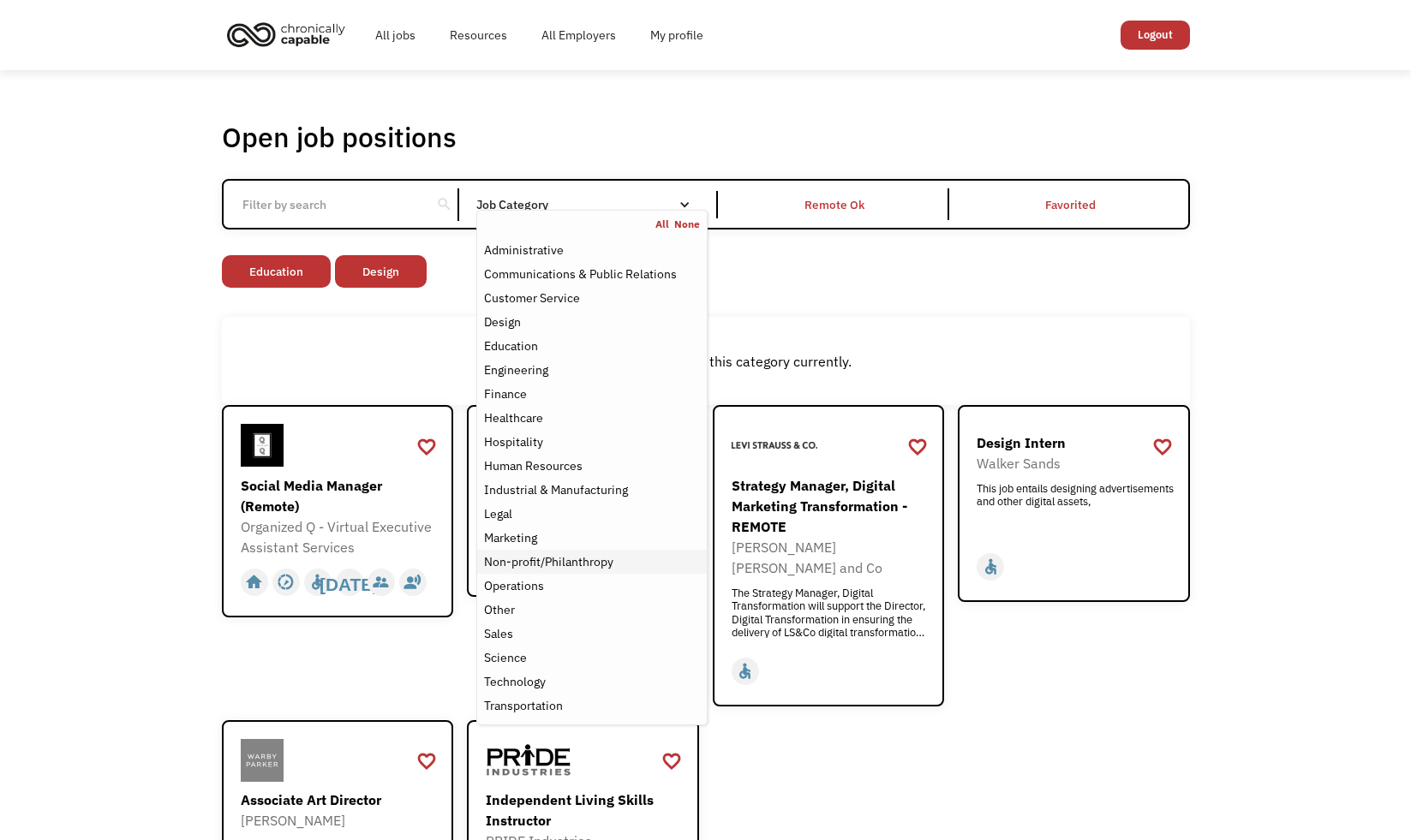
click at [534, 568] on div "Non-profit/Philanthropy" at bounding box center [548, 562] width 130 height 21
click at [530, 609] on div "Other" at bounding box center [591, 609] width 215 height 21
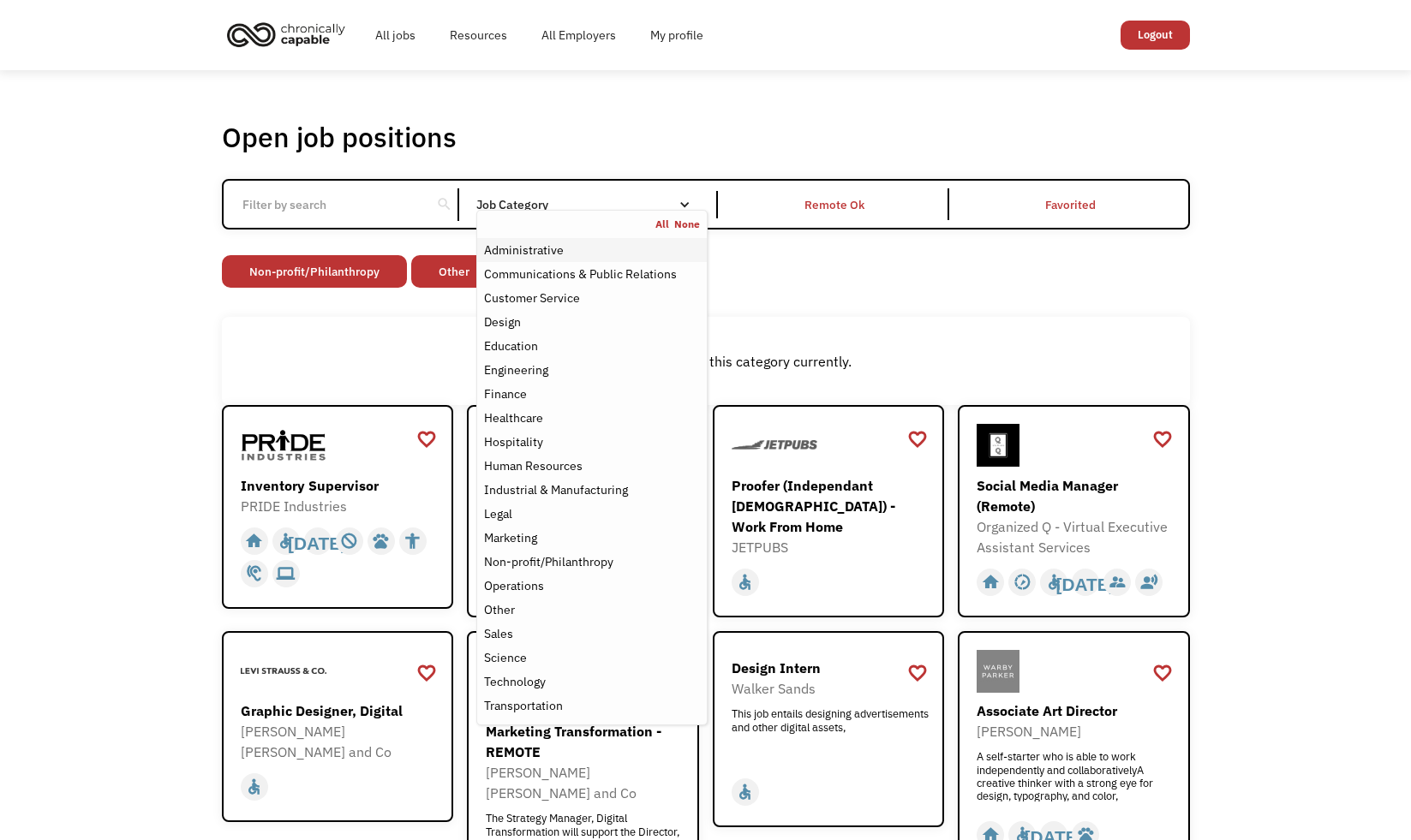
click at [515, 252] on div "Administrative" at bounding box center [523, 250] width 79 height 21
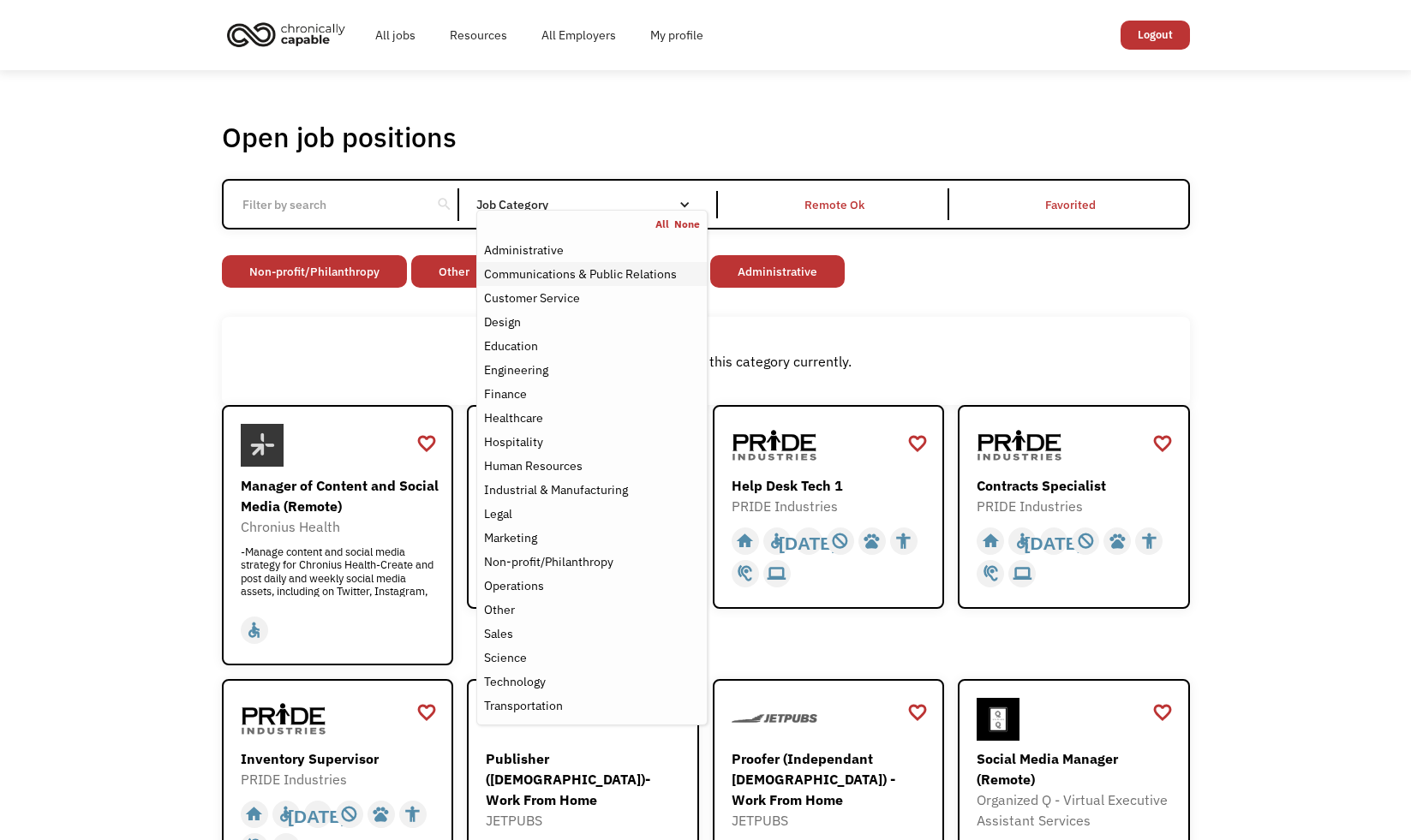
click at [516, 273] on div "Communications & Public Relations" at bounding box center [580, 273] width 193 height 21
click at [521, 461] on div "Human Resources" at bounding box center [532, 466] width 98 height 21
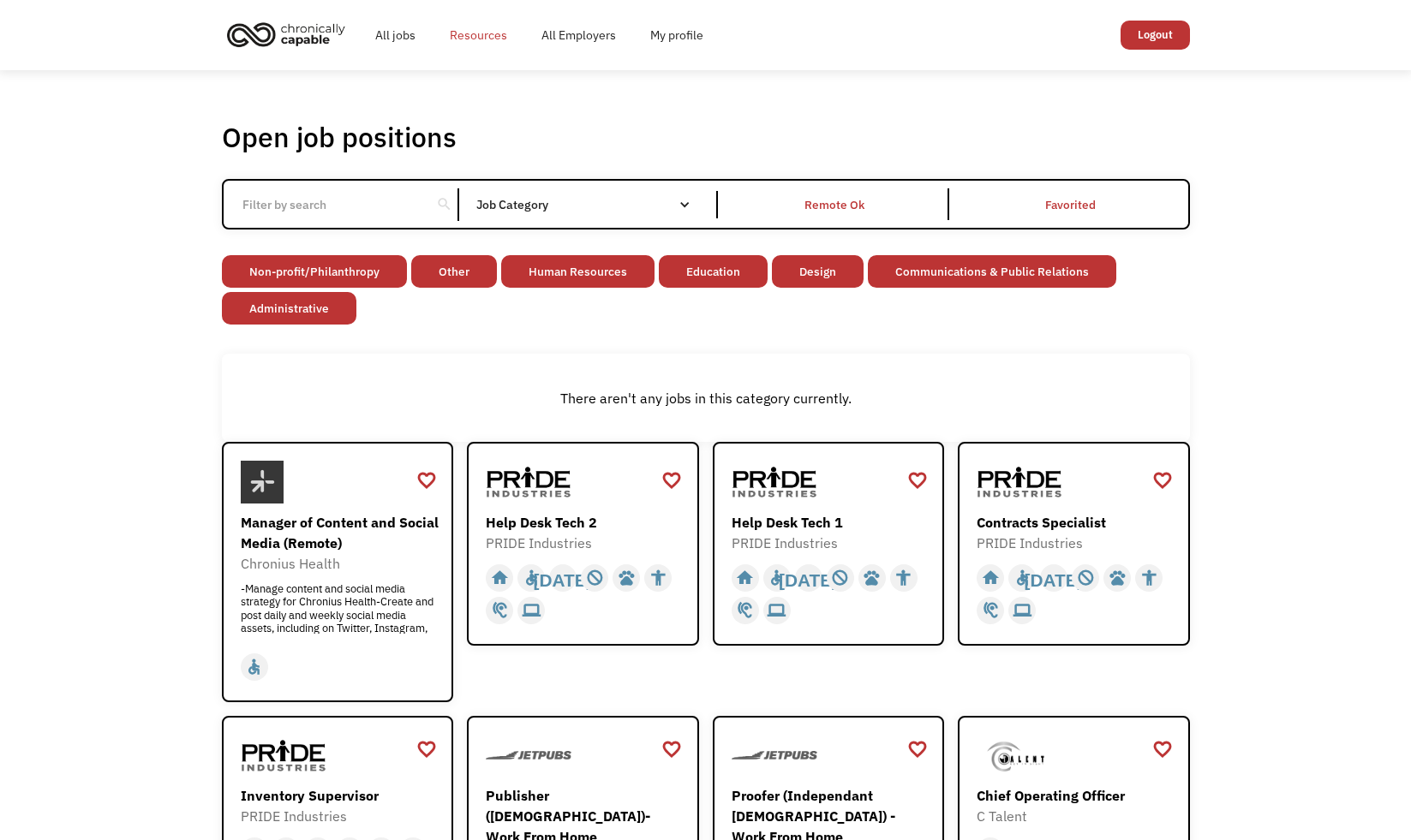
click at [465, 34] on link "Resources" at bounding box center [479, 35] width 91 height 54
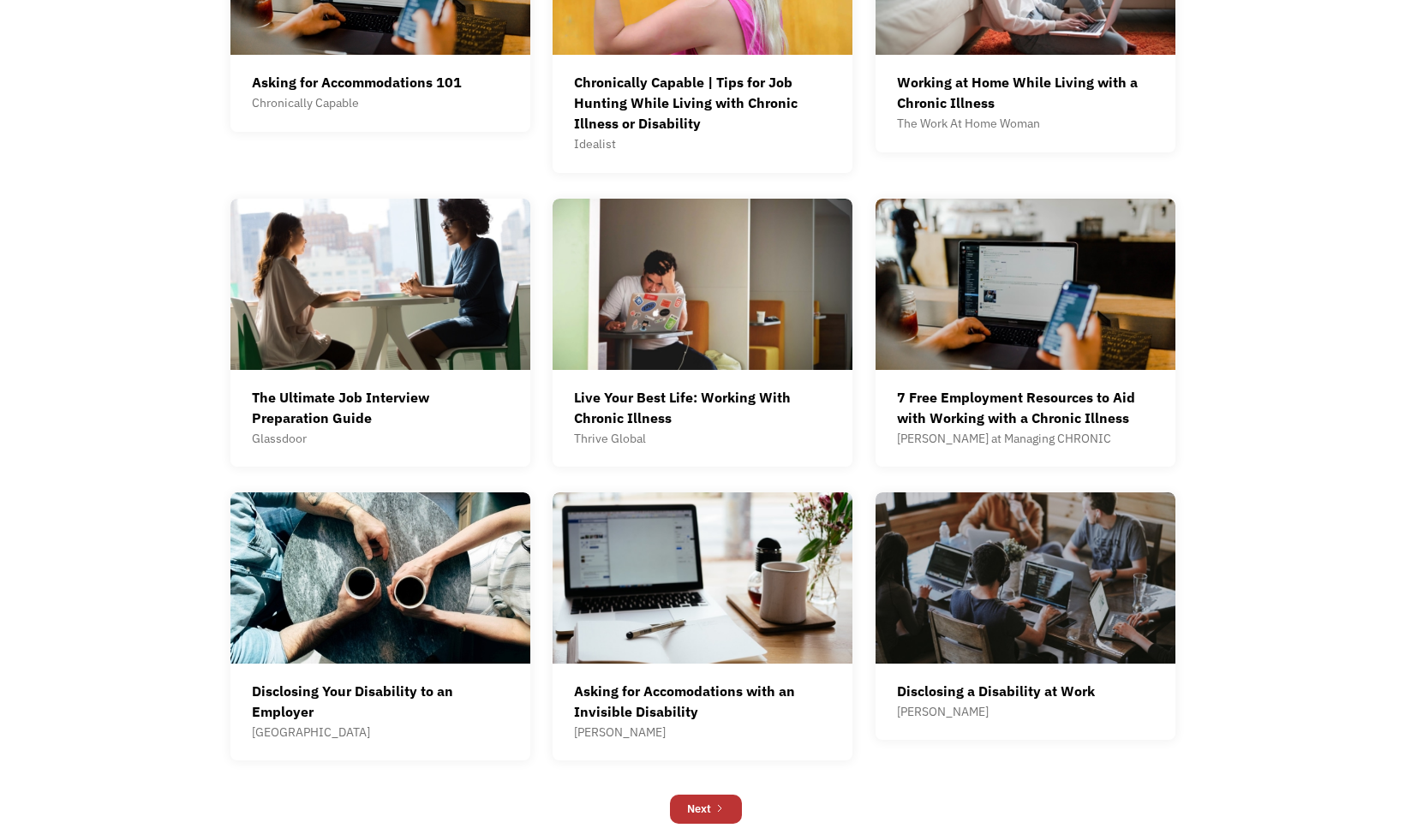
scroll to position [946, 0]
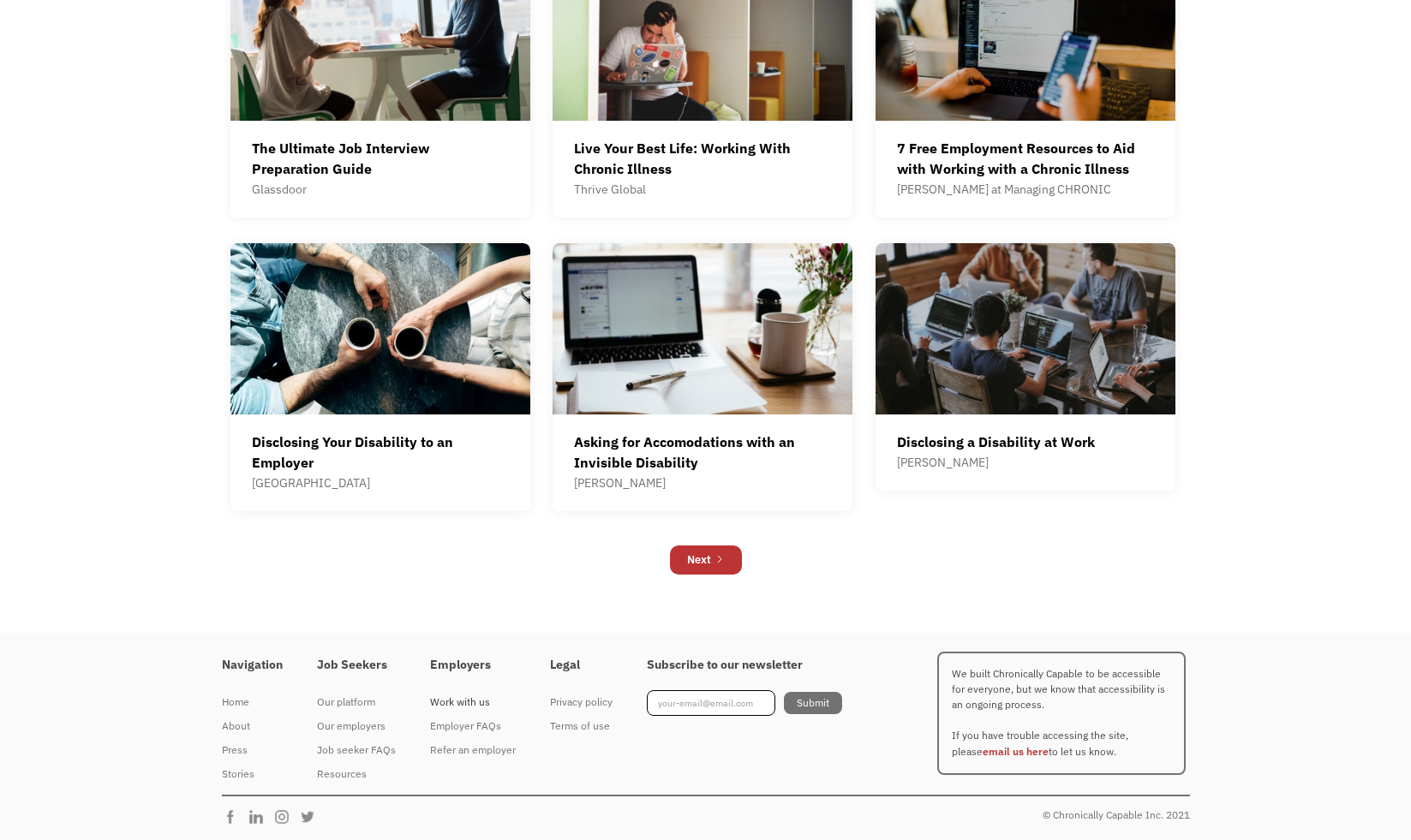
click at [470, 702] on div "Work with us" at bounding box center [473, 701] width 85 height 21
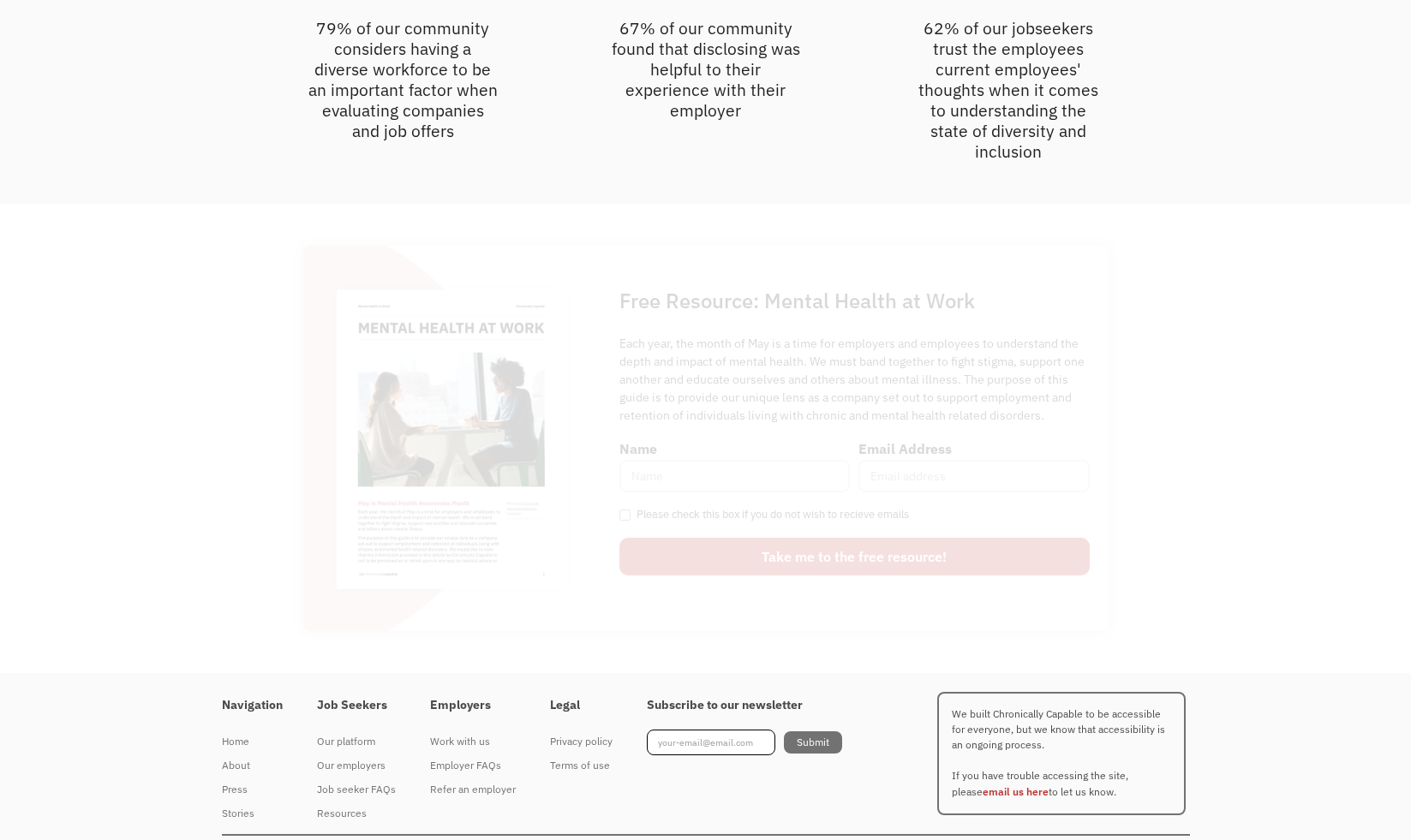
scroll to position [4758, 0]
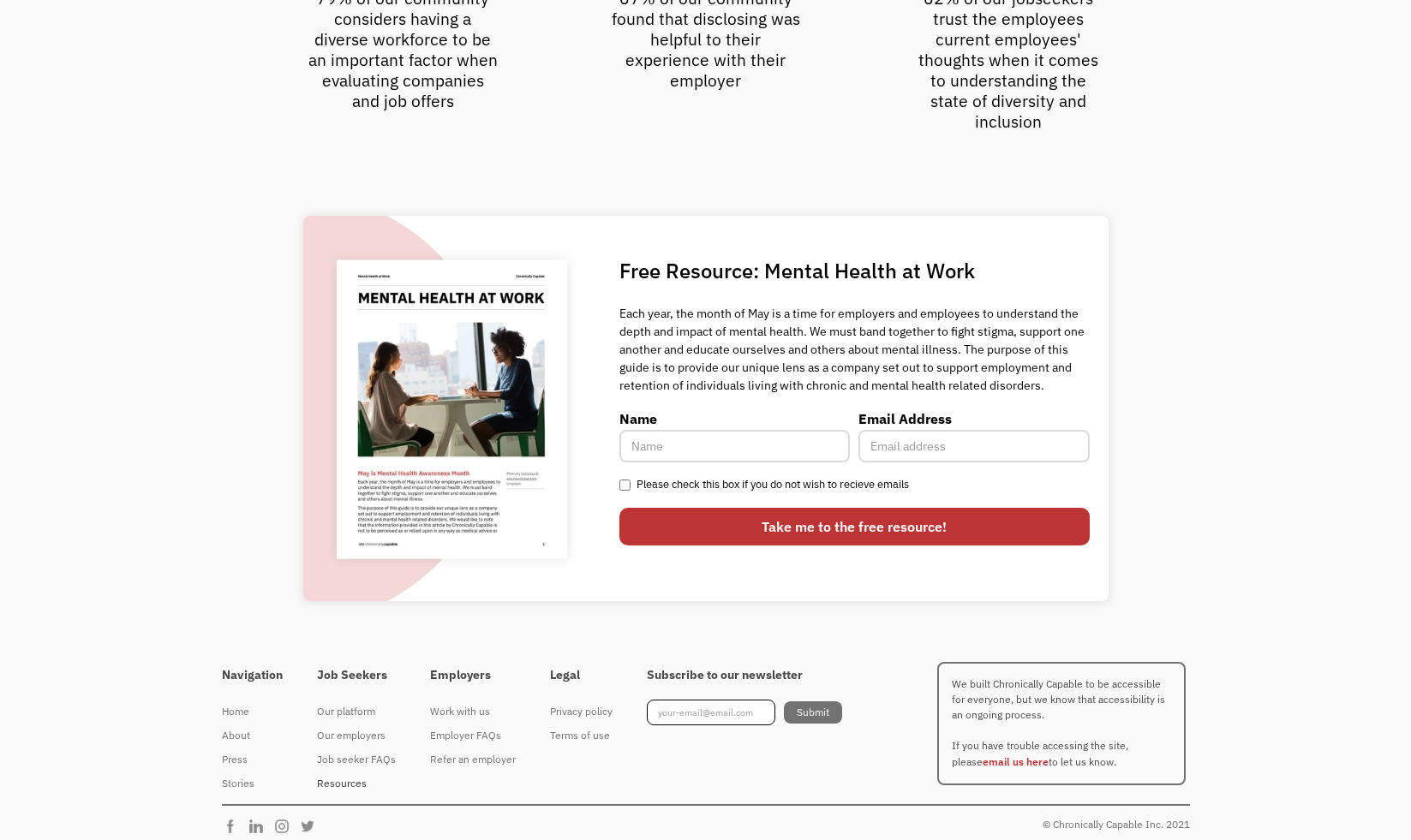
click at [346, 774] on div "Resources" at bounding box center [357, 784] width 79 height 21
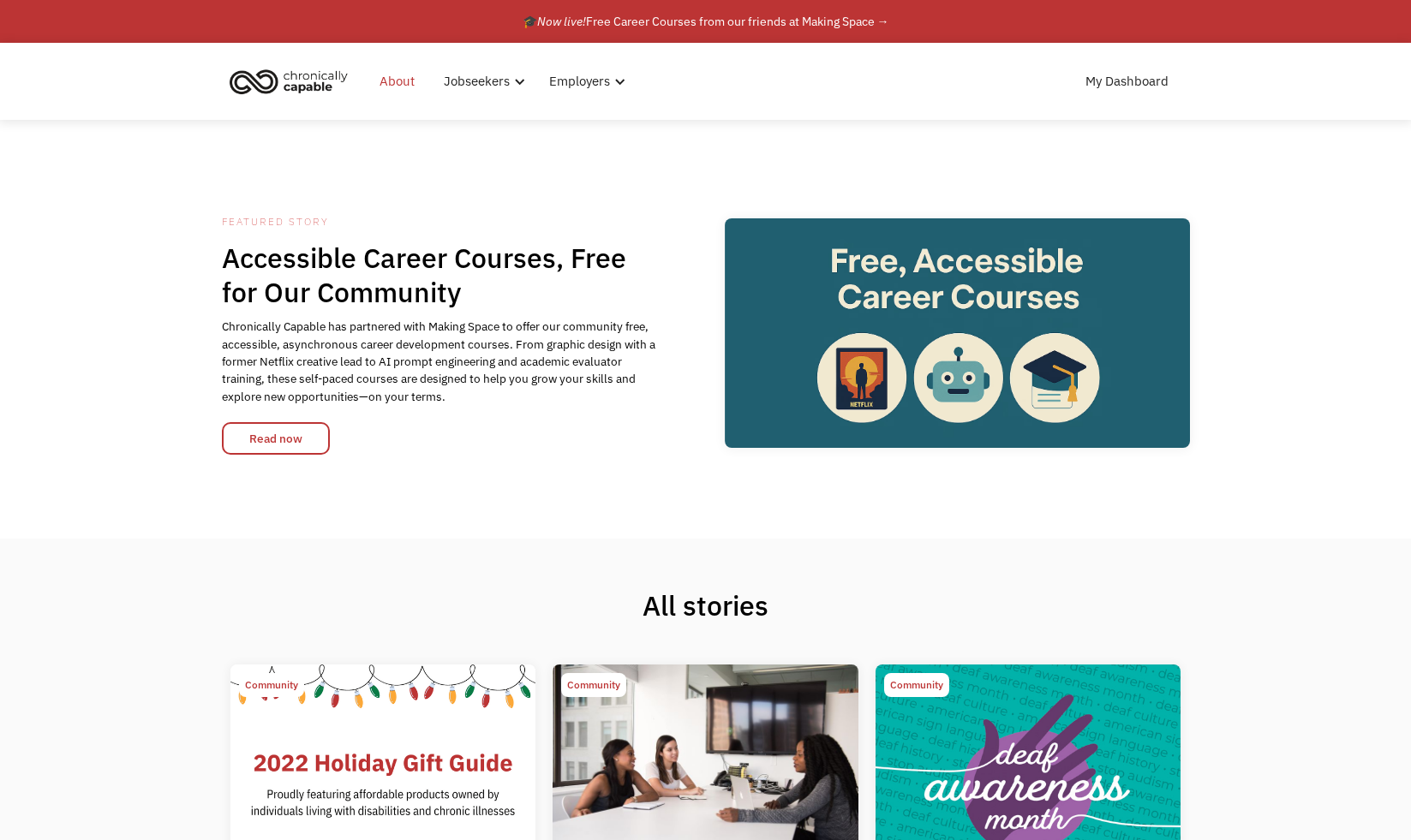
click at [410, 85] on link "About" at bounding box center [397, 80] width 55 height 54
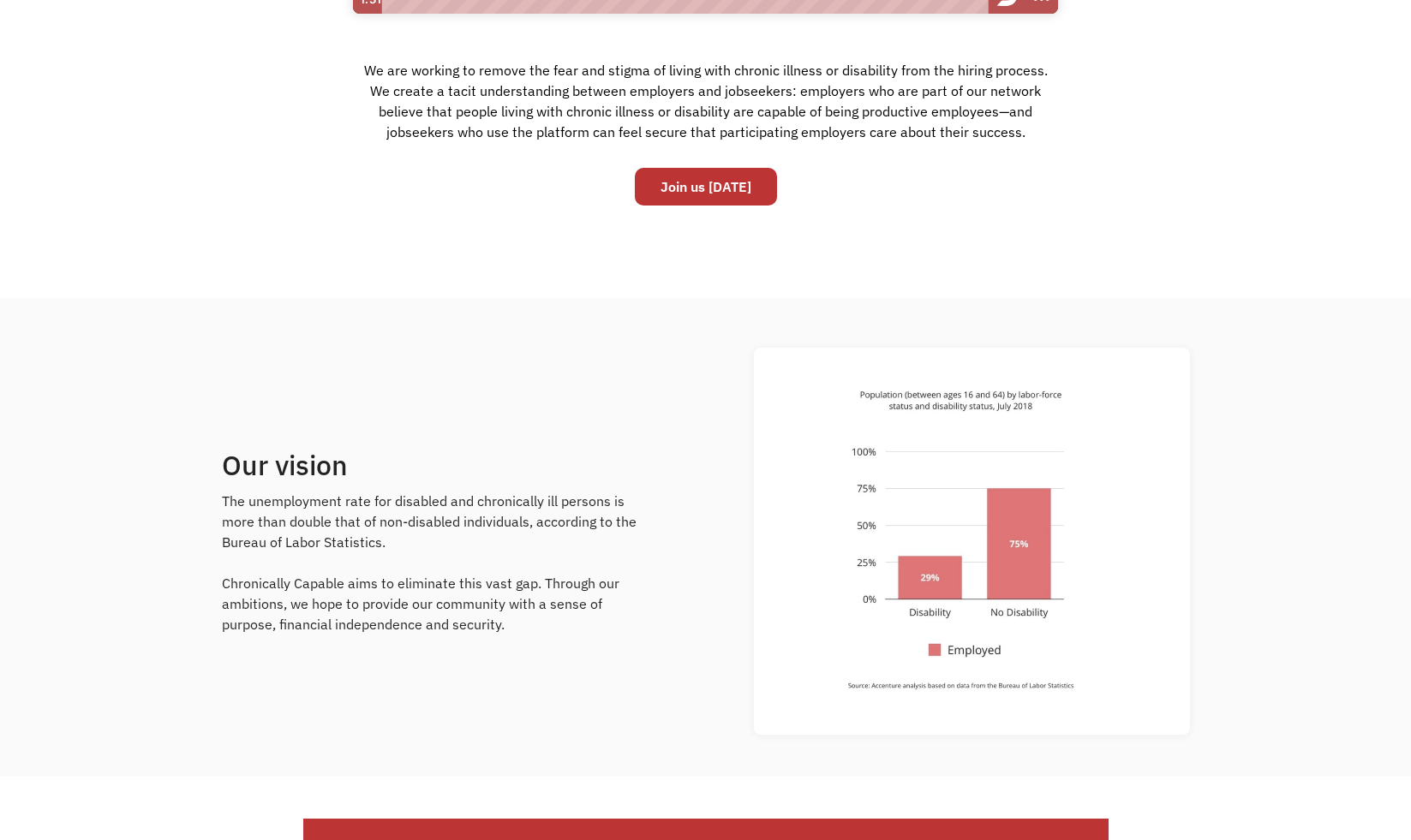
scroll to position [581, 0]
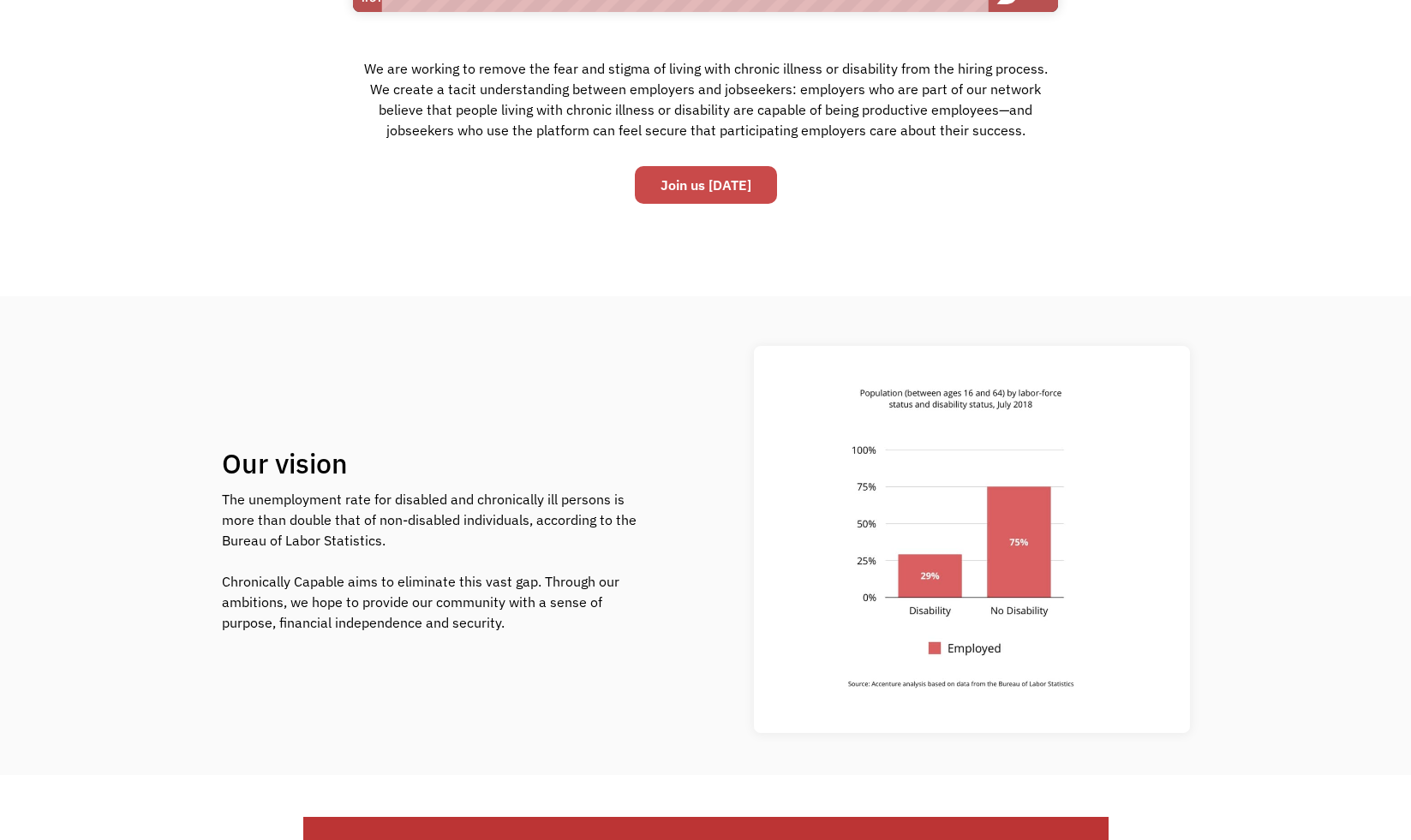
click at [714, 174] on link "Join us today" at bounding box center [706, 185] width 143 height 38
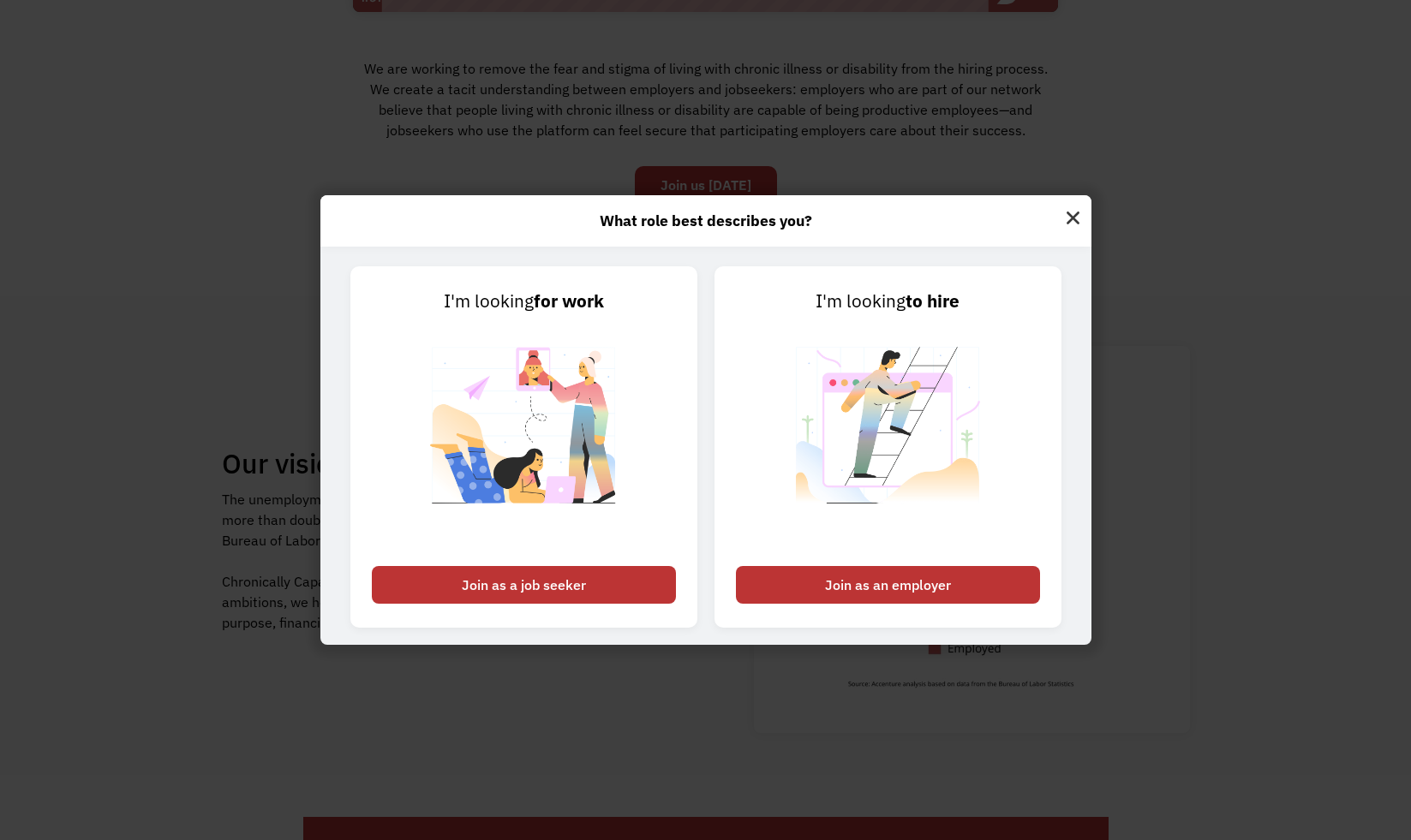
click at [1082, 218] on img at bounding box center [1072, 215] width 37 height 41
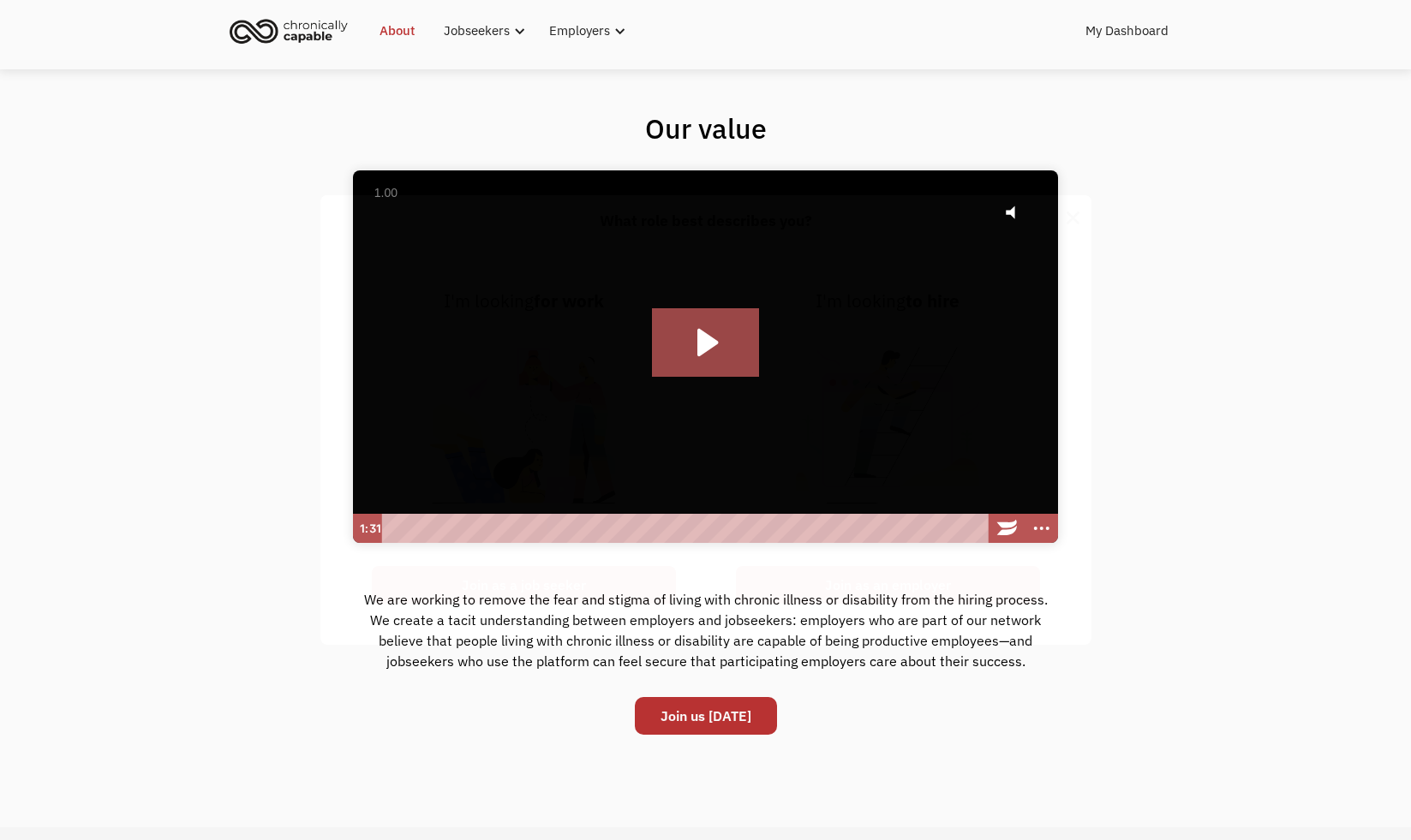
scroll to position [0, 0]
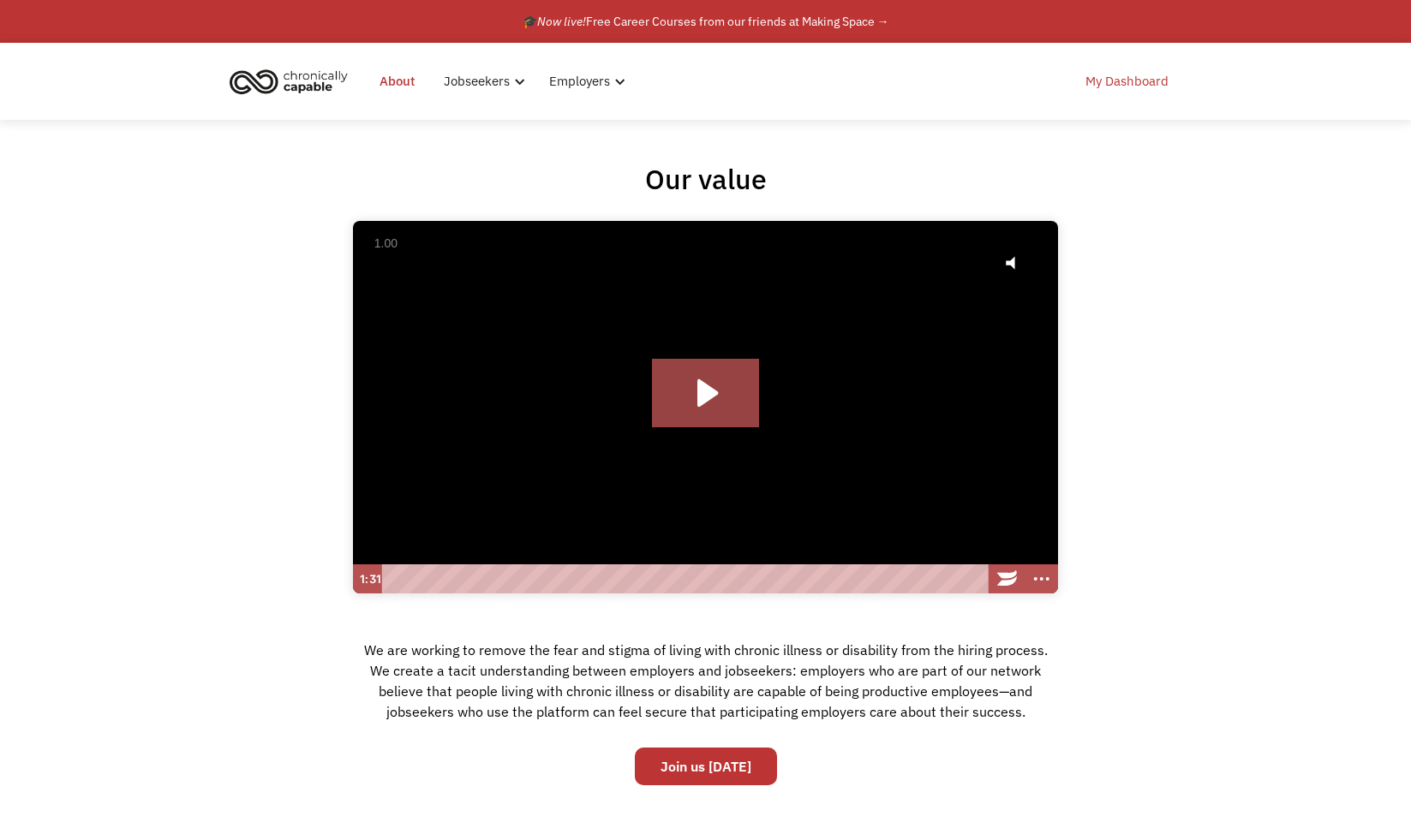
click at [1122, 84] on link "My Dashboard" at bounding box center [1127, 80] width 104 height 54
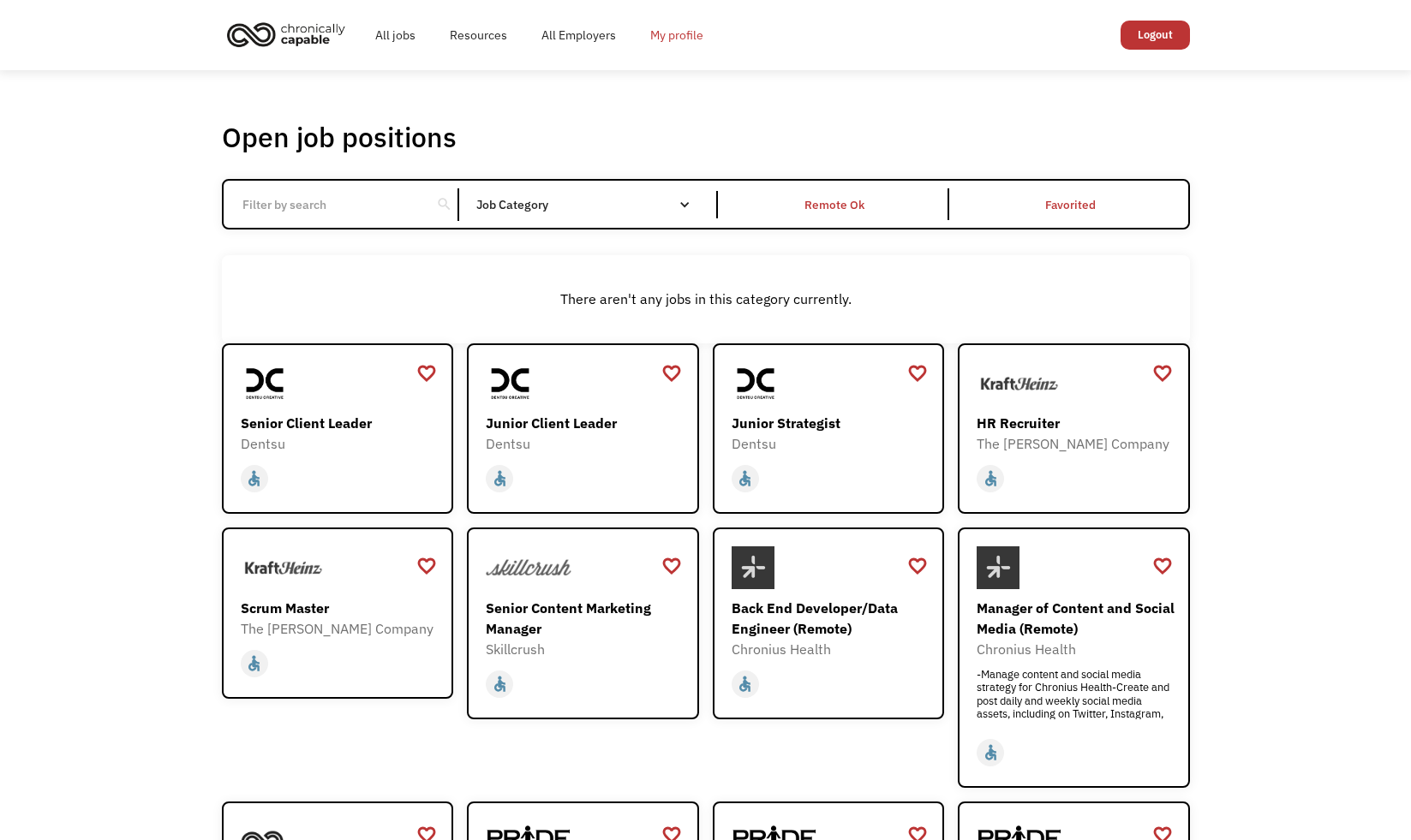
click at [667, 33] on link "My profile" at bounding box center [677, 35] width 87 height 54
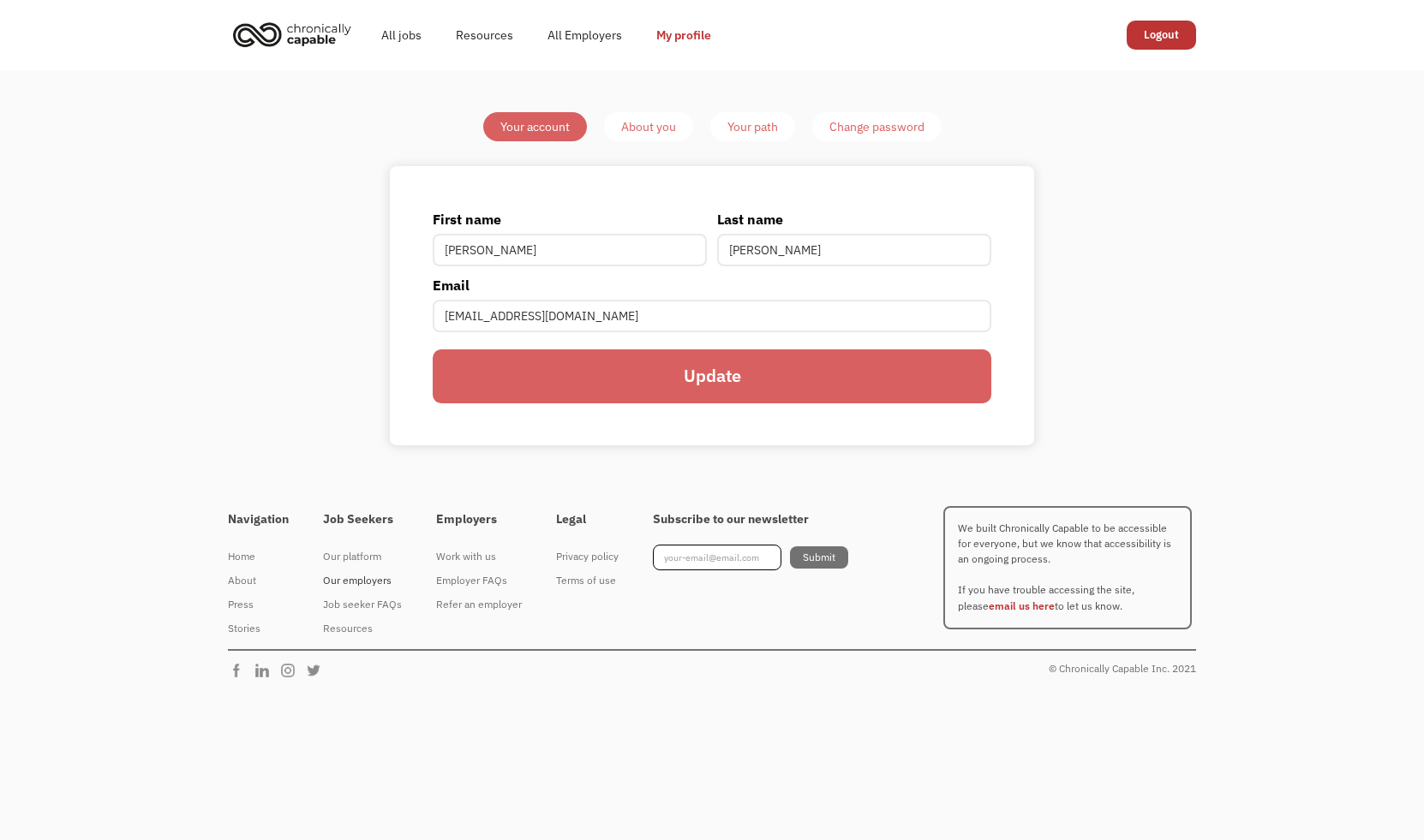
click at [343, 581] on div "Our employers" at bounding box center [363, 580] width 79 height 21
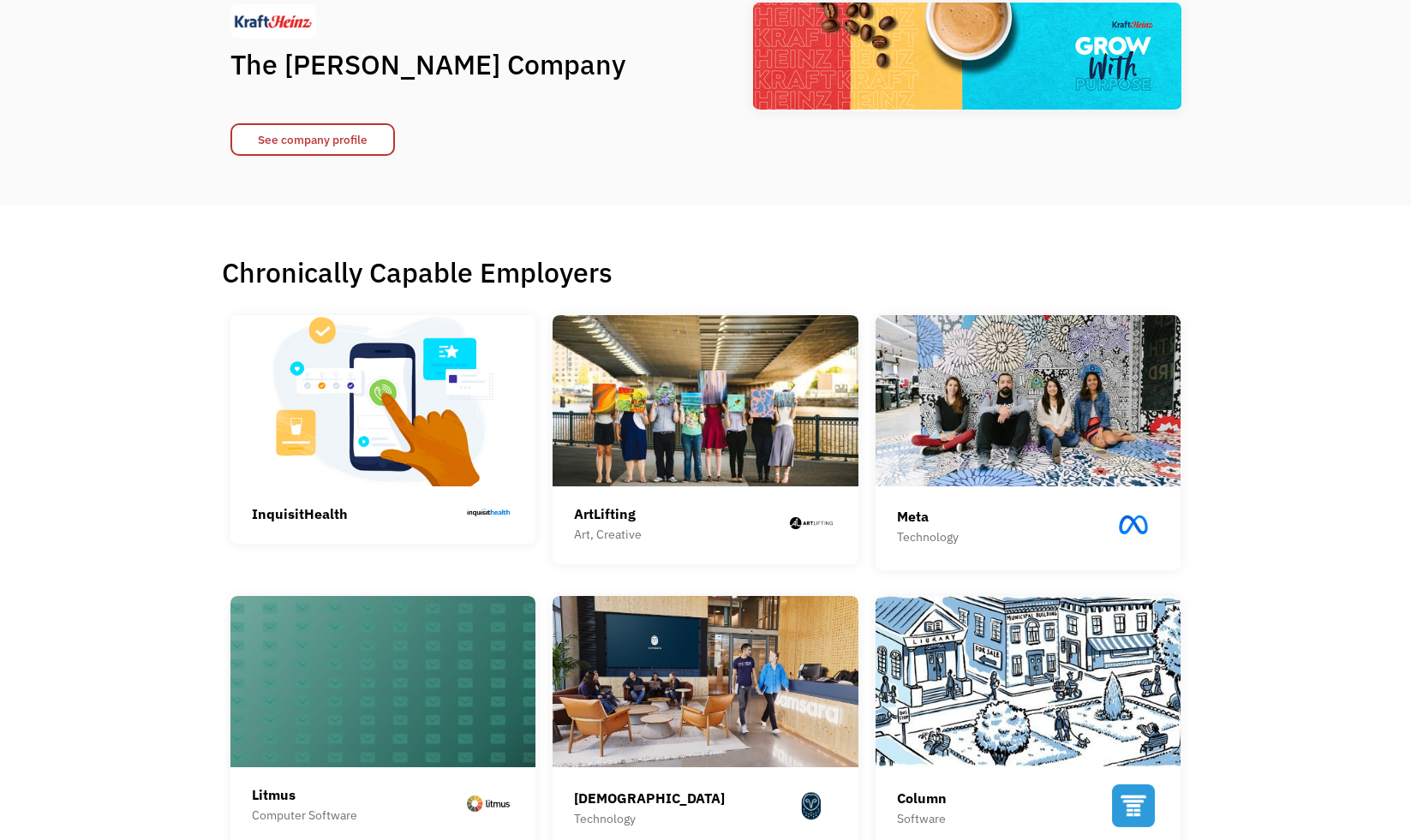
scroll to position [200, 0]
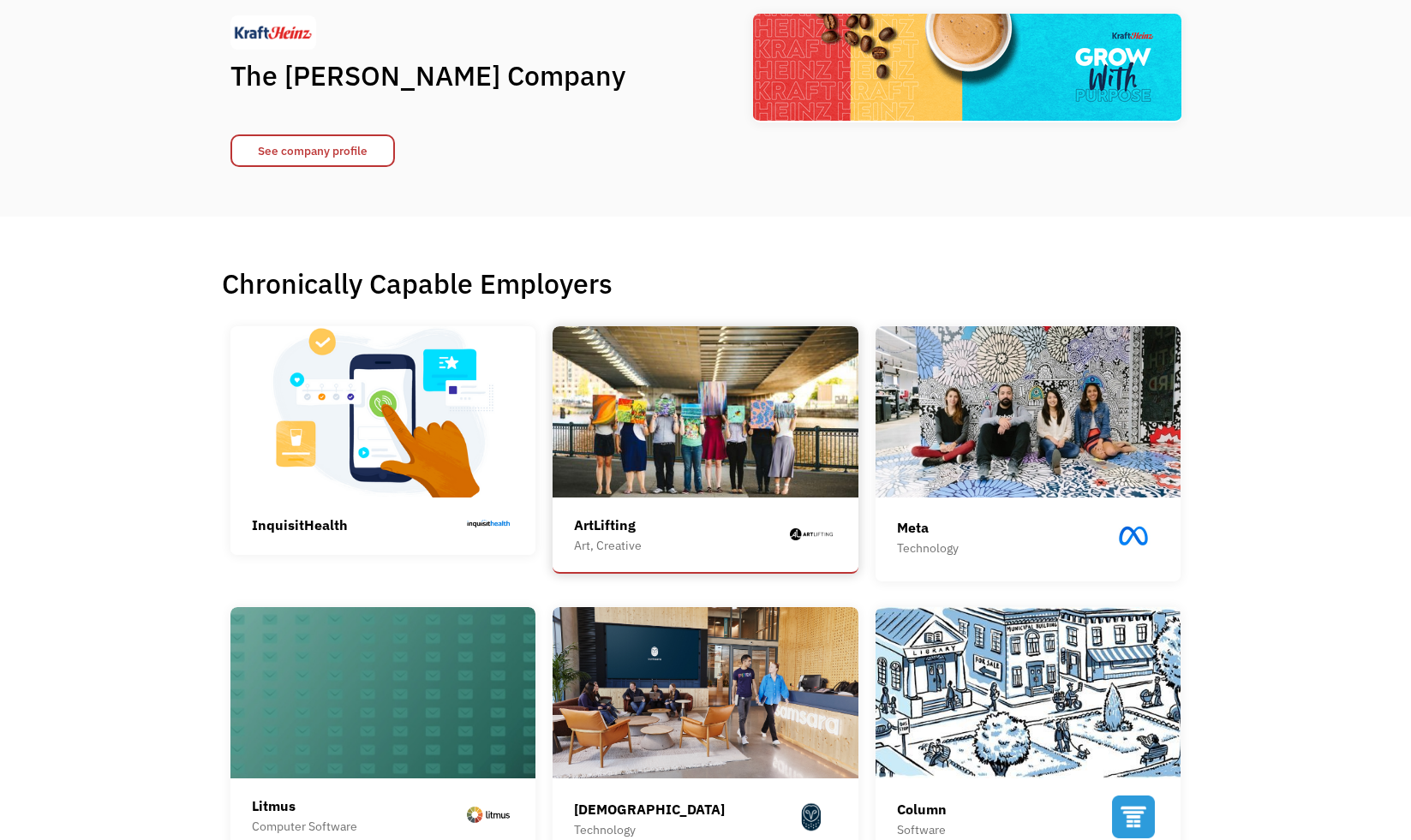
click at [638, 459] on img at bounding box center [706, 411] width 306 height 171
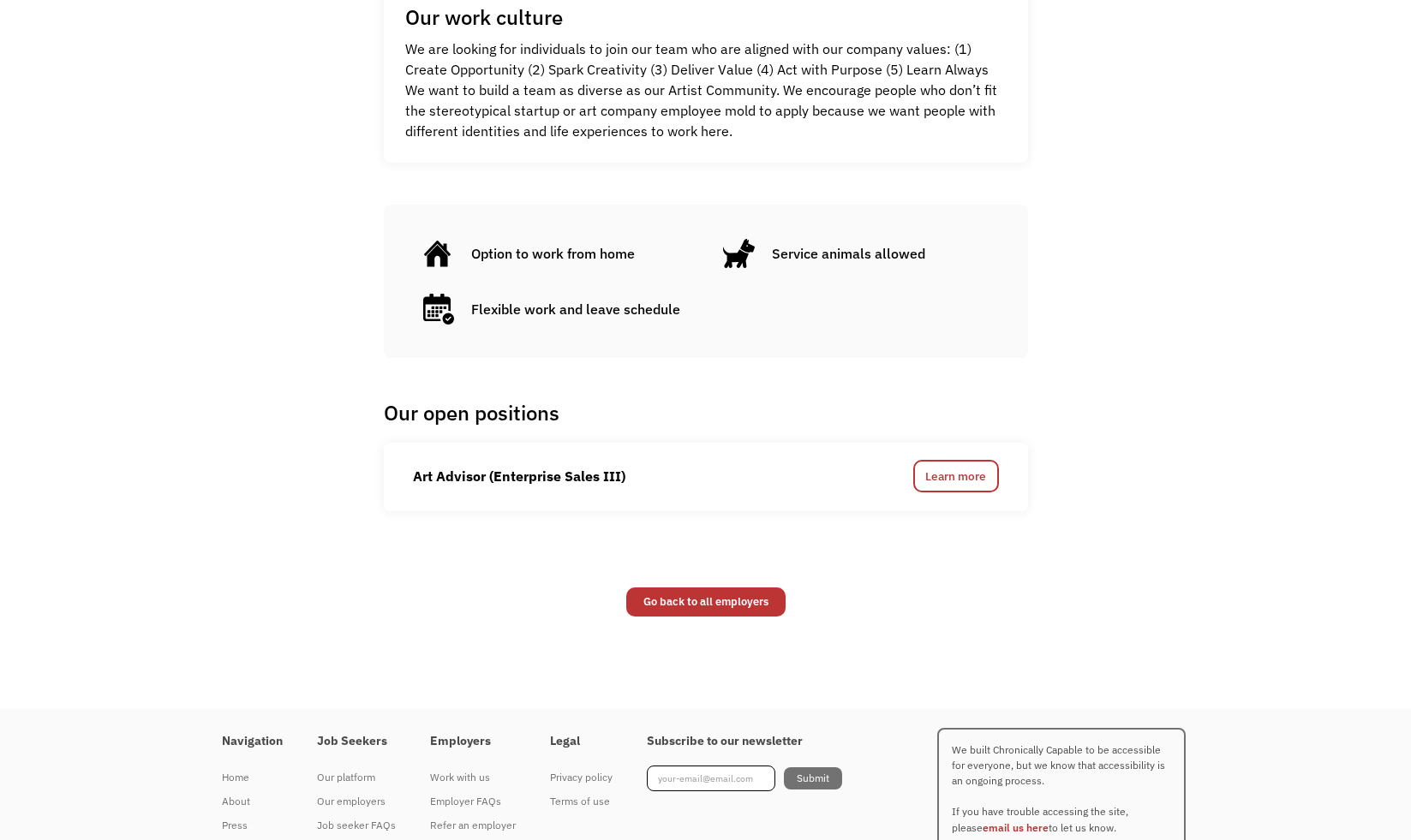
scroll to position [924, 0]
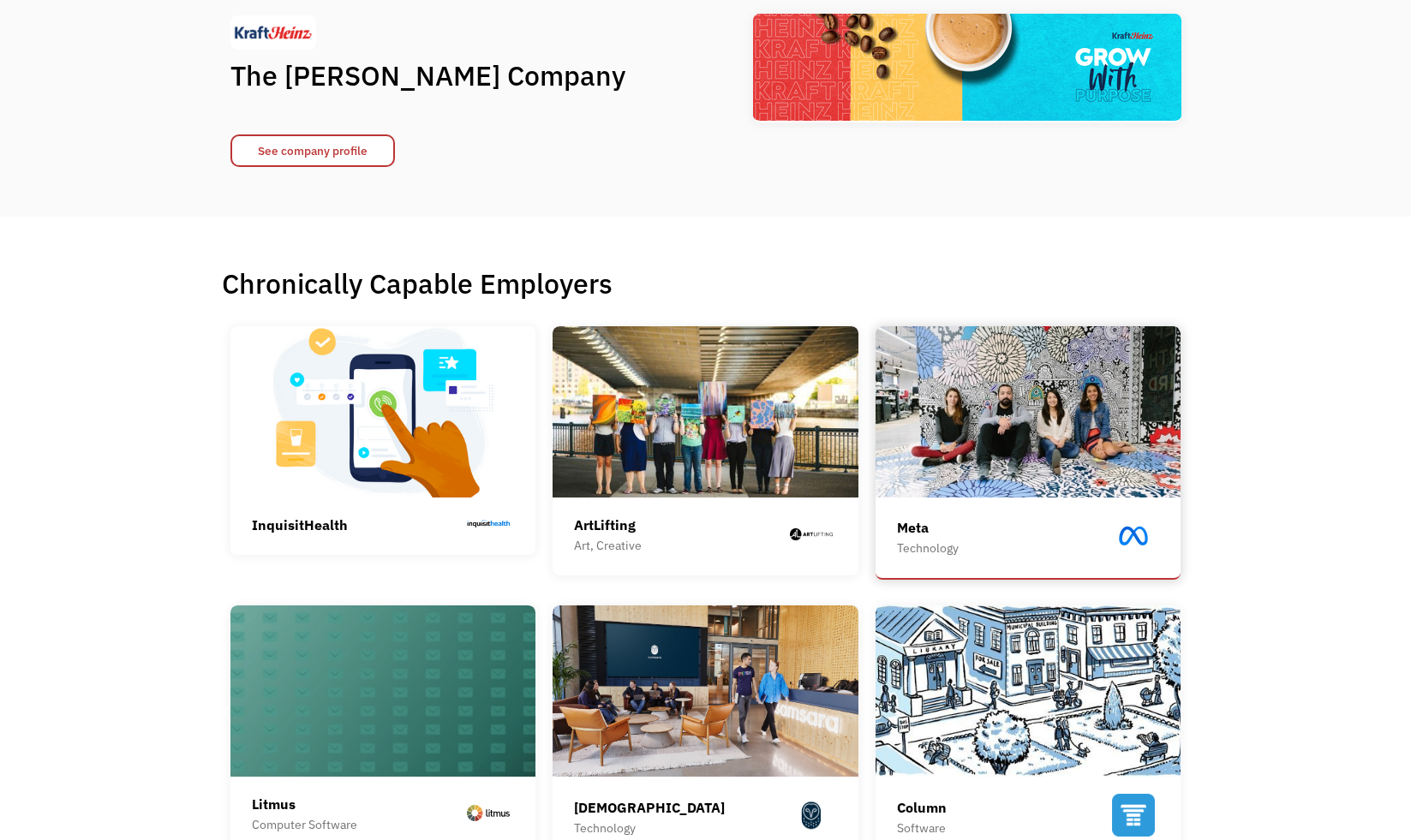
click at [1031, 467] on img at bounding box center [1028, 411] width 306 height 171
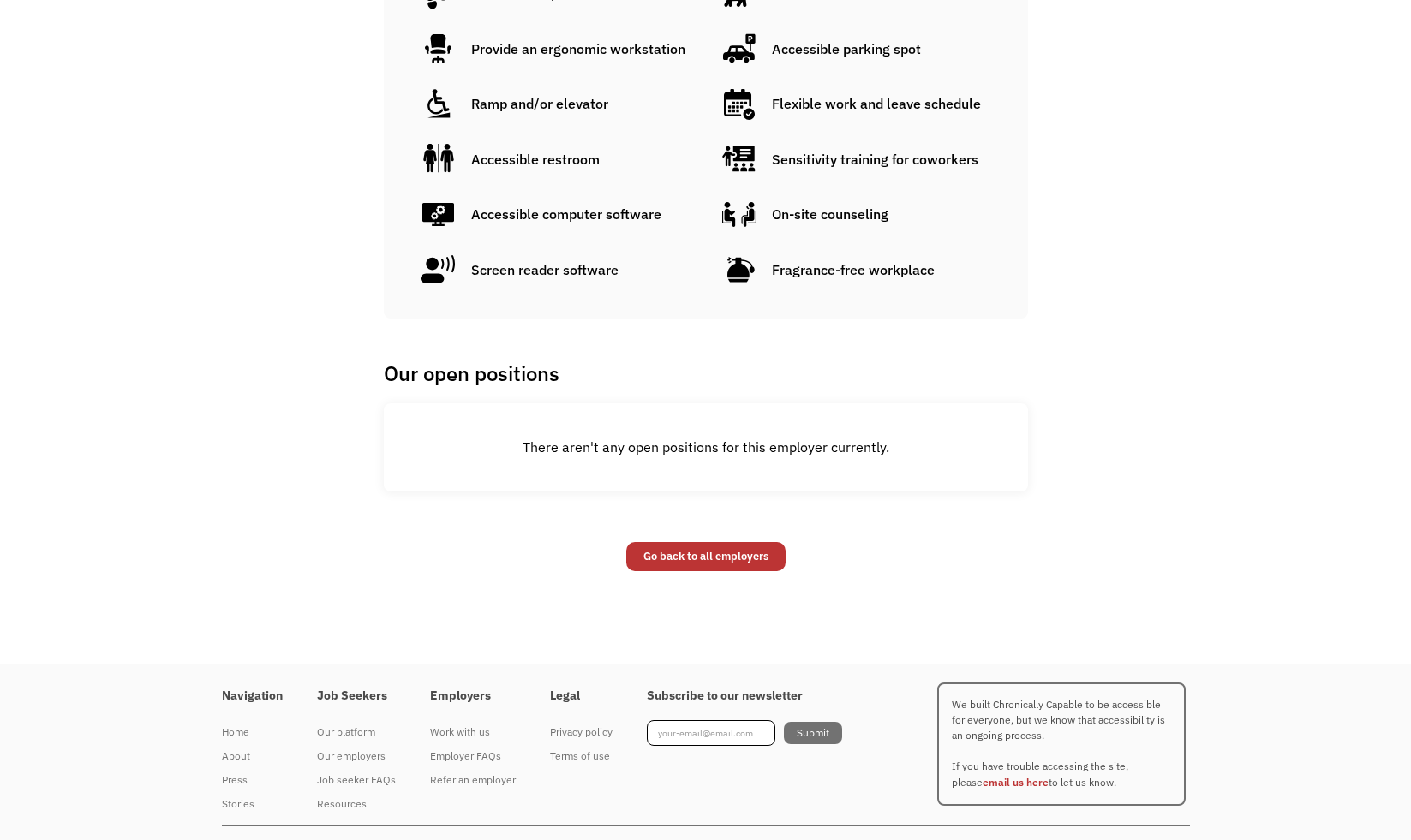
scroll to position [1275, 0]
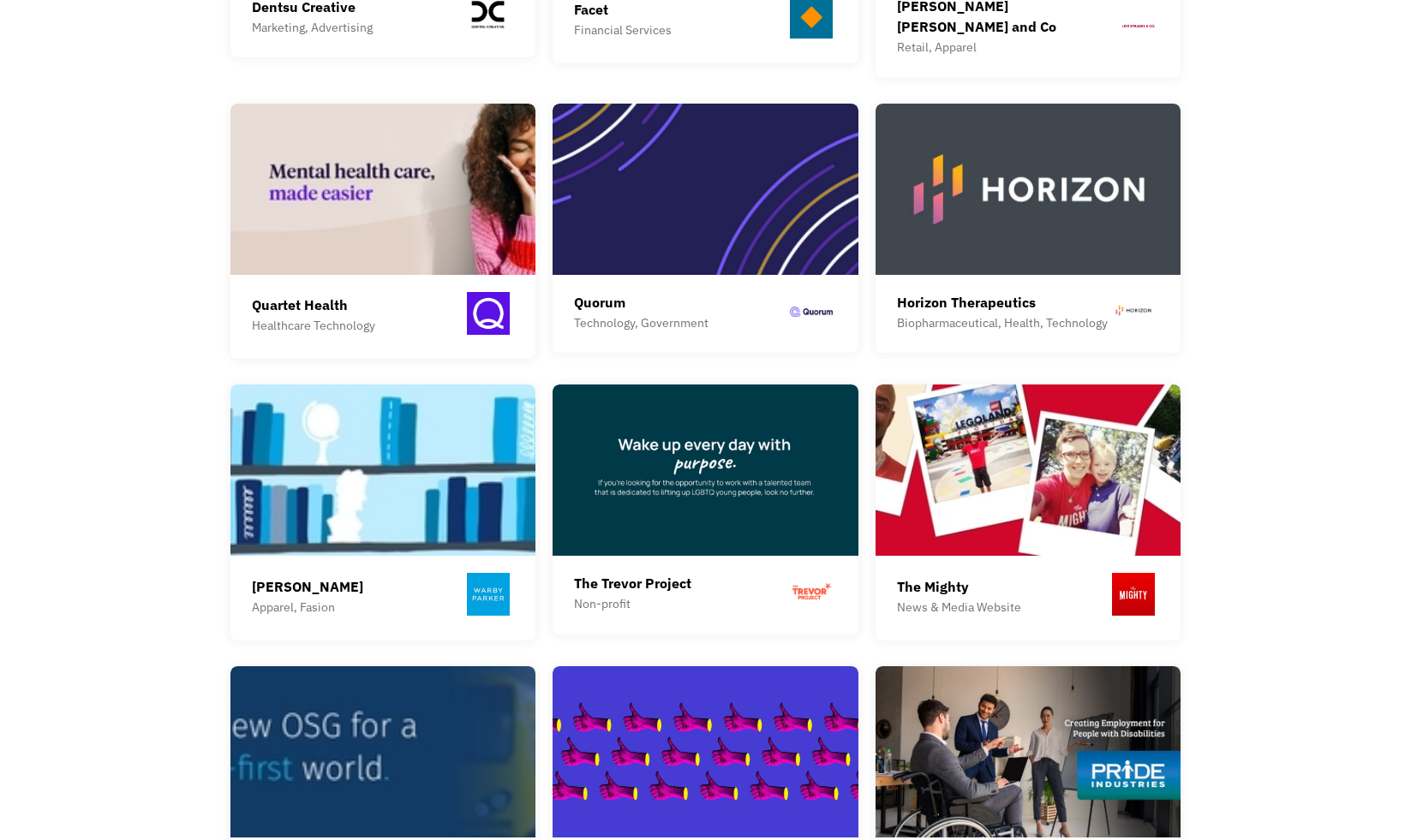
scroll to position [1292, 0]
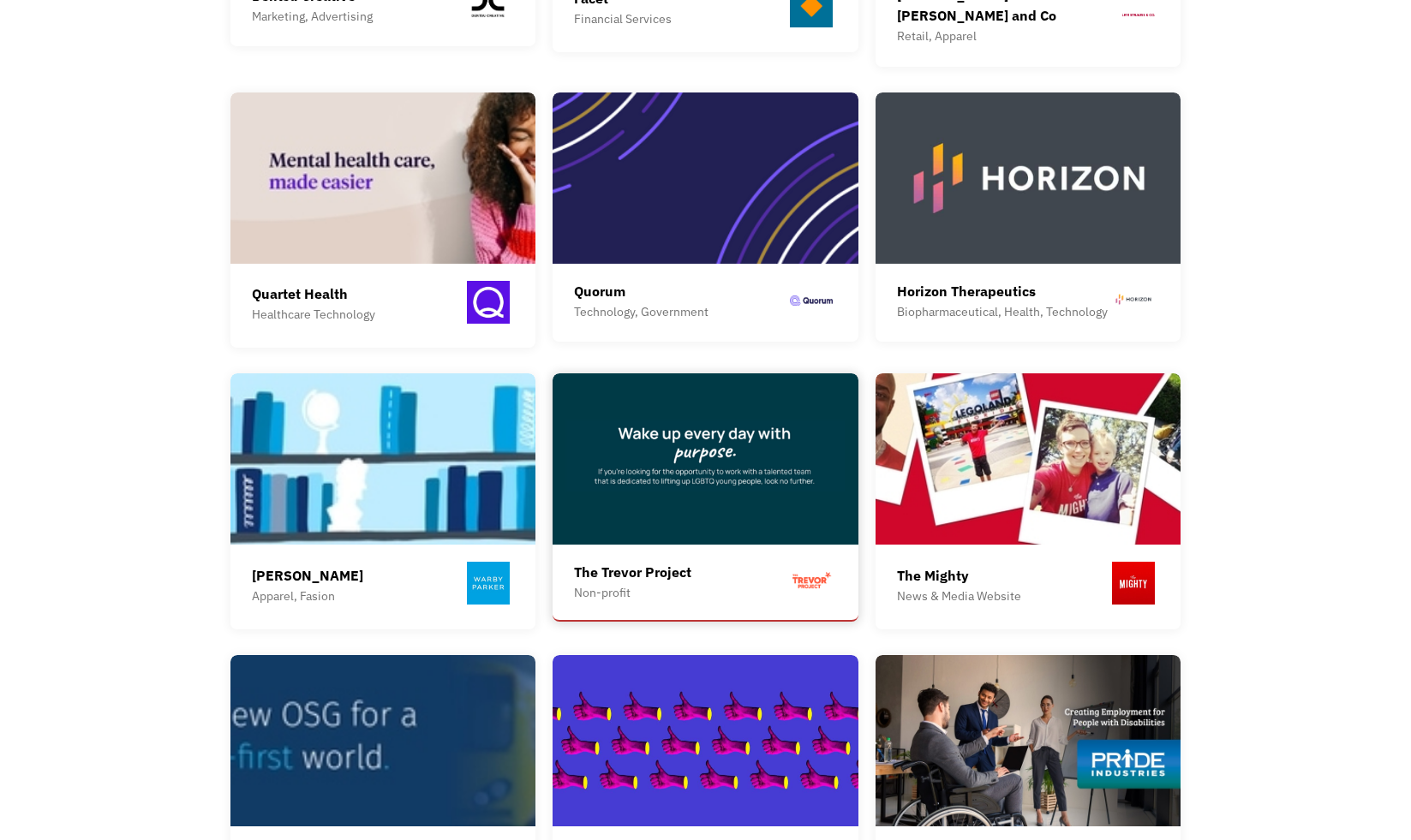
click at [716, 483] on img at bounding box center [706, 459] width 306 height 171
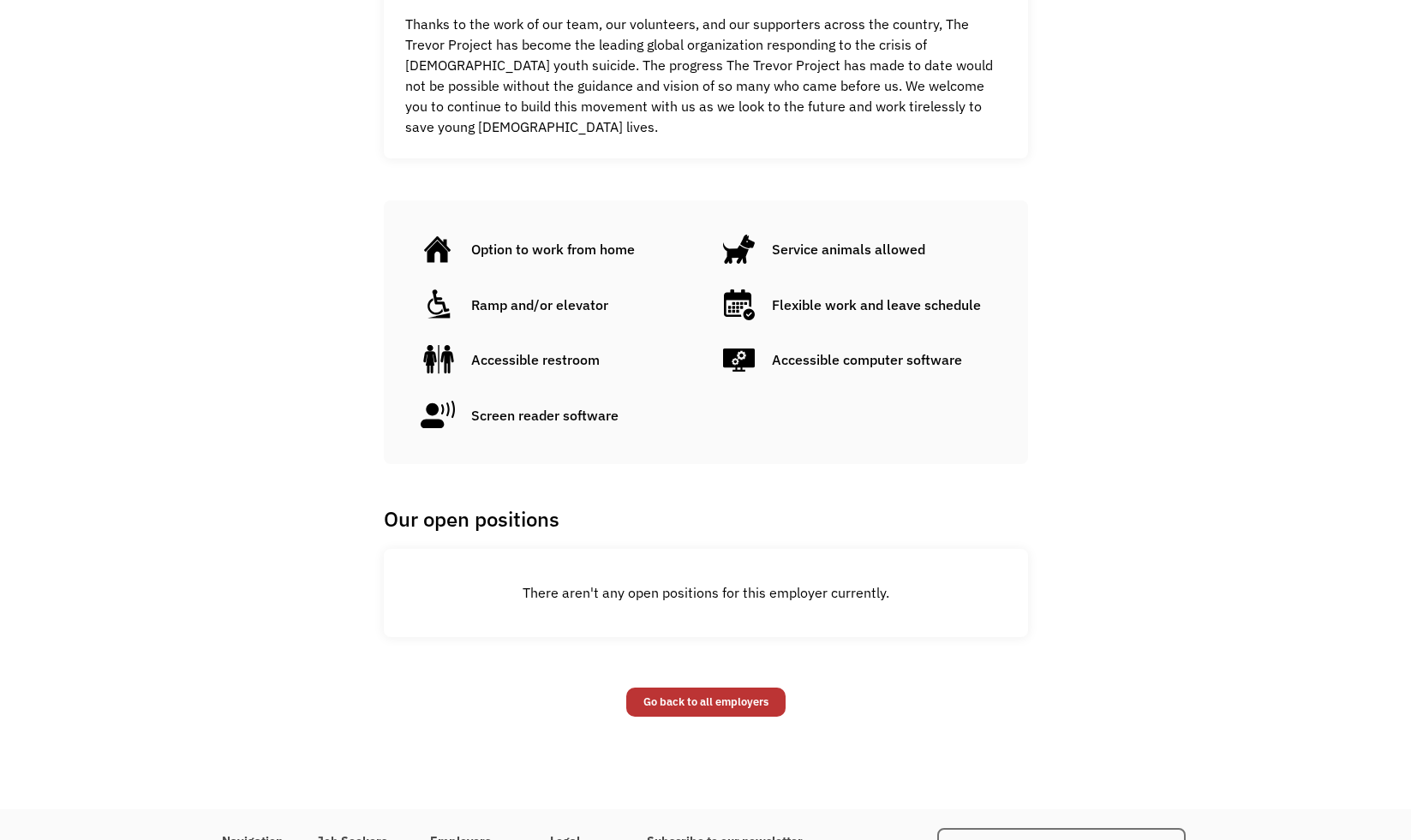
scroll to position [1097, 0]
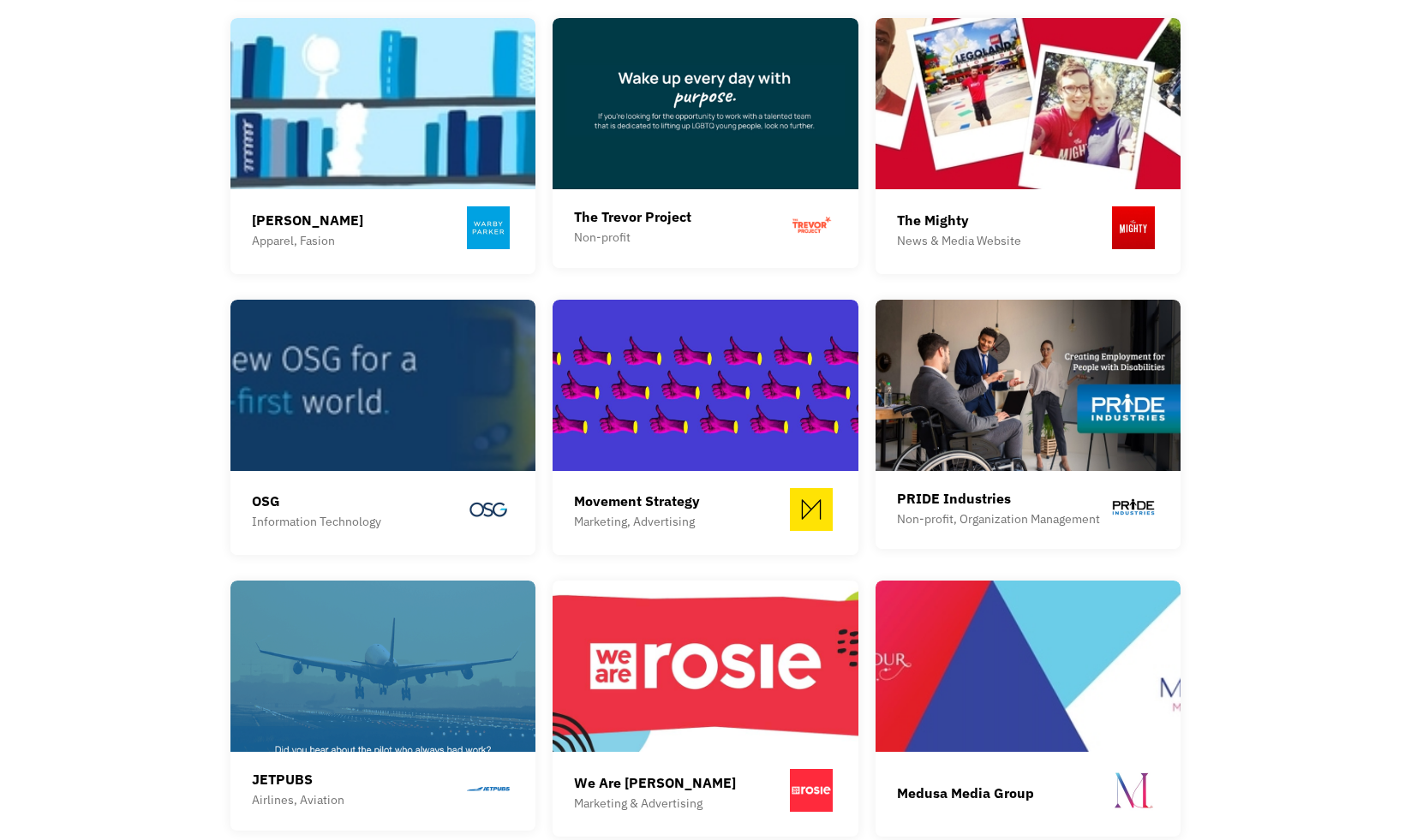
scroll to position [1740, 0]
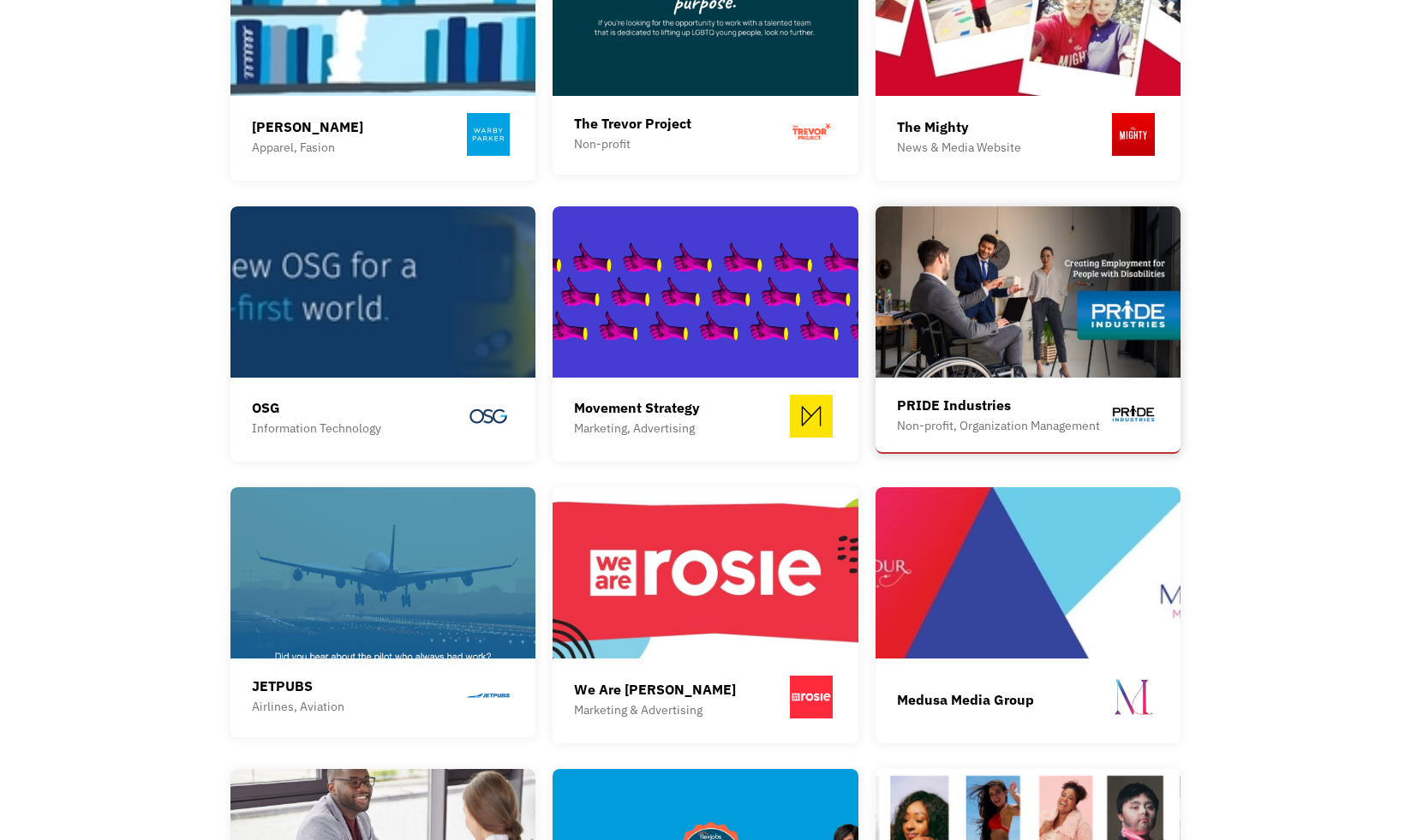
click at [970, 350] on img at bounding box center [1028, 291] width 306 height 171
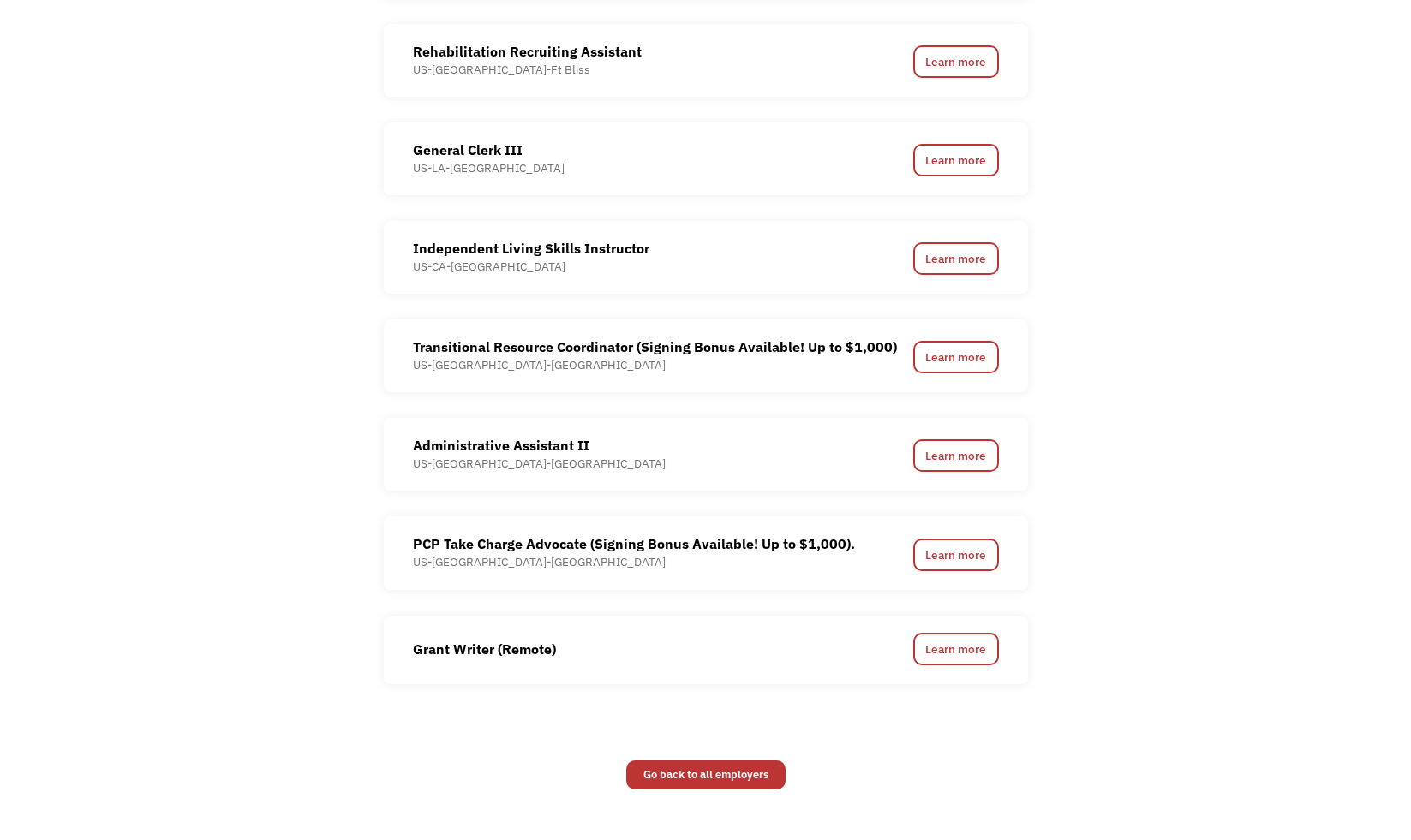
scroll to position [1951, 0]
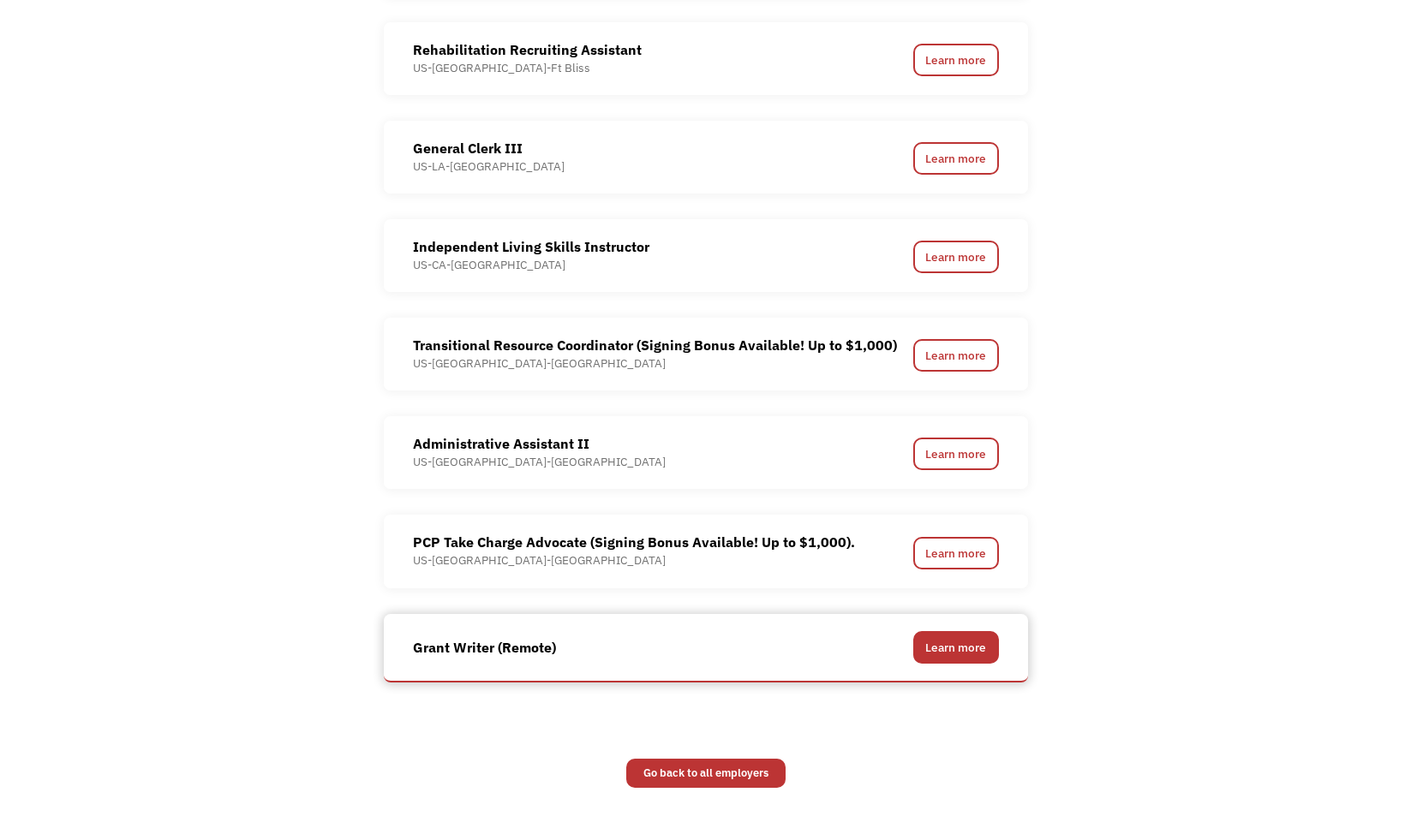
click at [931, 650] on link "Learn more" at bounding box center [956, 647] width 85 height 33
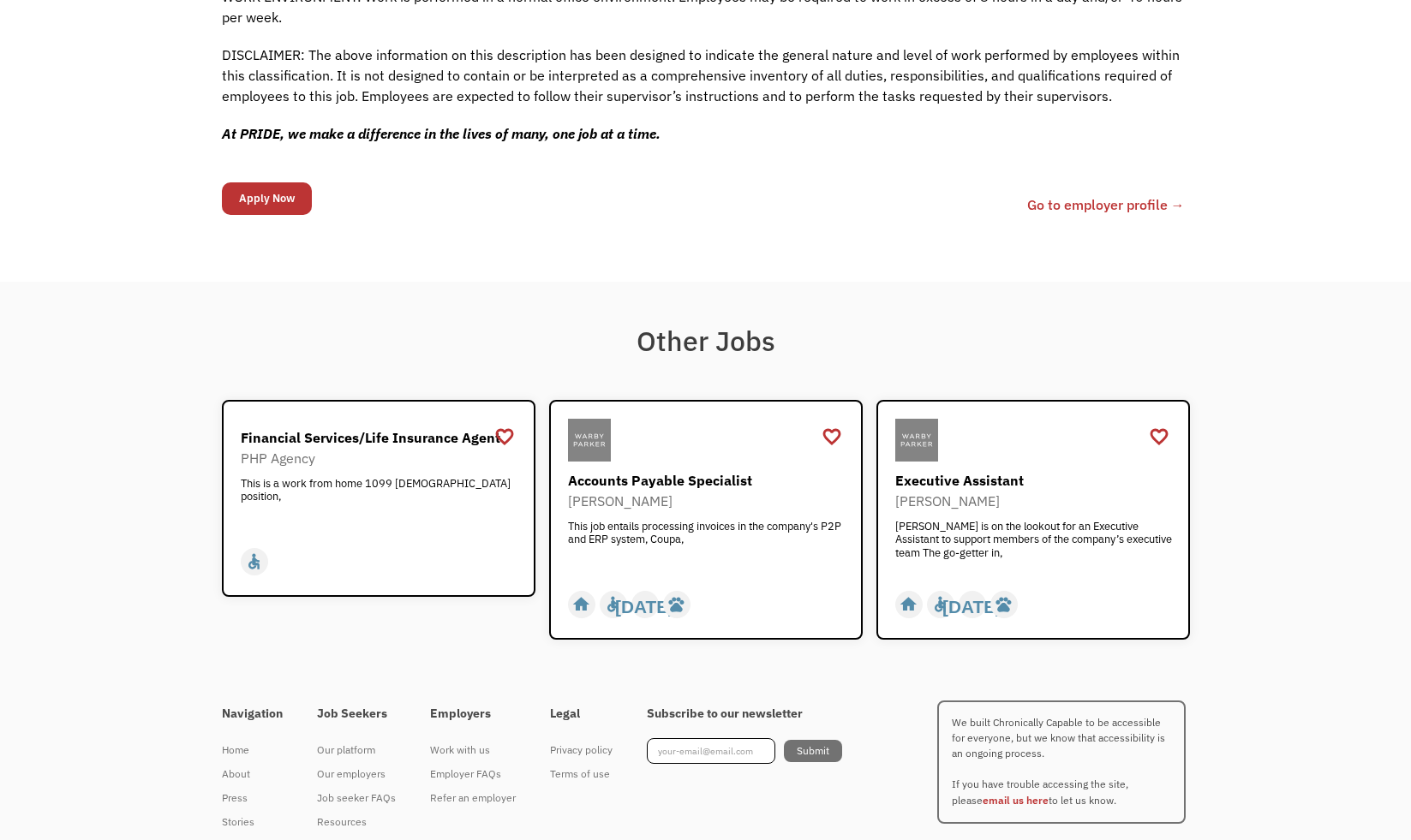
scroll to position [1774, 0]
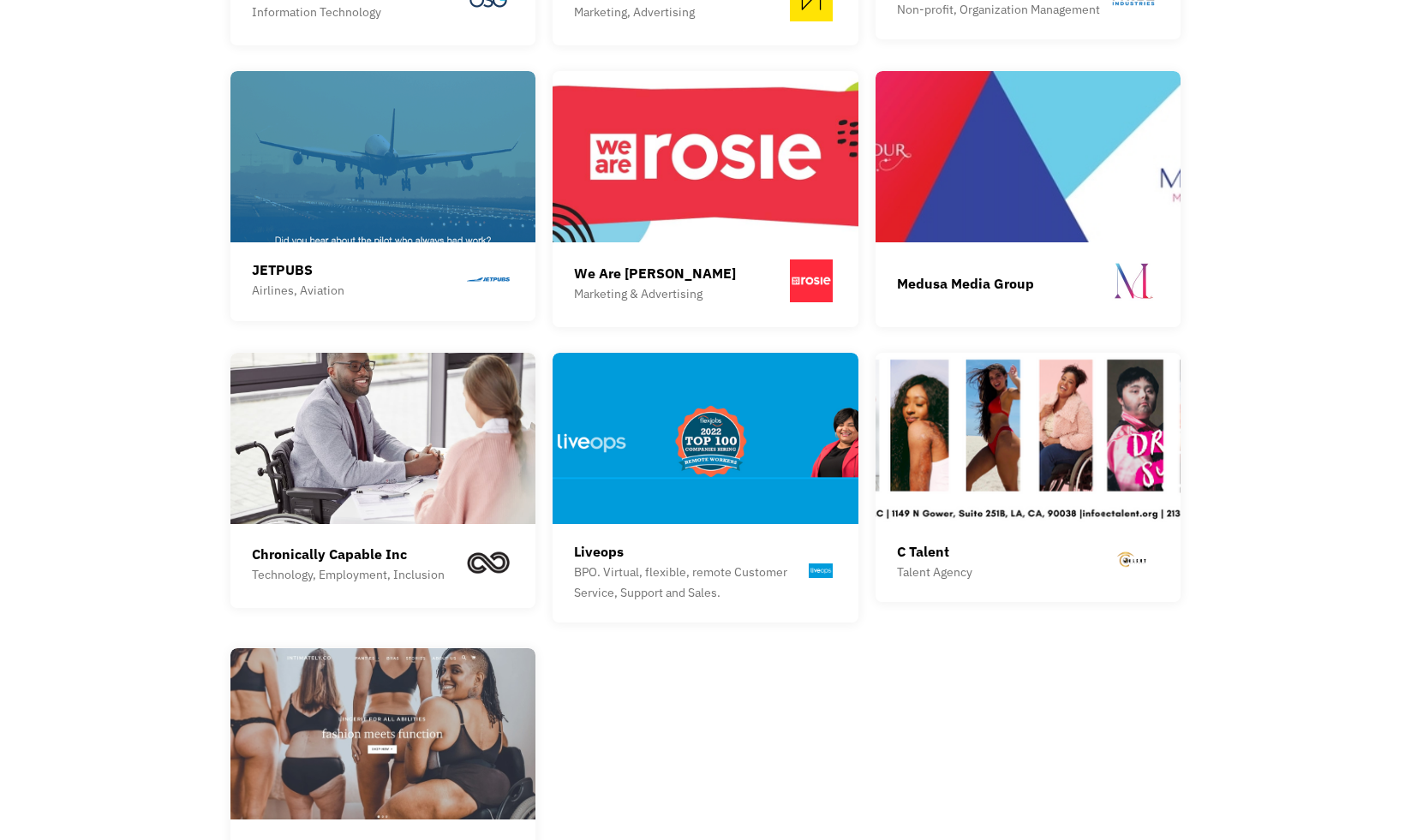
scroll to position [2160, 0]
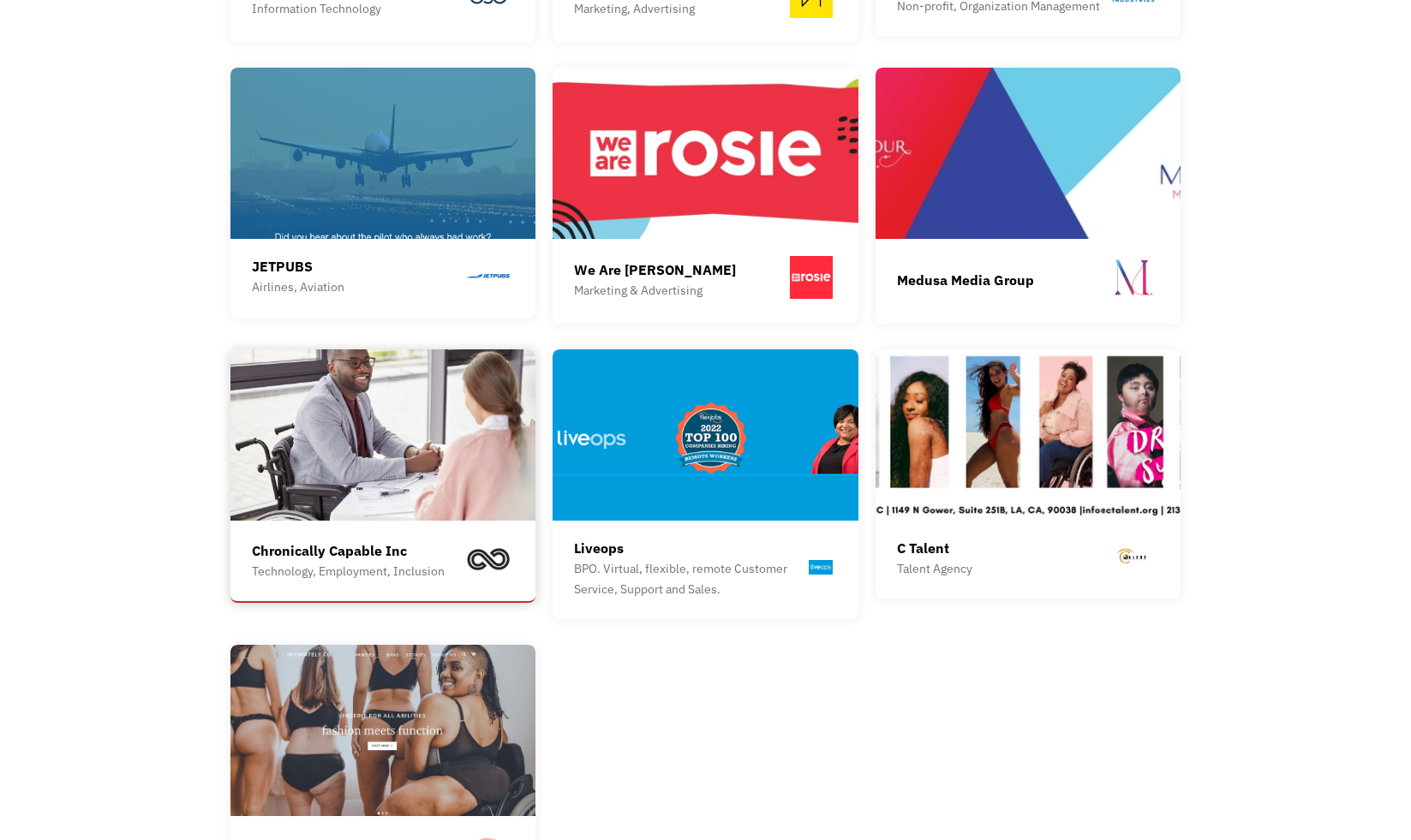
click at [392, 477] on img at bounding box center [383, 435] width 306 height 171
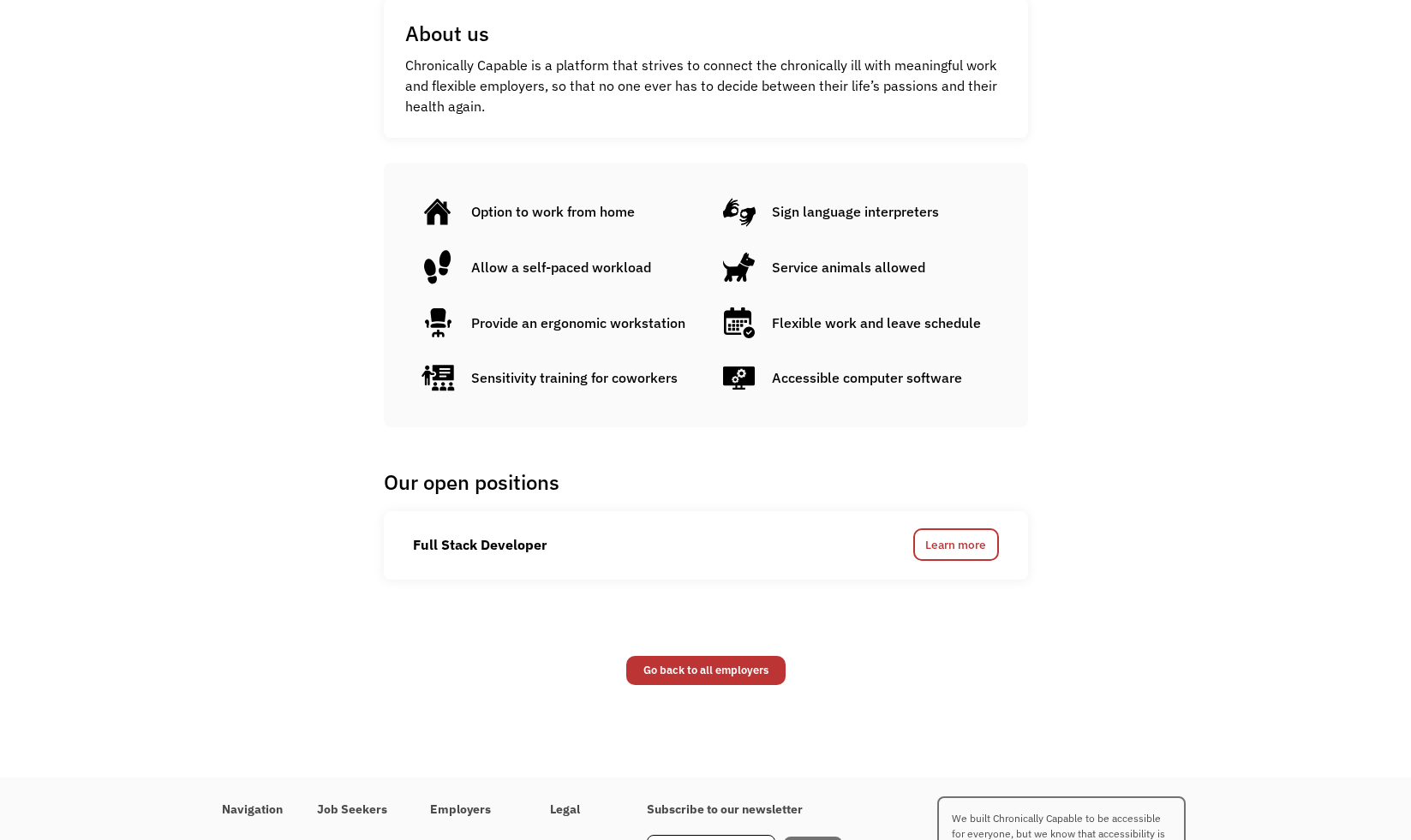
scroll to position [831, 0]
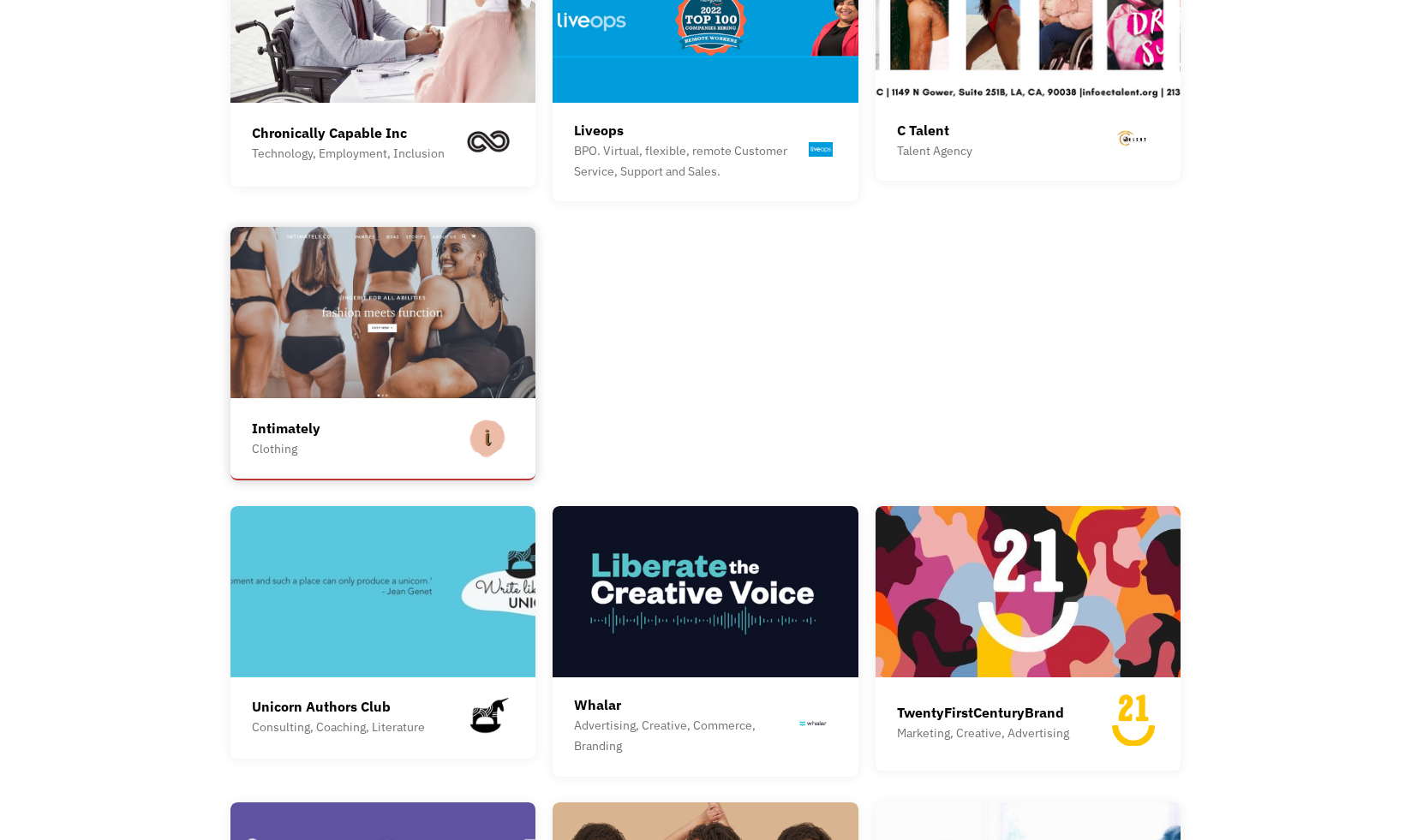
scroll to position [2582, 0]
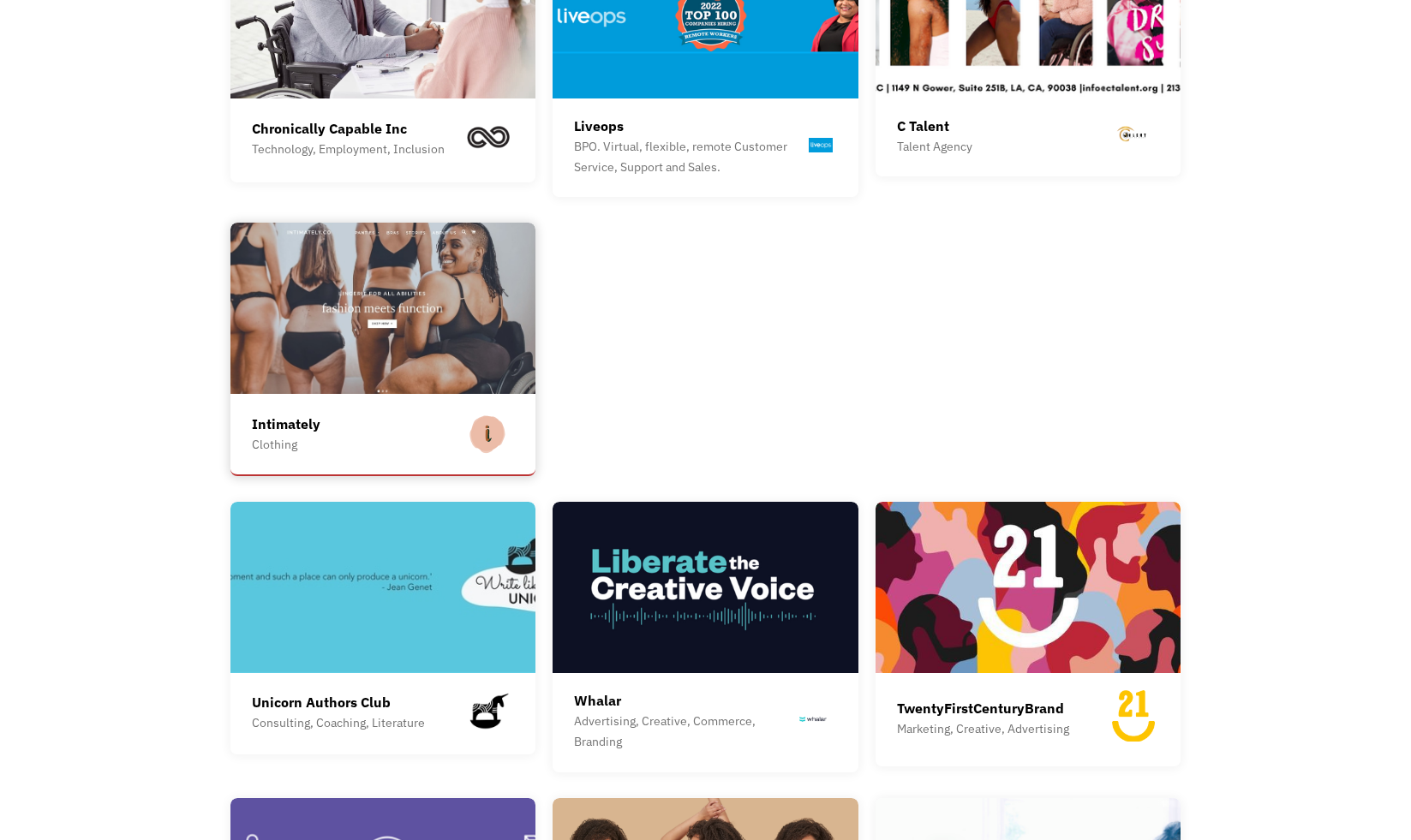
click at [378, 354] on img at bounding box center [383, 308] width 306 height 171
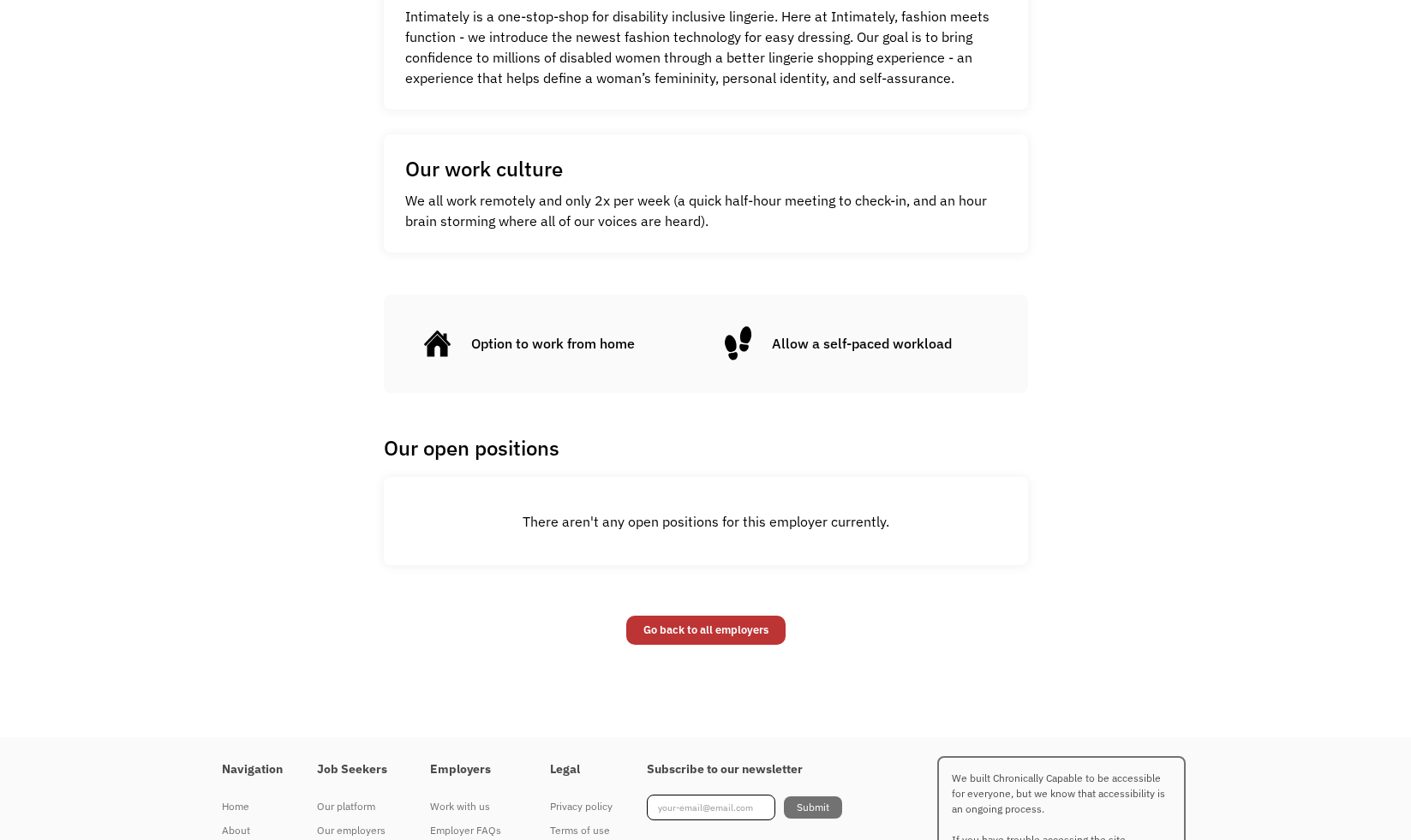
scroll to position [840, 0]
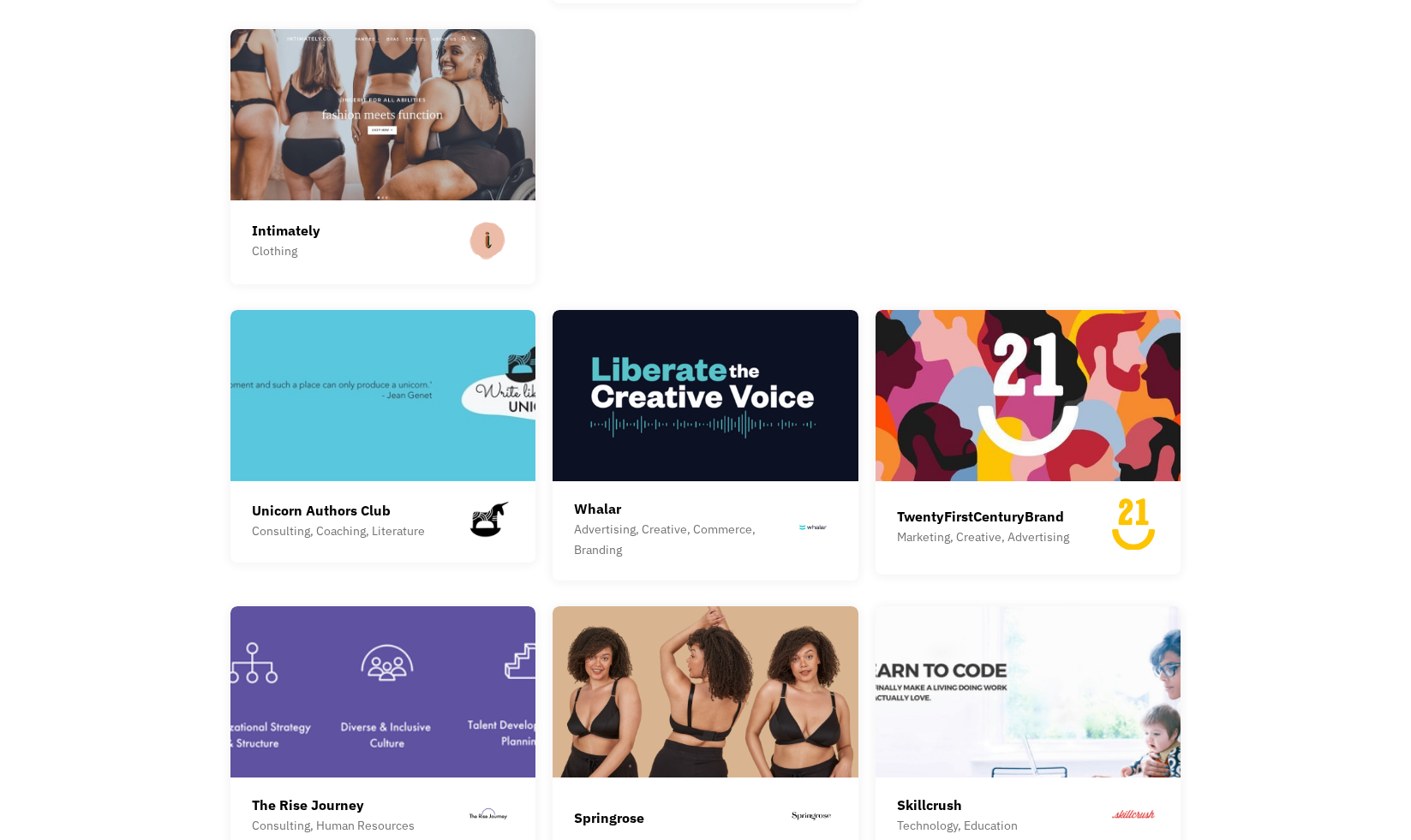
scroll to position [2777, 0]
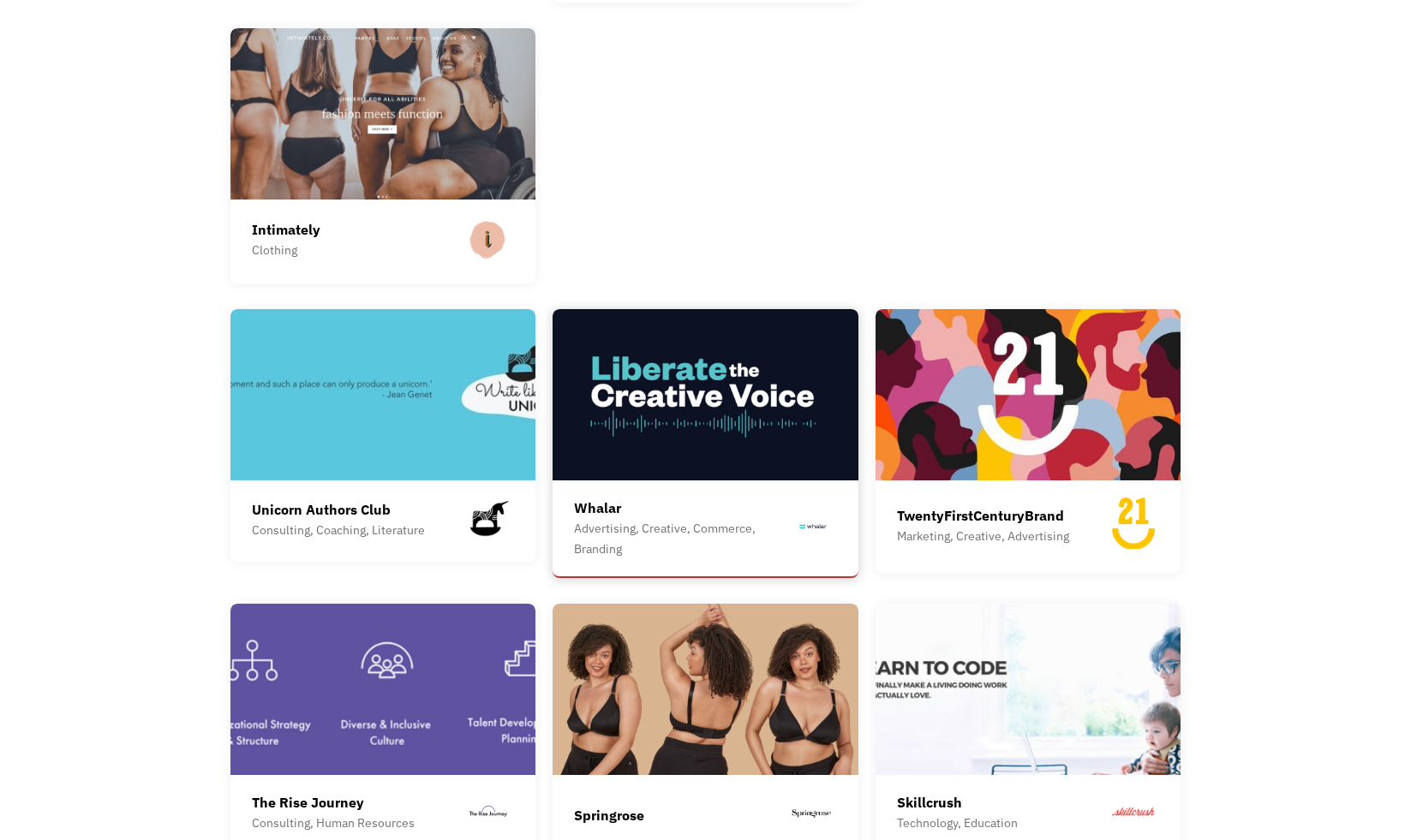
click at [627, 371] on img at bounding box center [706, 394] width 306 height 171
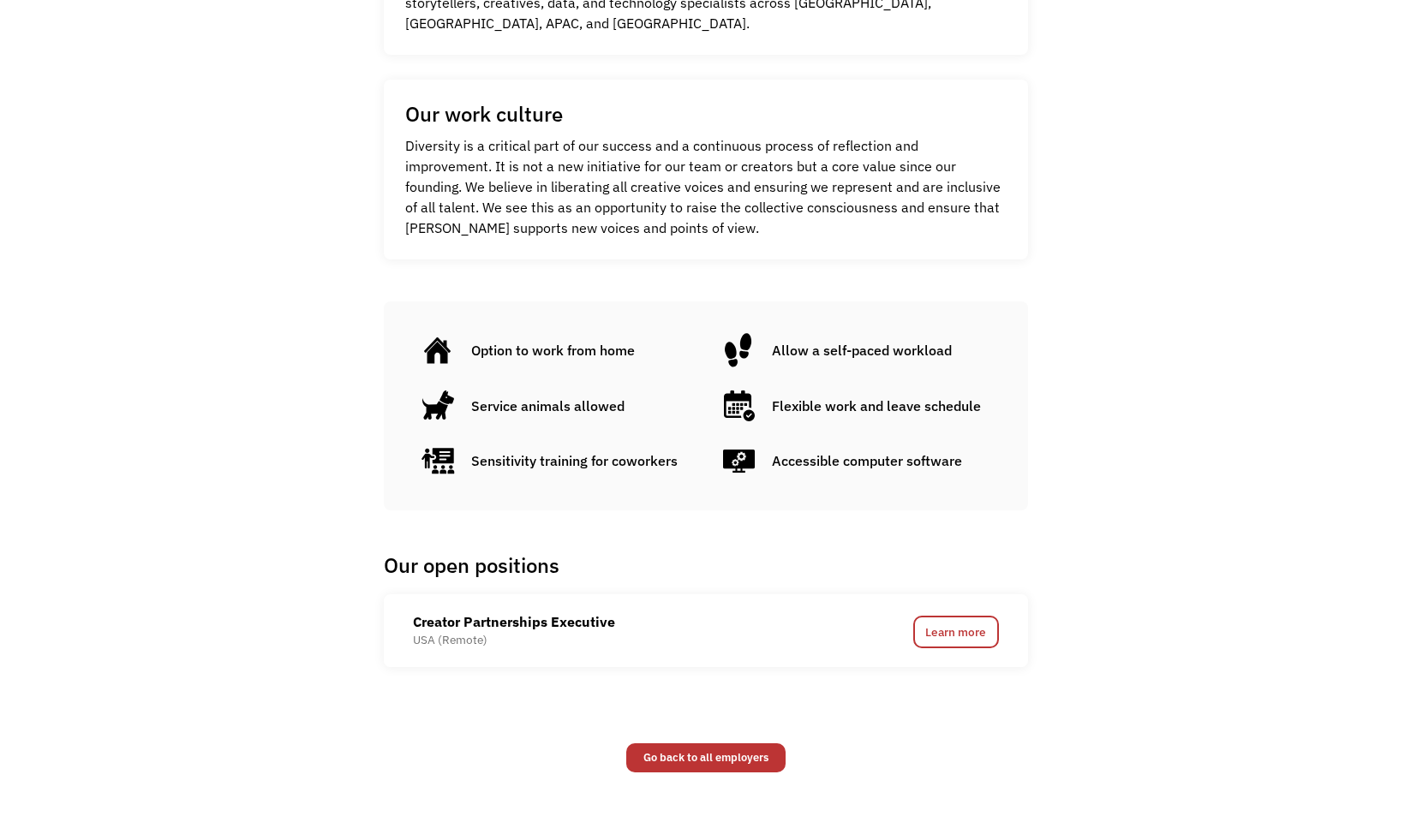
scroll to position [844, 0]
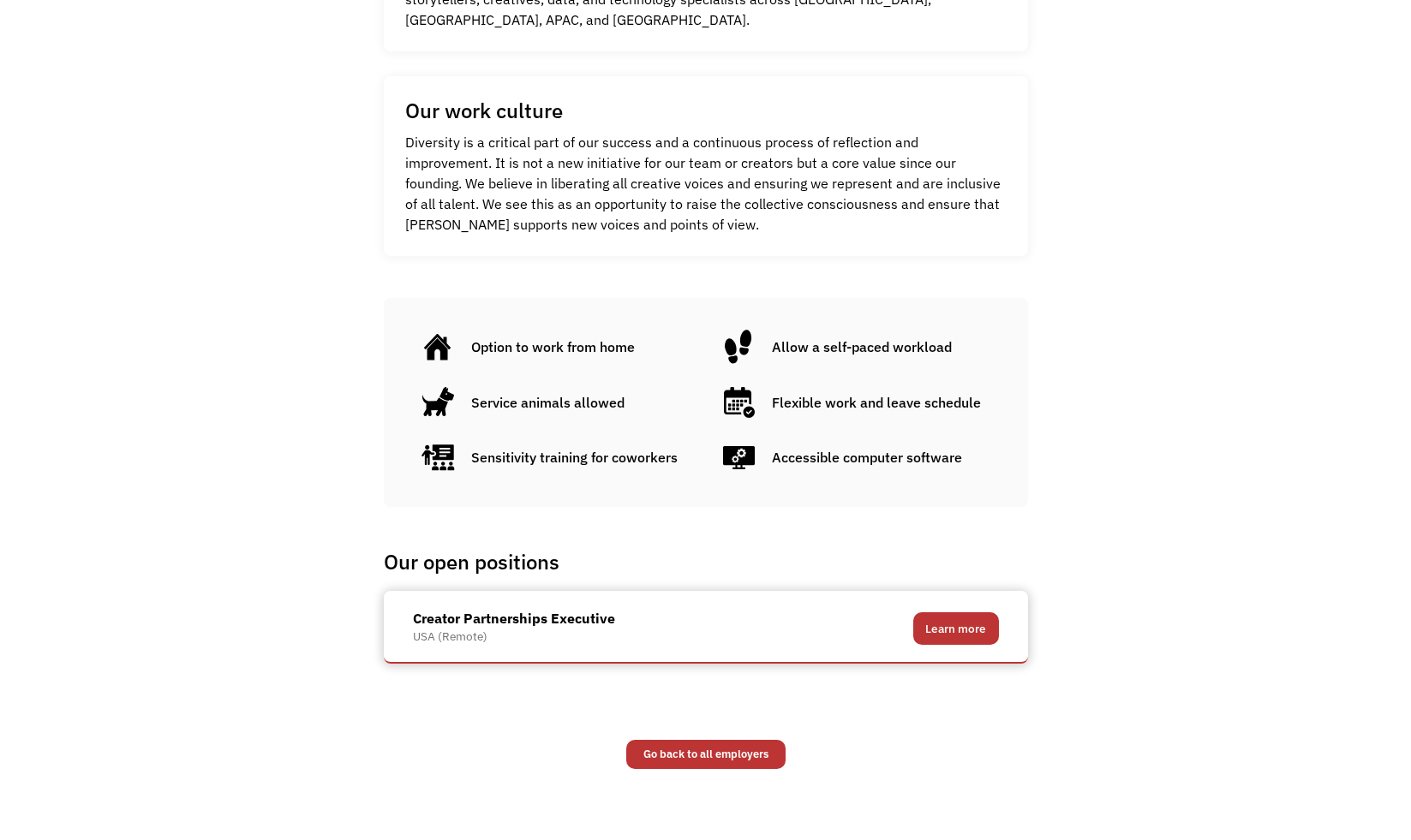
click at [942, 630] on link "Learn more" at bounding box center [956, 628] width 85 height 33
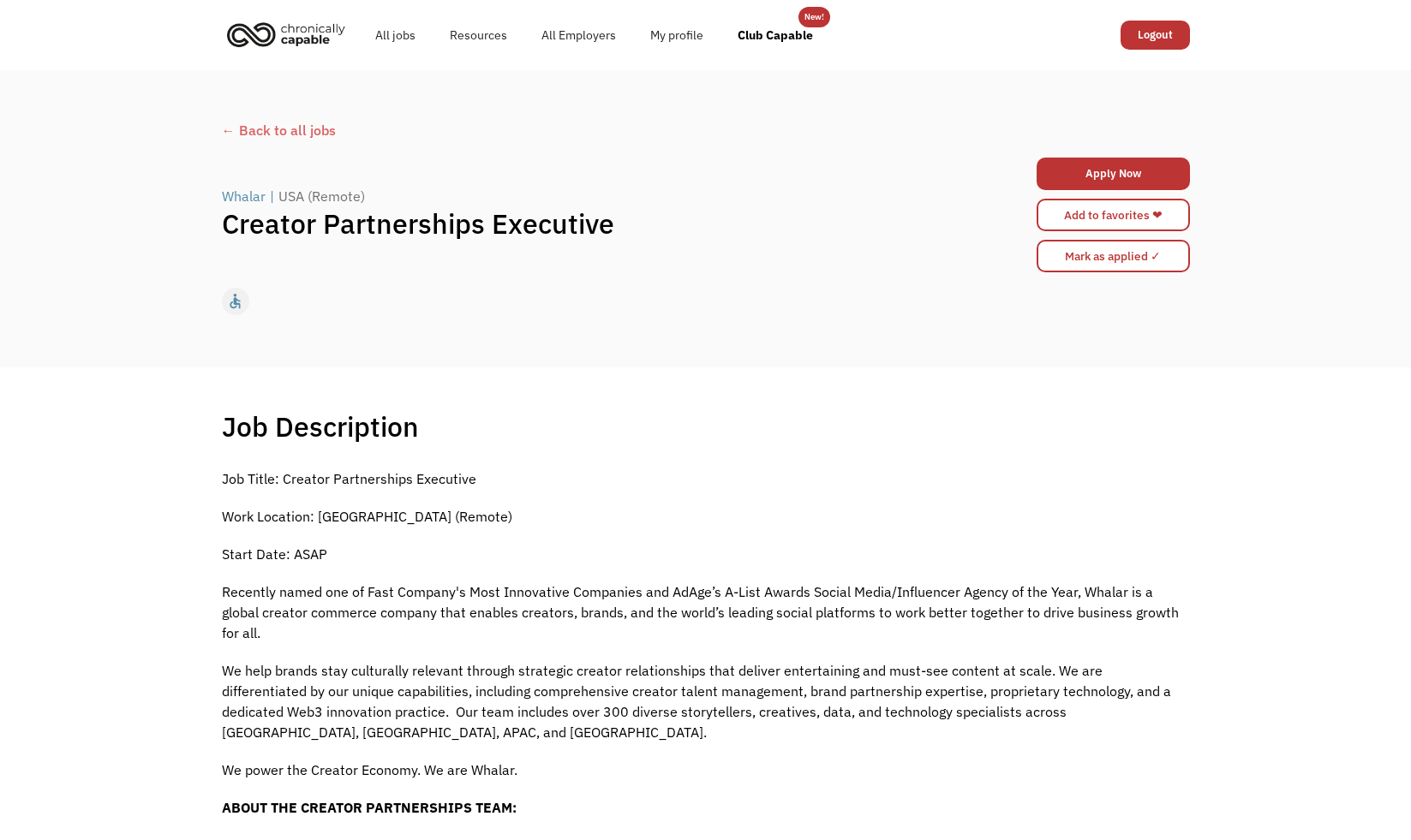
click at [250, 193] on div "Whalar" at bounding box center [244, 196] width 44 height 21
click at [566, 33] on link "All Employers" at bounding box center [579, 35] width 109 height 54
click at [320, 131] on div "← Back to all jobs" at bounding box center [706, 130] width 968 height 21
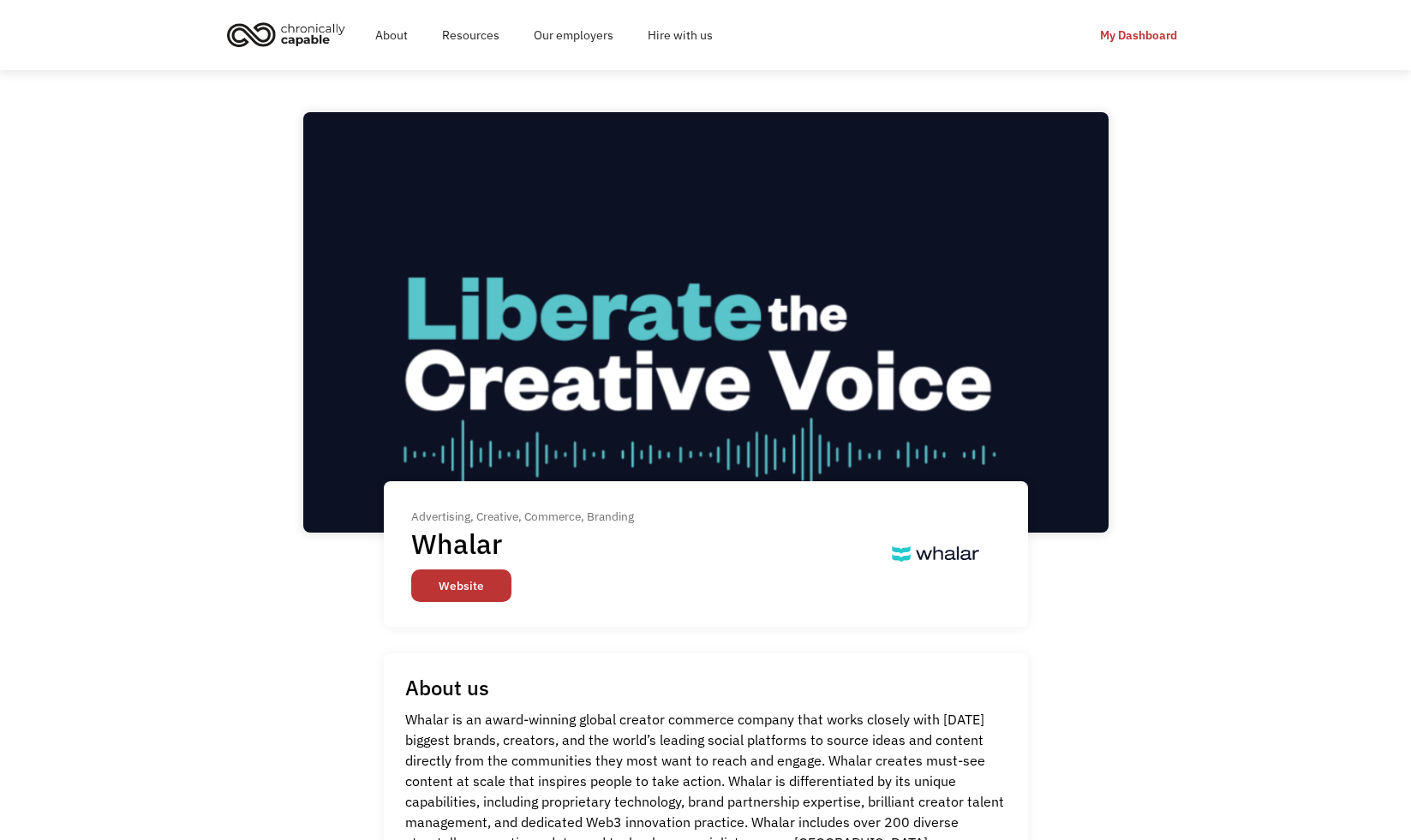
click at [464, 594] on link "Website" at bounding box center [461, 585] width 100 height 33
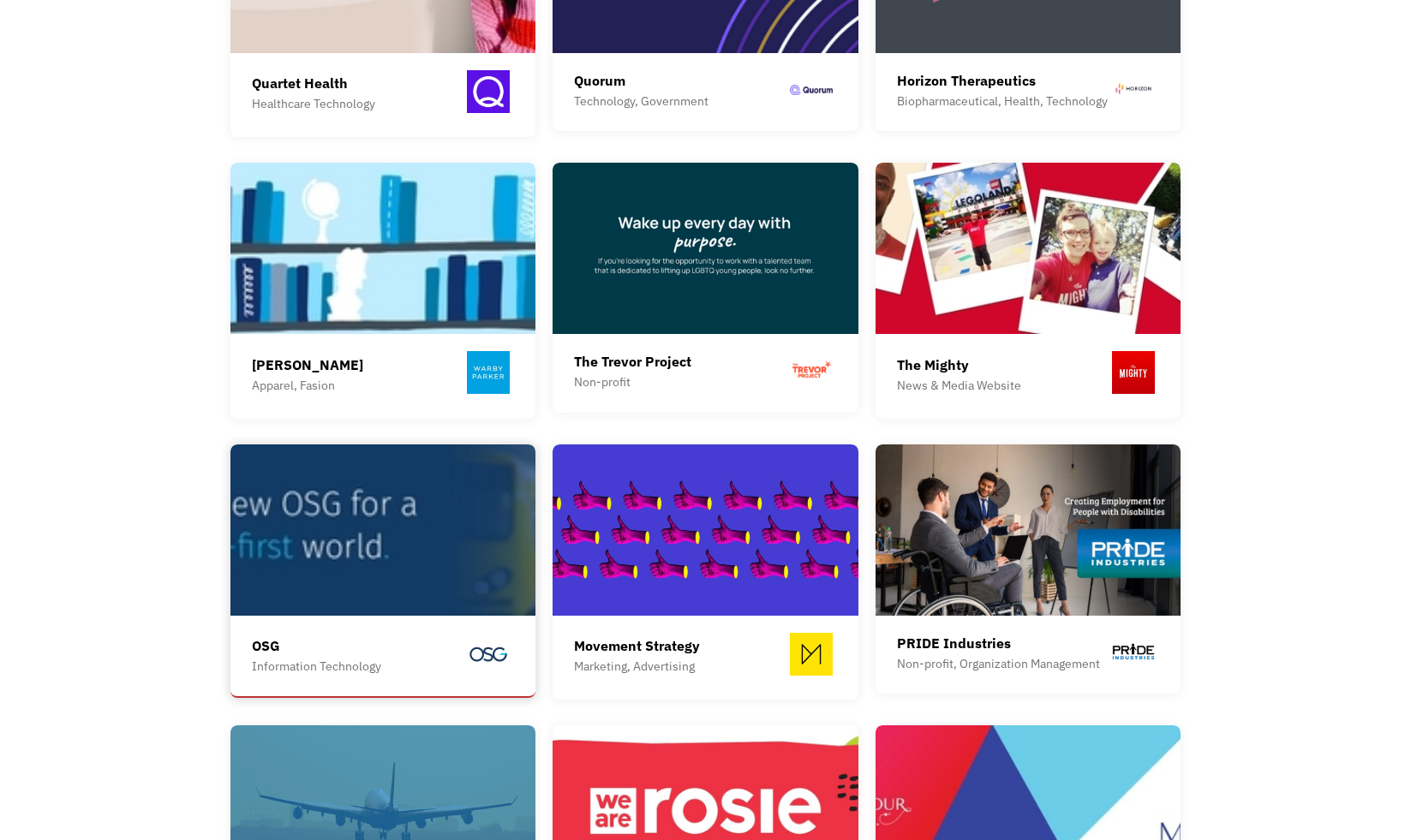
scroll to position [1504, 0]
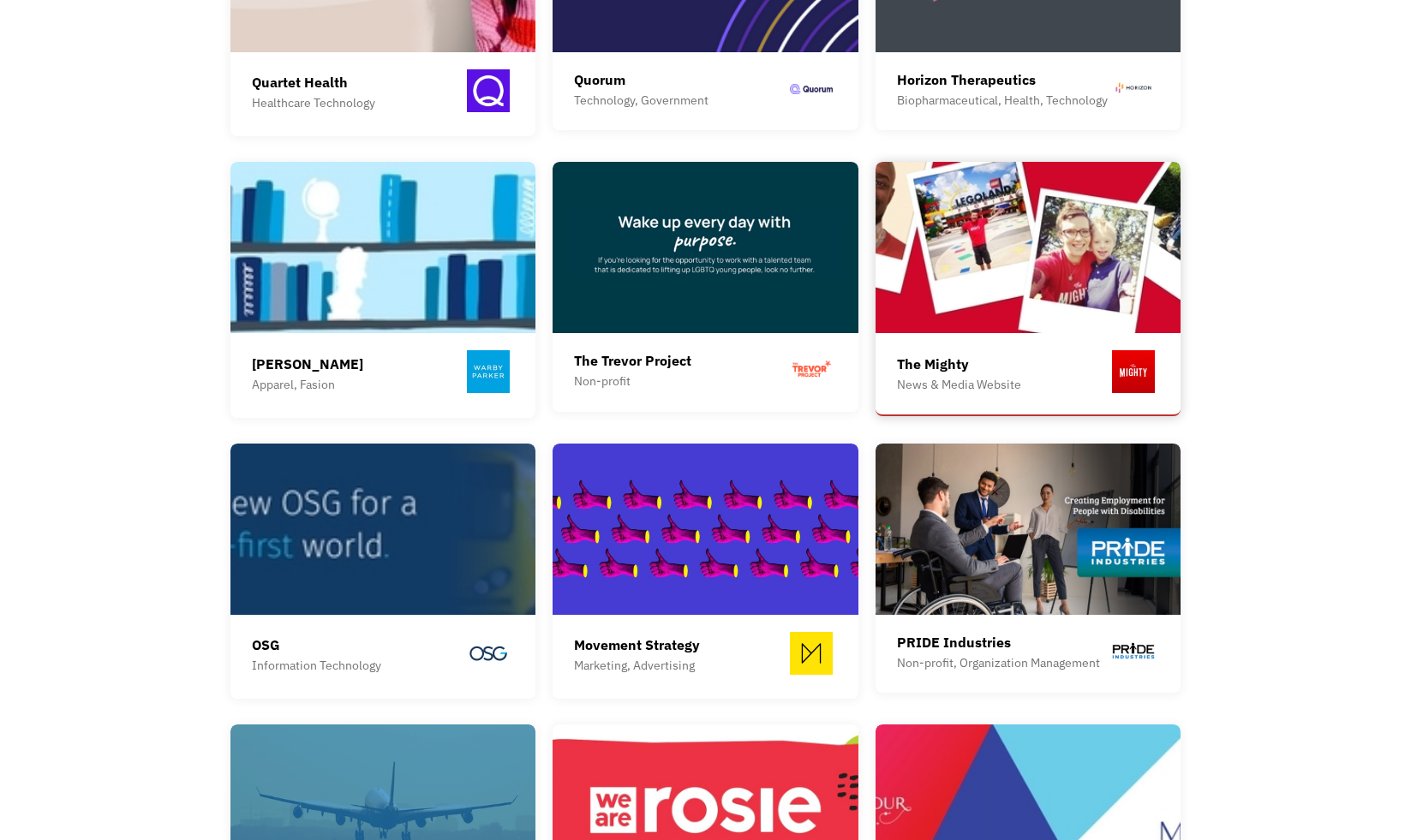
click at [972, 342] on div "The Mighty News & Media Website" at bounding box center [1028, 377] width 263 height 72
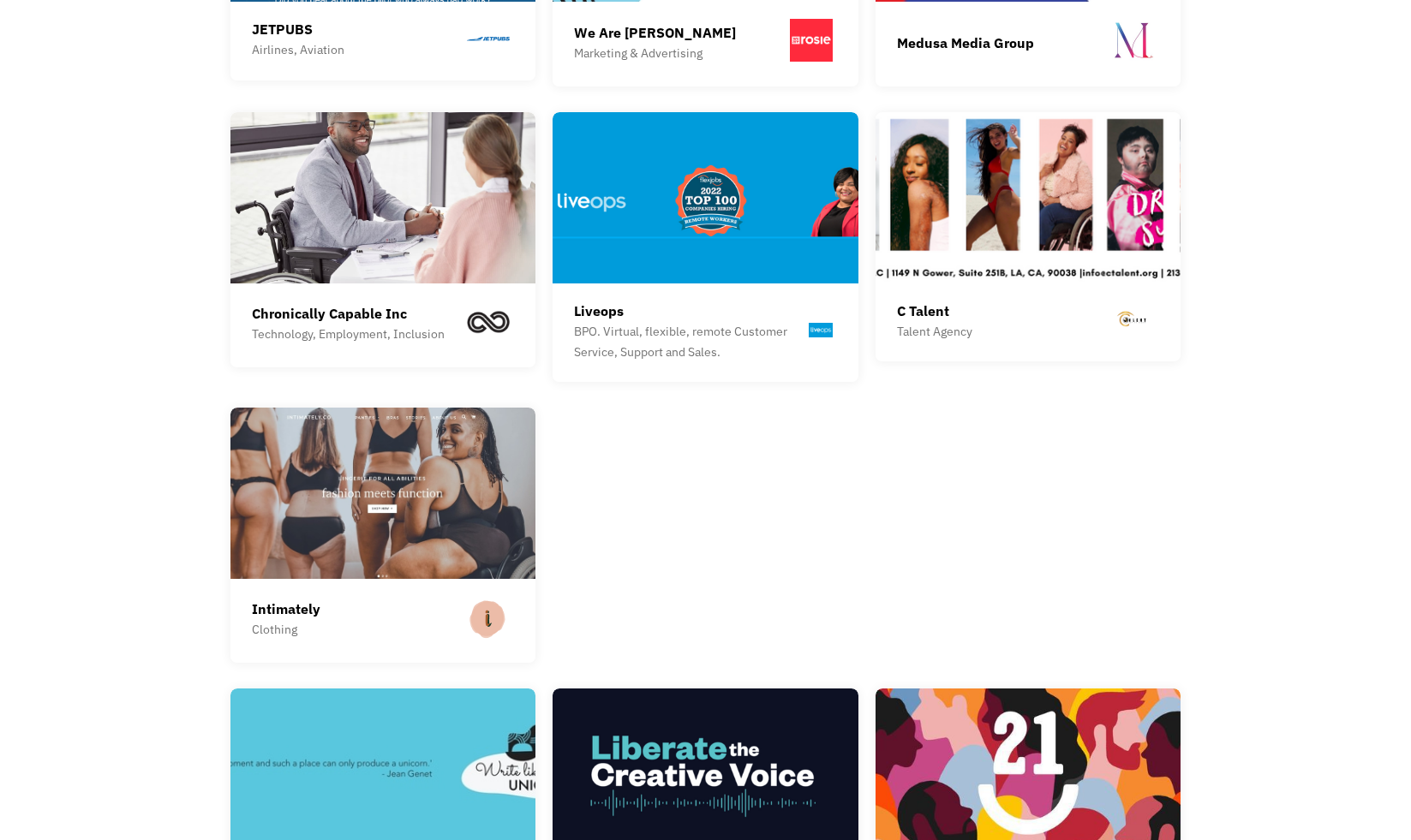
scroll to position [2401, 0]
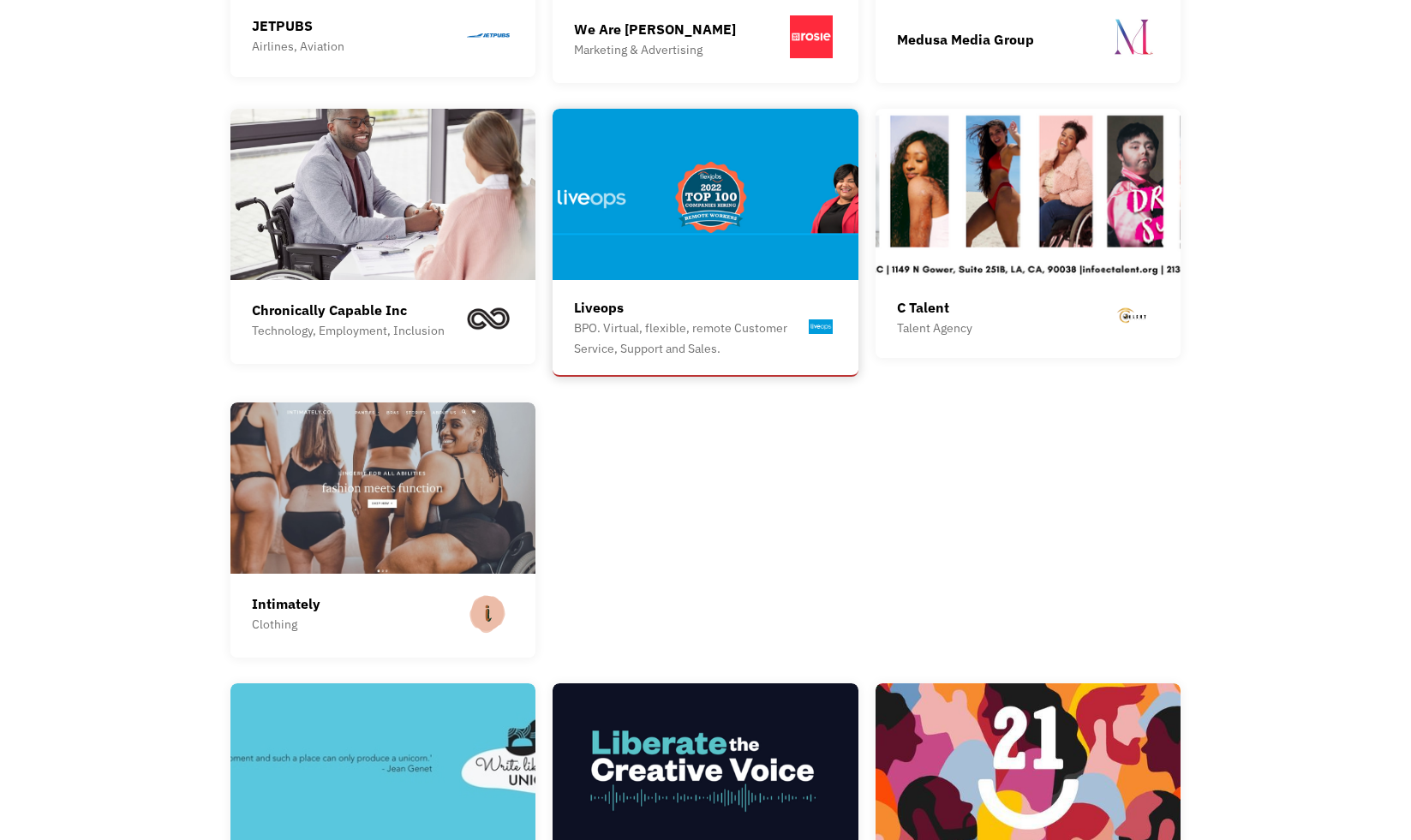
click at [650, 185] on img at bounding box center [706, 194] width 306 height 171
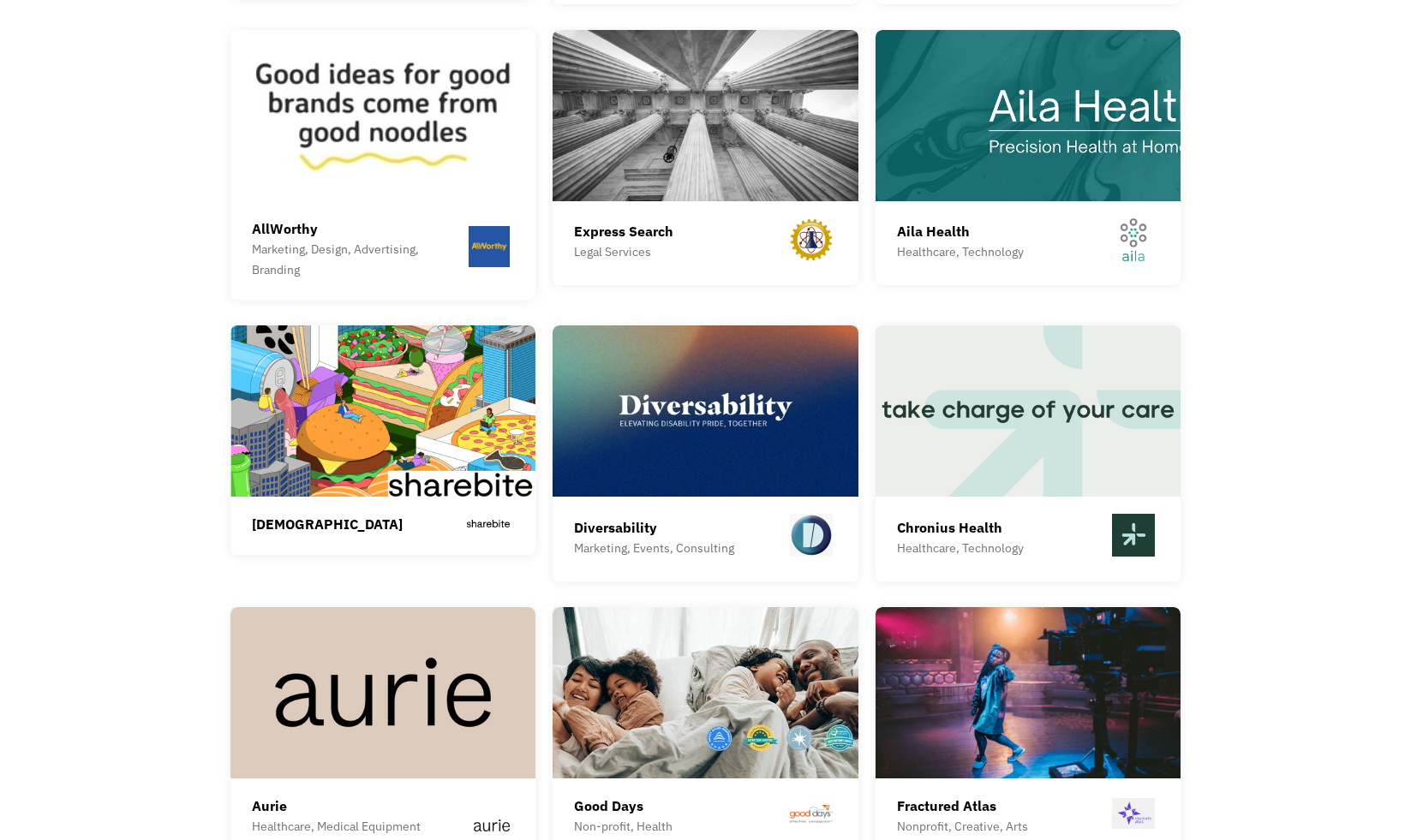
scroll to position [3926, 0]
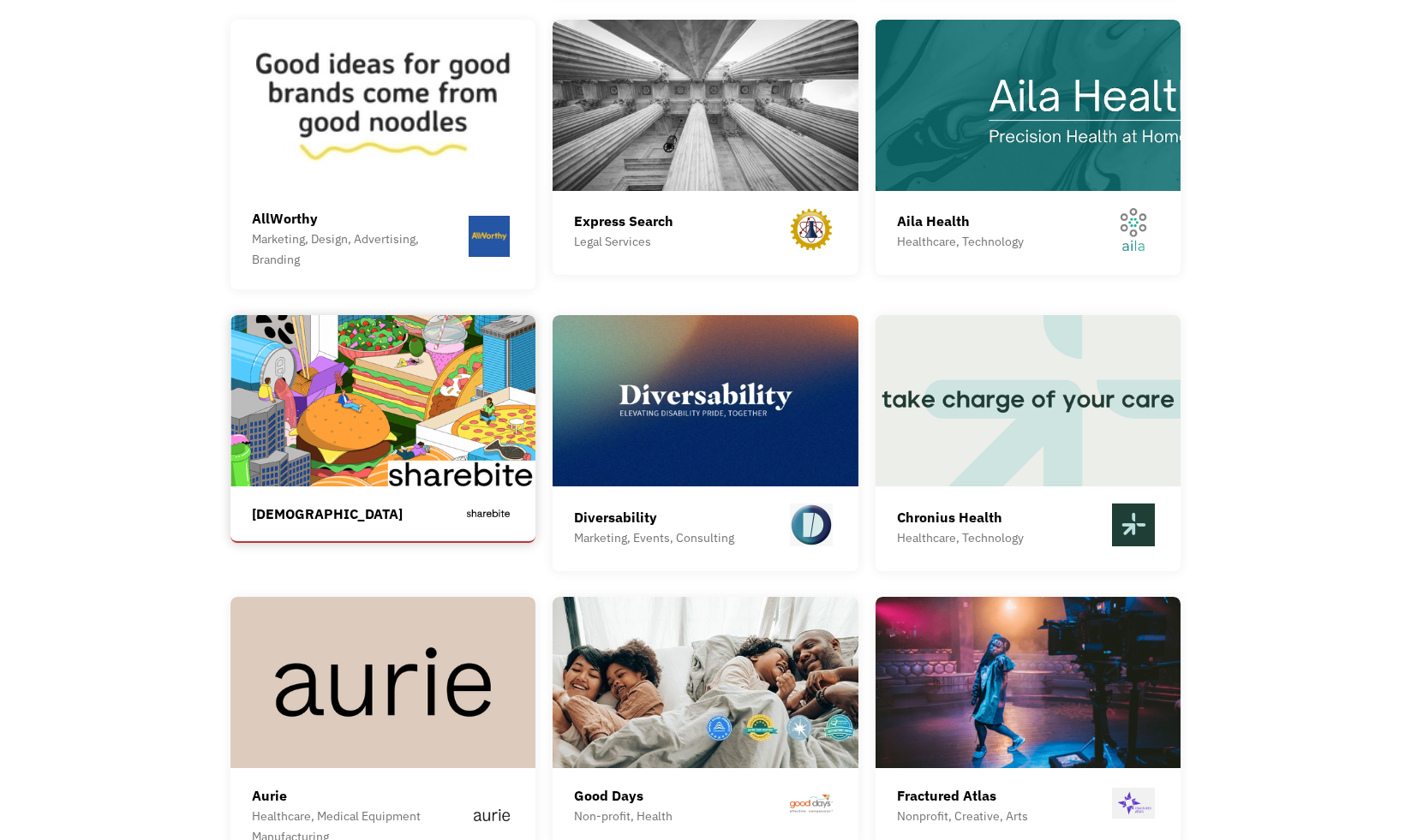
click at [369, 450] on img at bounding box center [383, 400] width 306 height 171
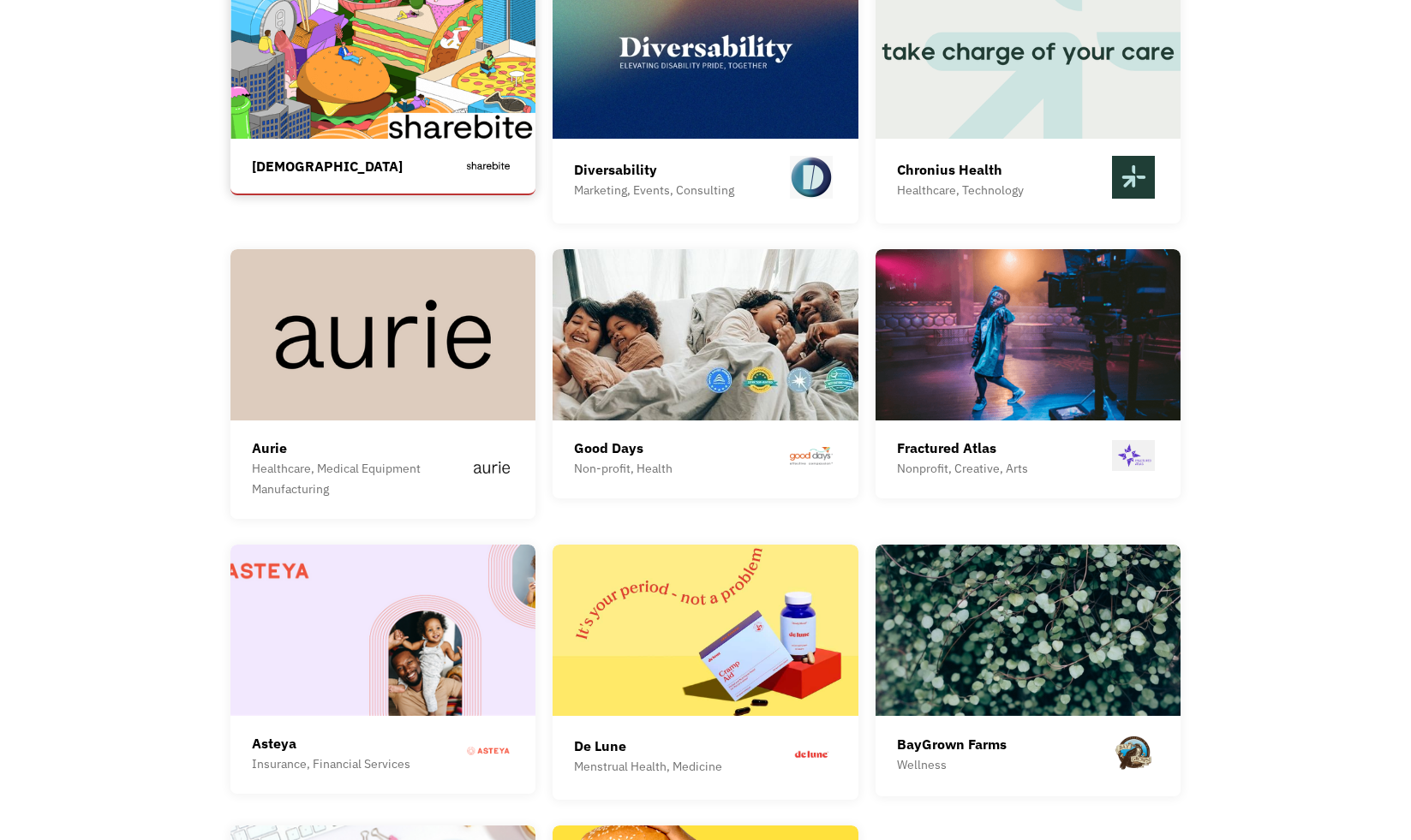
scroll to position [4274, 0]
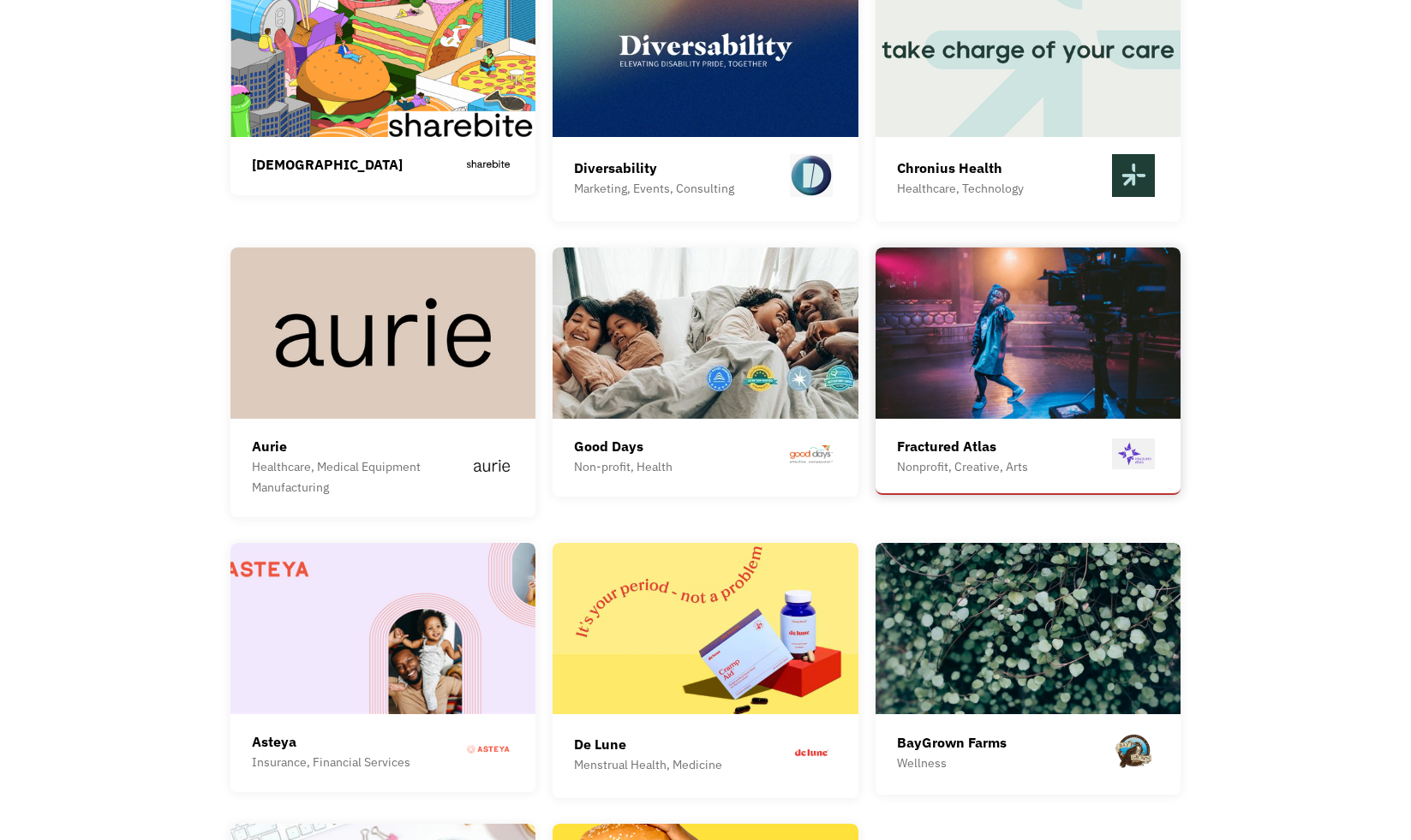
click at [1058, 337] on img at bounding box center [1028, 333] width 306 height 171
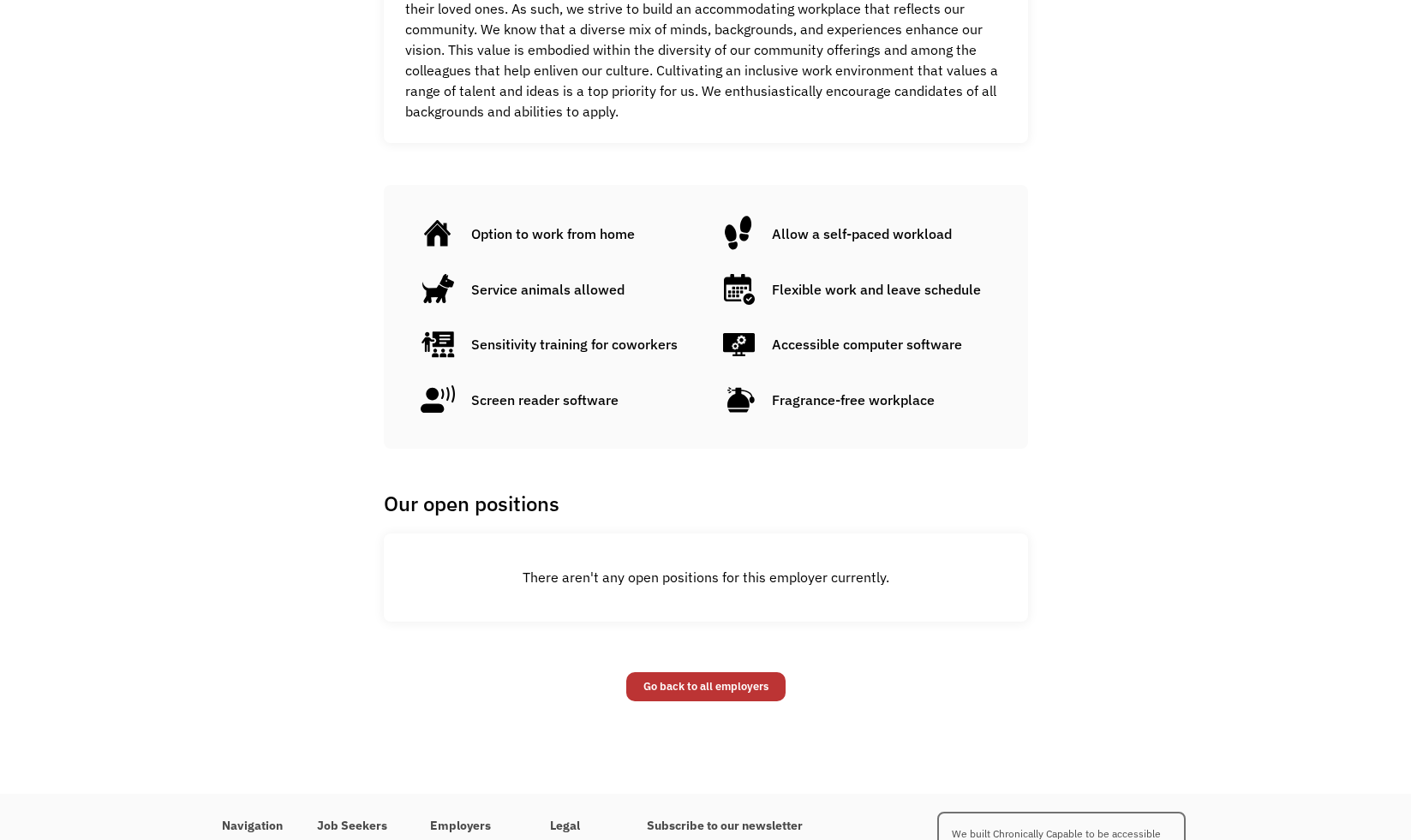
scroll to position [1034, 0]
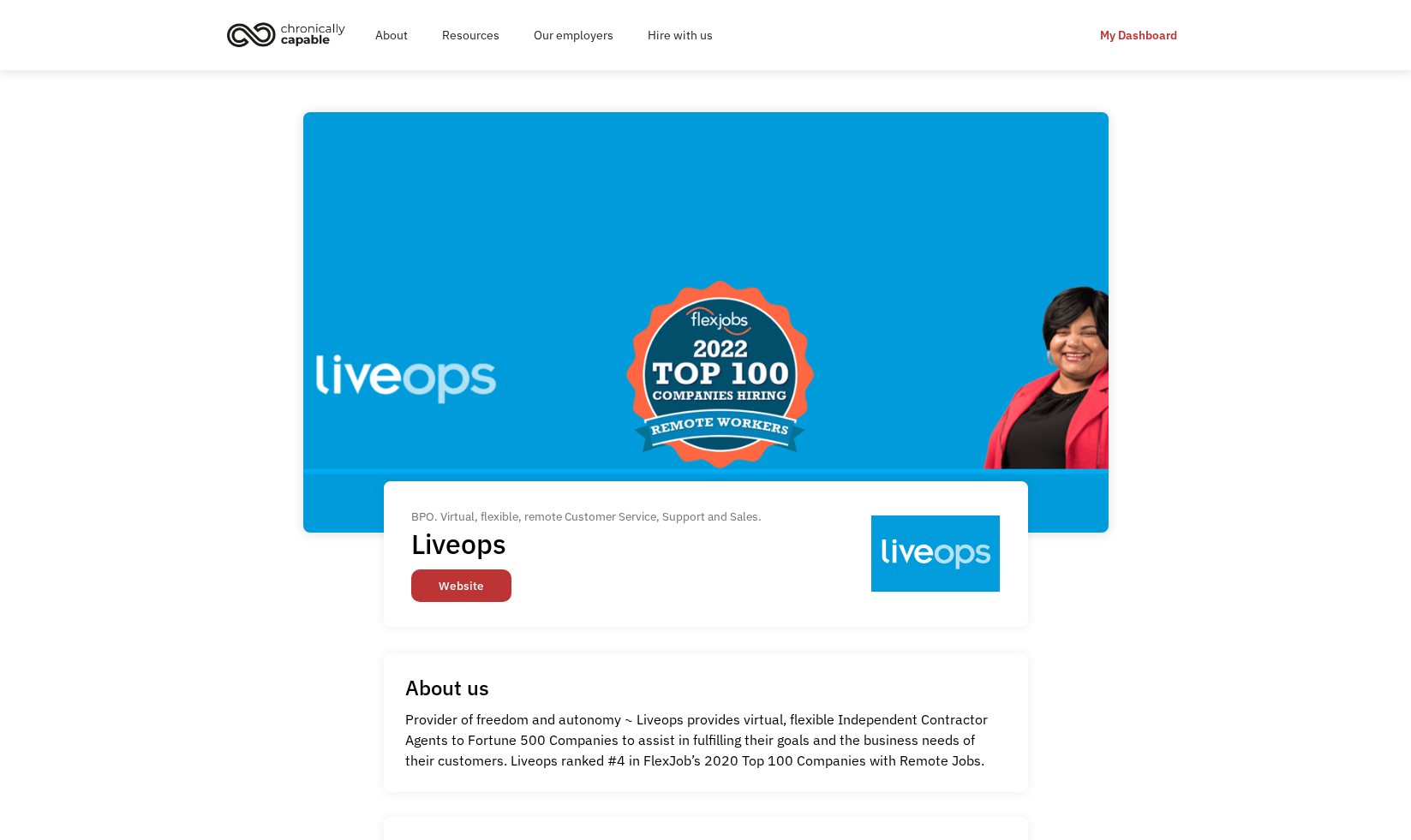
click at [462, 585] on link "Website" at bounding box center [461, 585] width 100 height 33
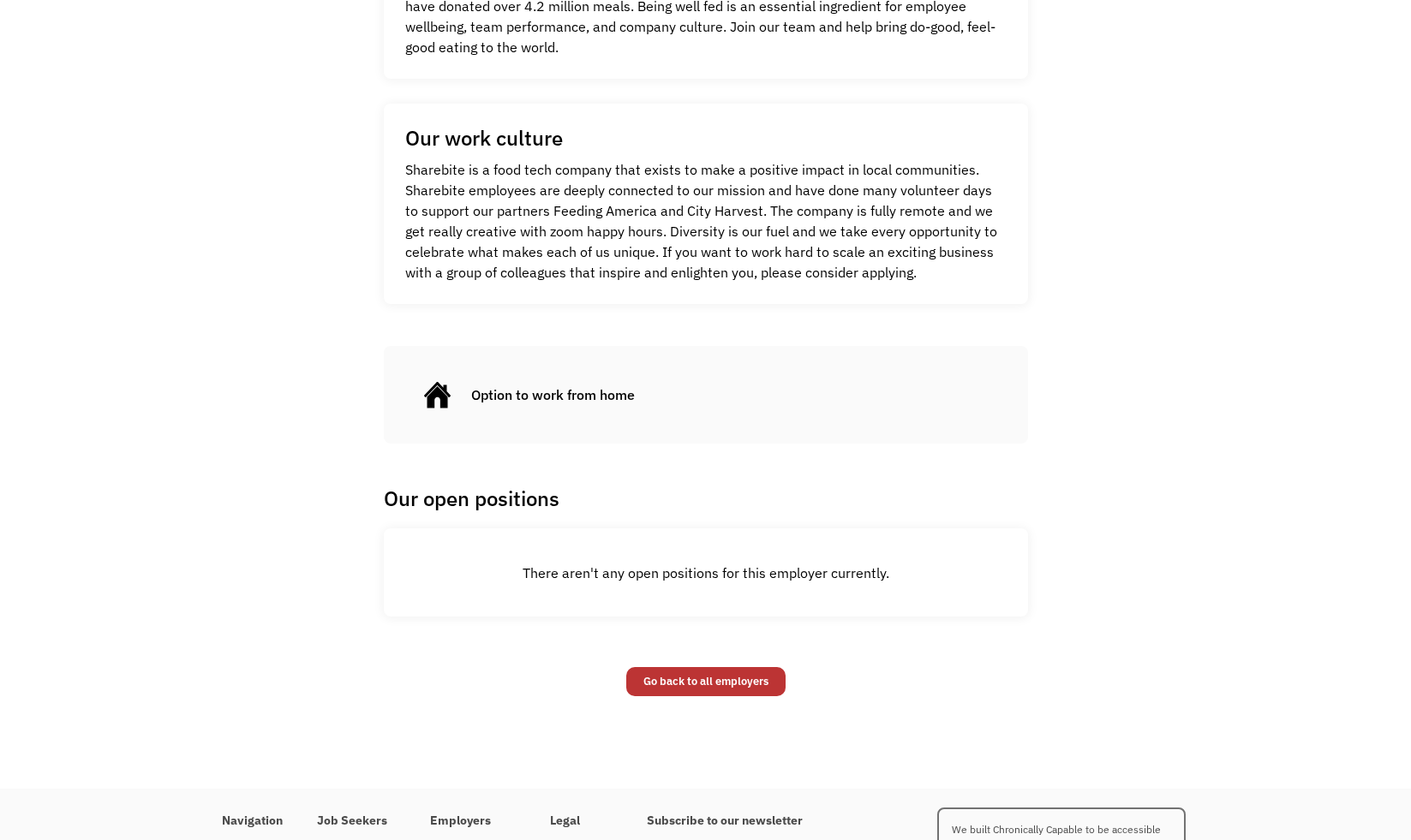
scroll to position [776, 0]
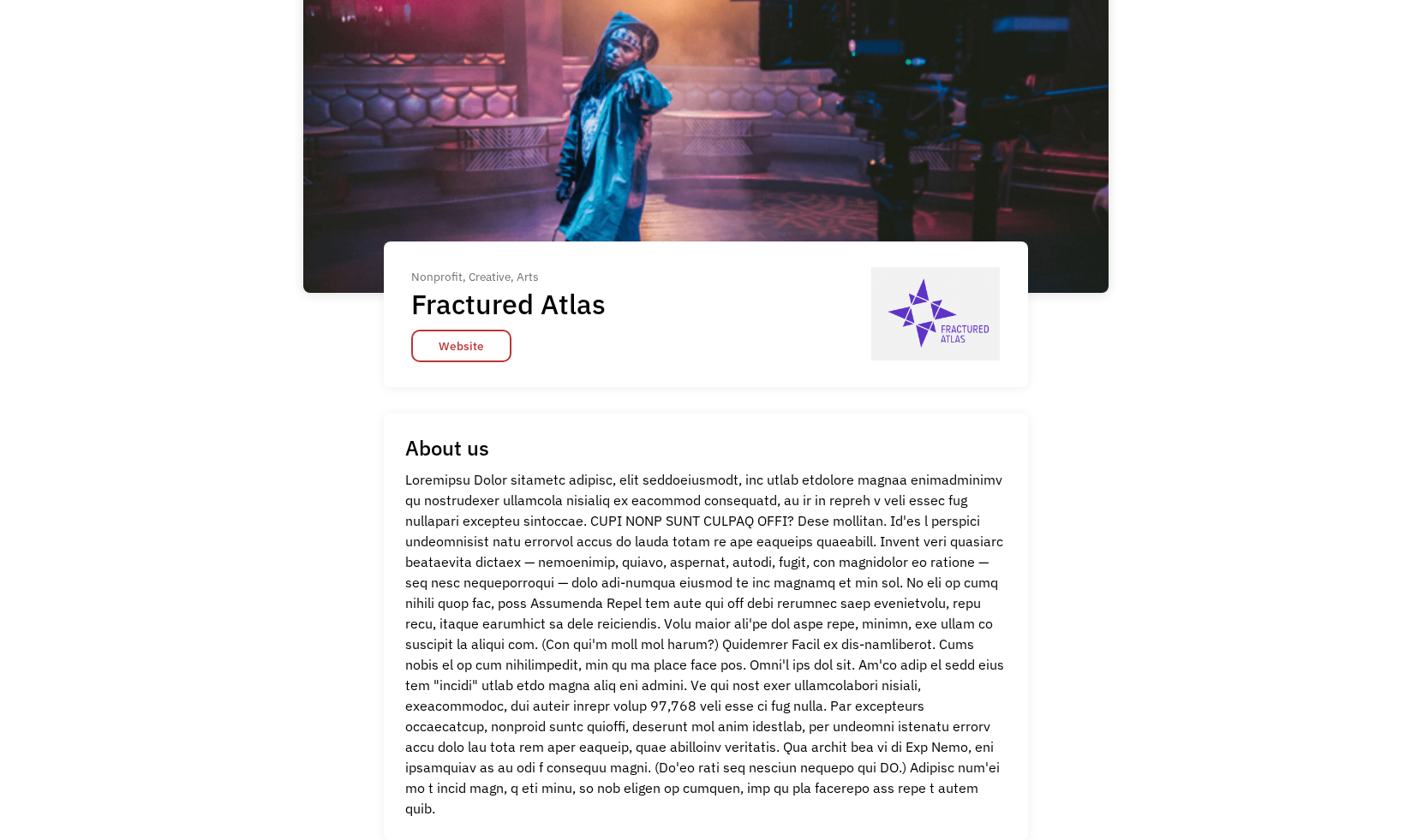
scroll to position [86, 0]
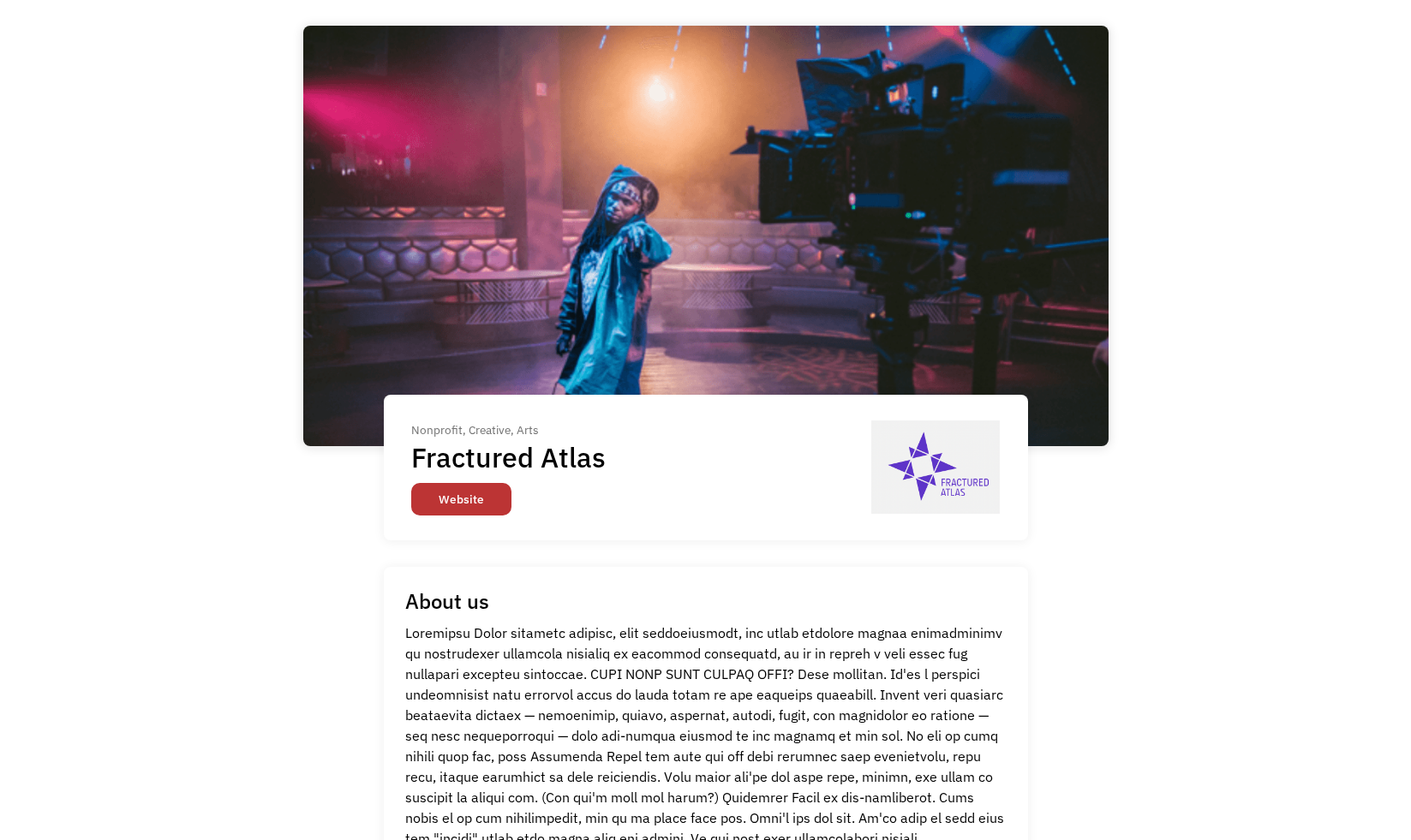
click at [470, 508] on link "Website" at bounding box center [461, 499] width 100 height 33
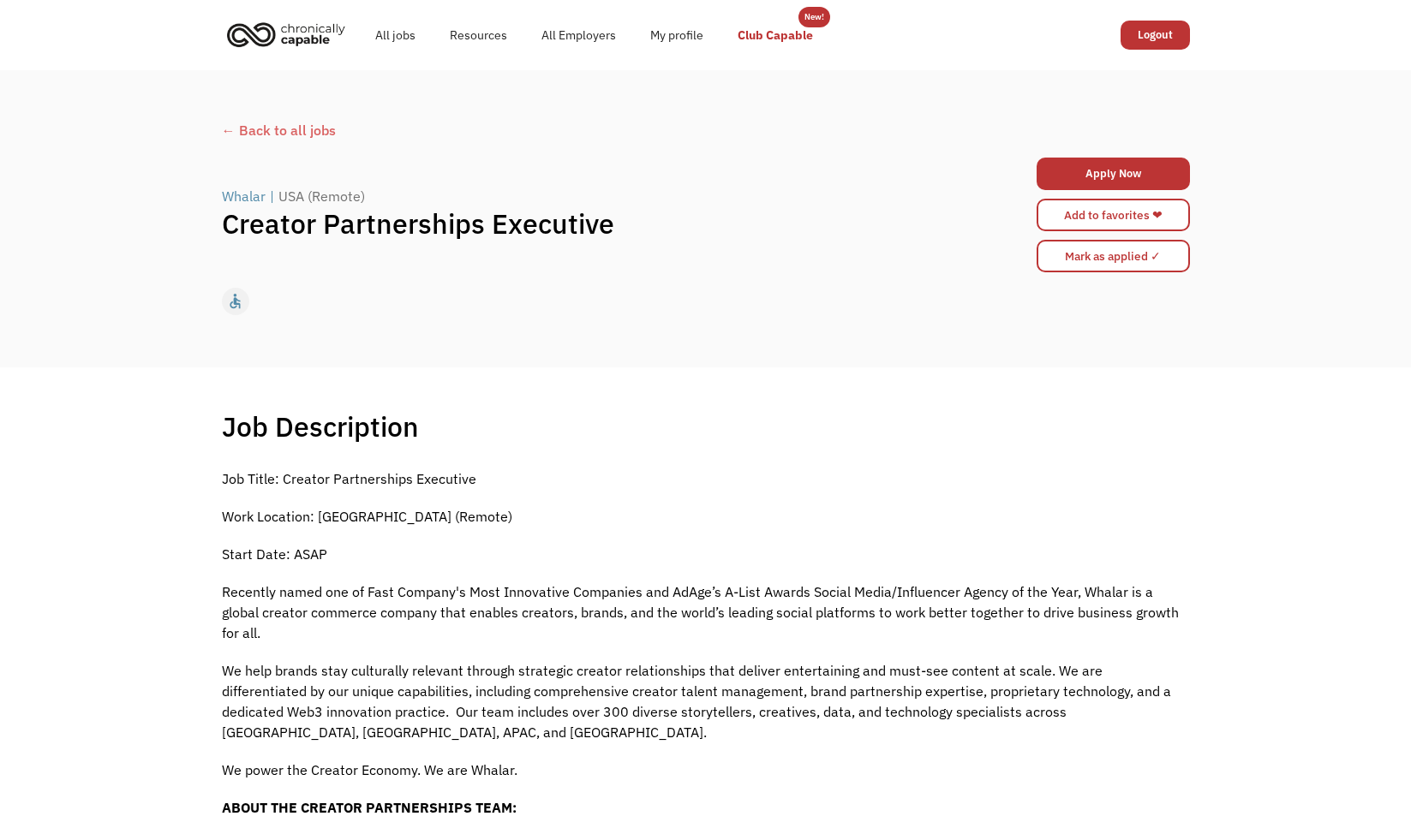
click at [782, 33] on link "Club Capable" at bounding box center [775, 35] width 110 height 54
click at [259, 130] on div "← Back to all jobs" at bounding box center [706, 130] width 968 height 21
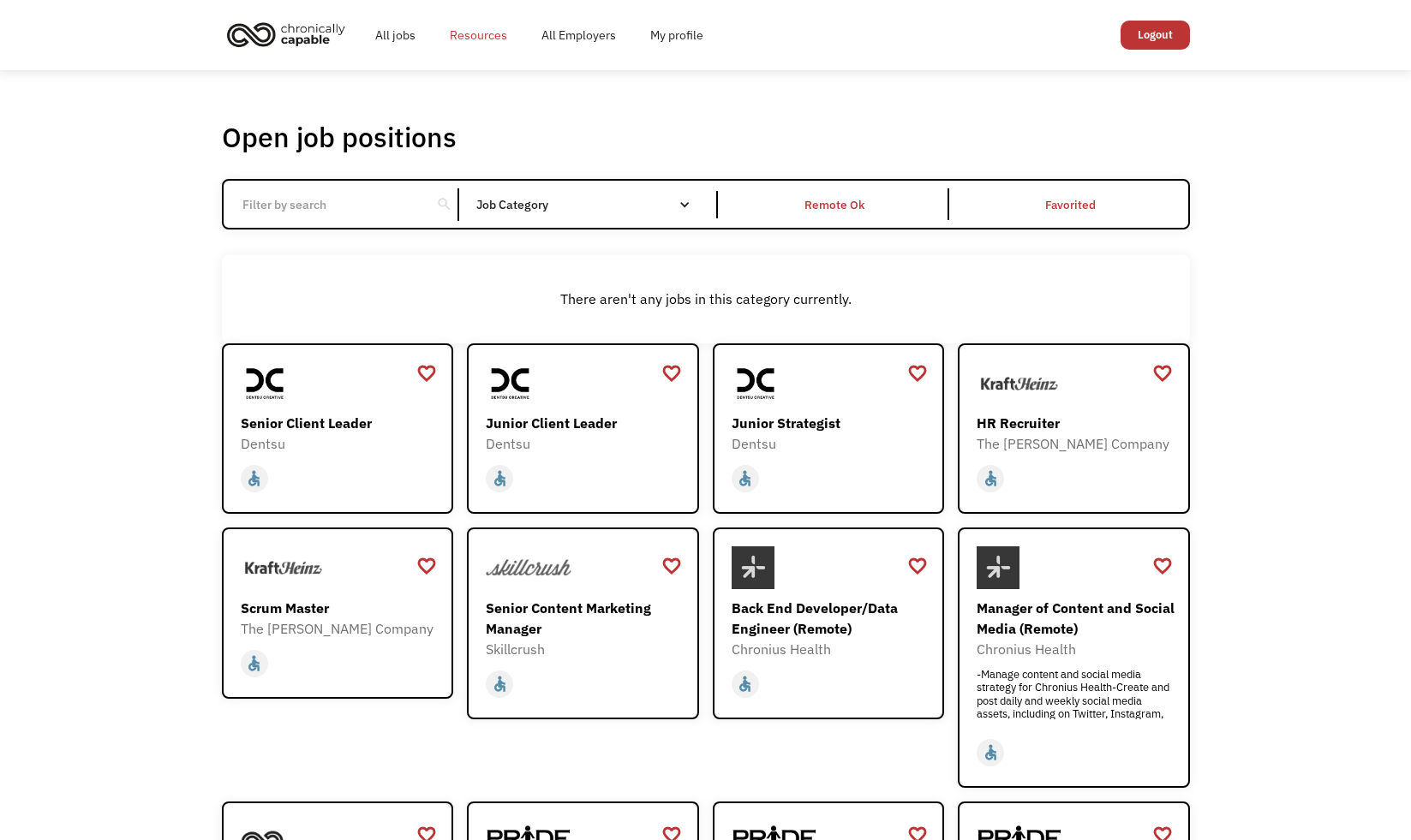
click at [461, 40] on link "Resources" at bounding box center [479, 35] width 91 height 54
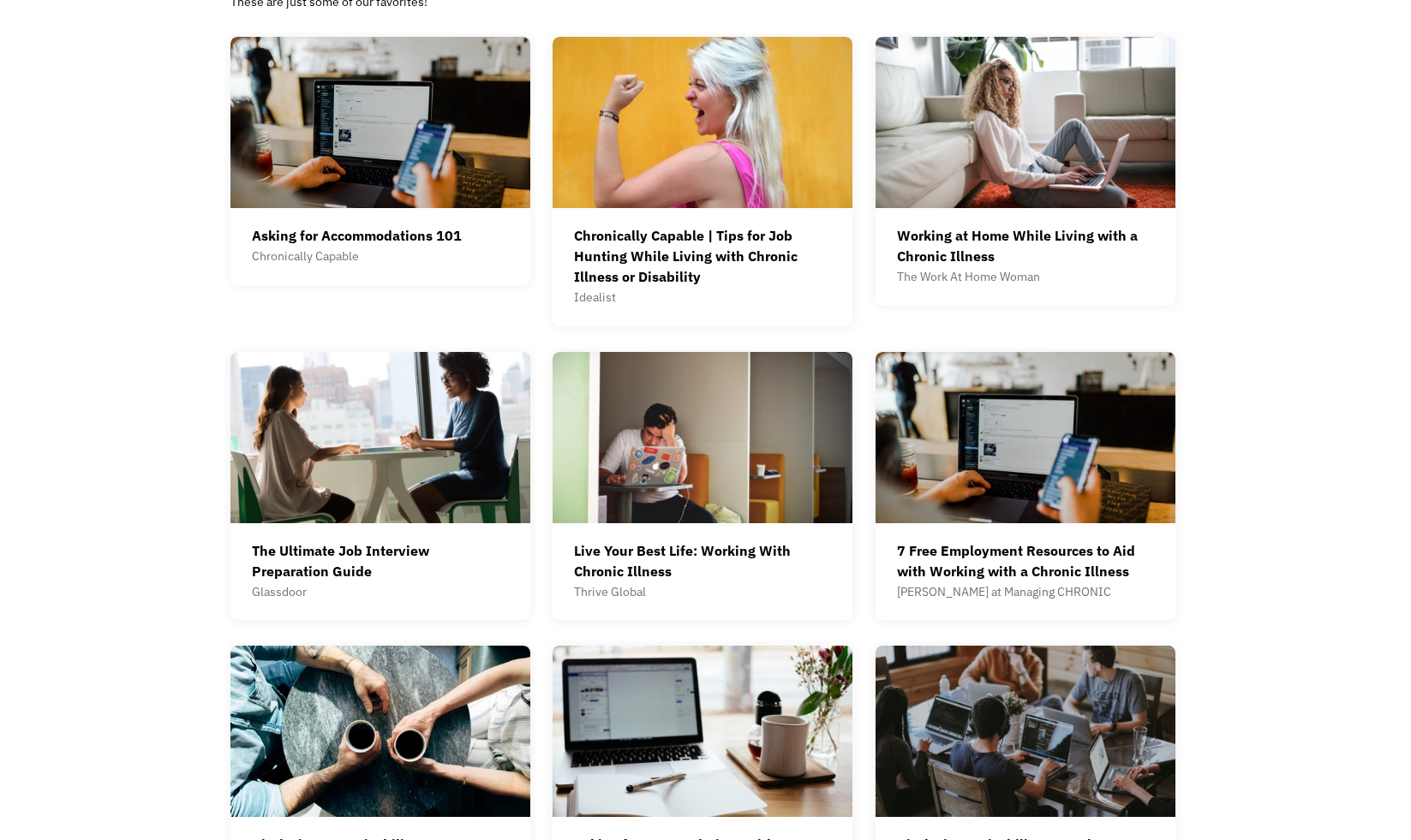
scroll to position [547, 0]
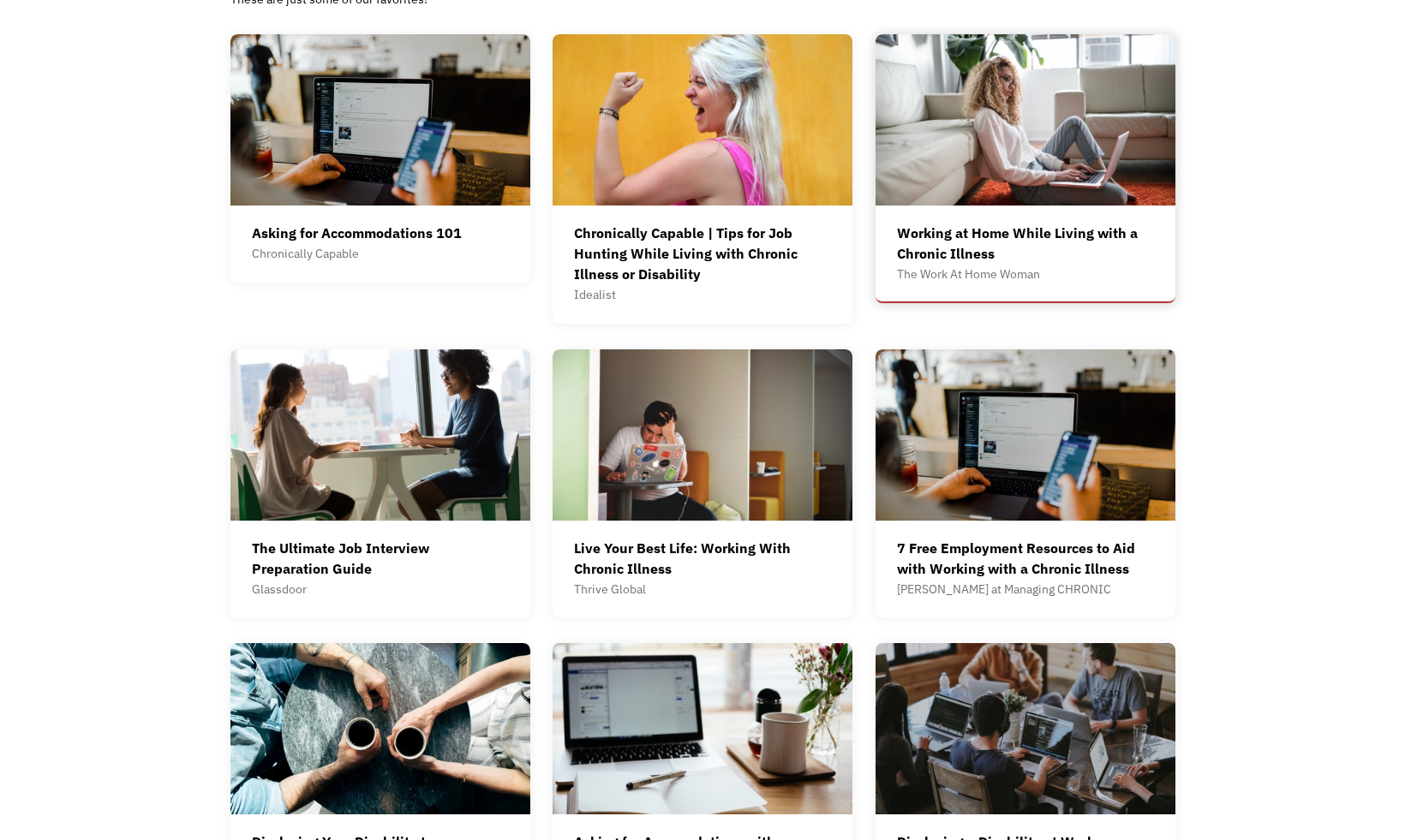
click at [1030, 150] on img at bounding box center [1025, 120] width 300 height 171
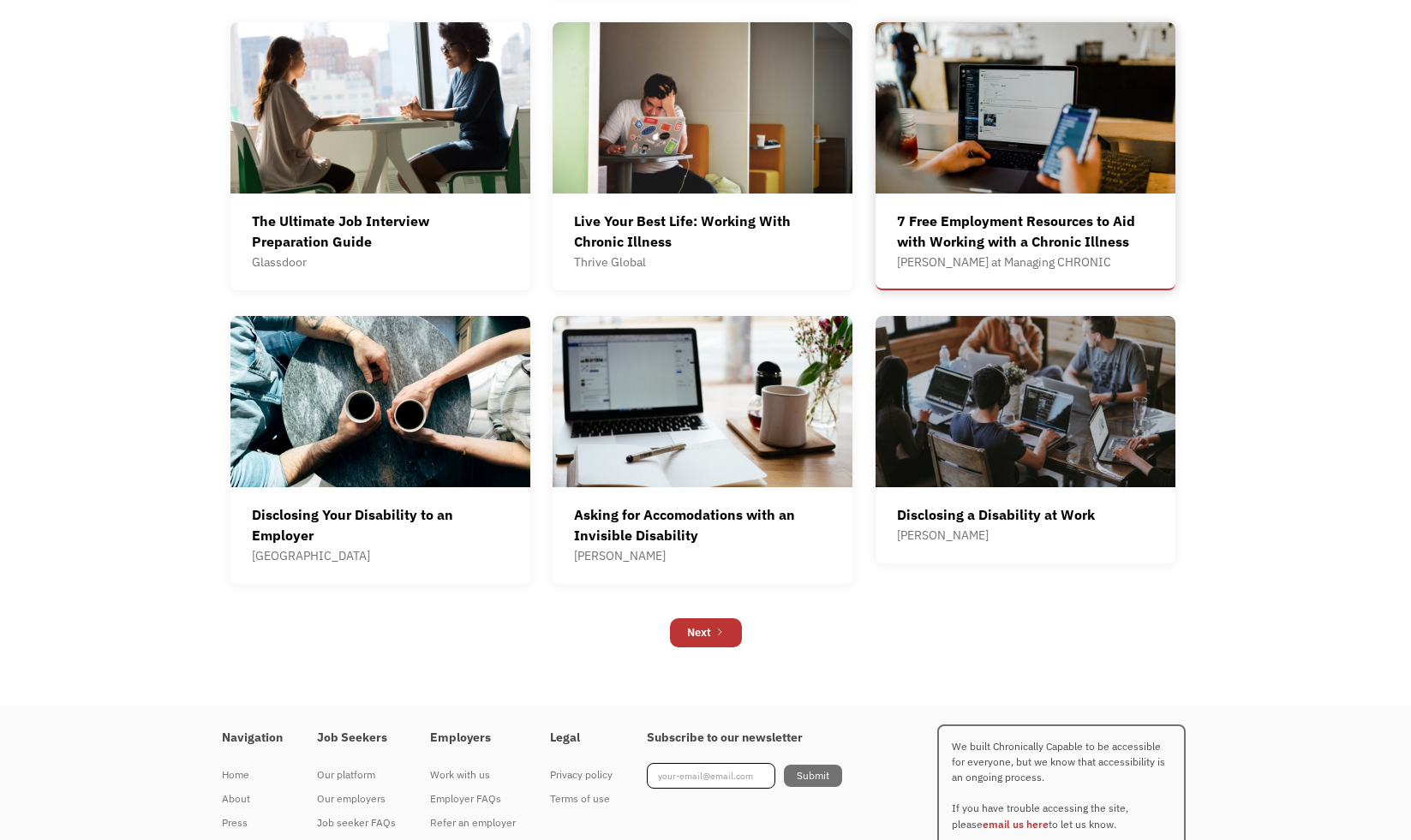
scroll to position [946, 0]
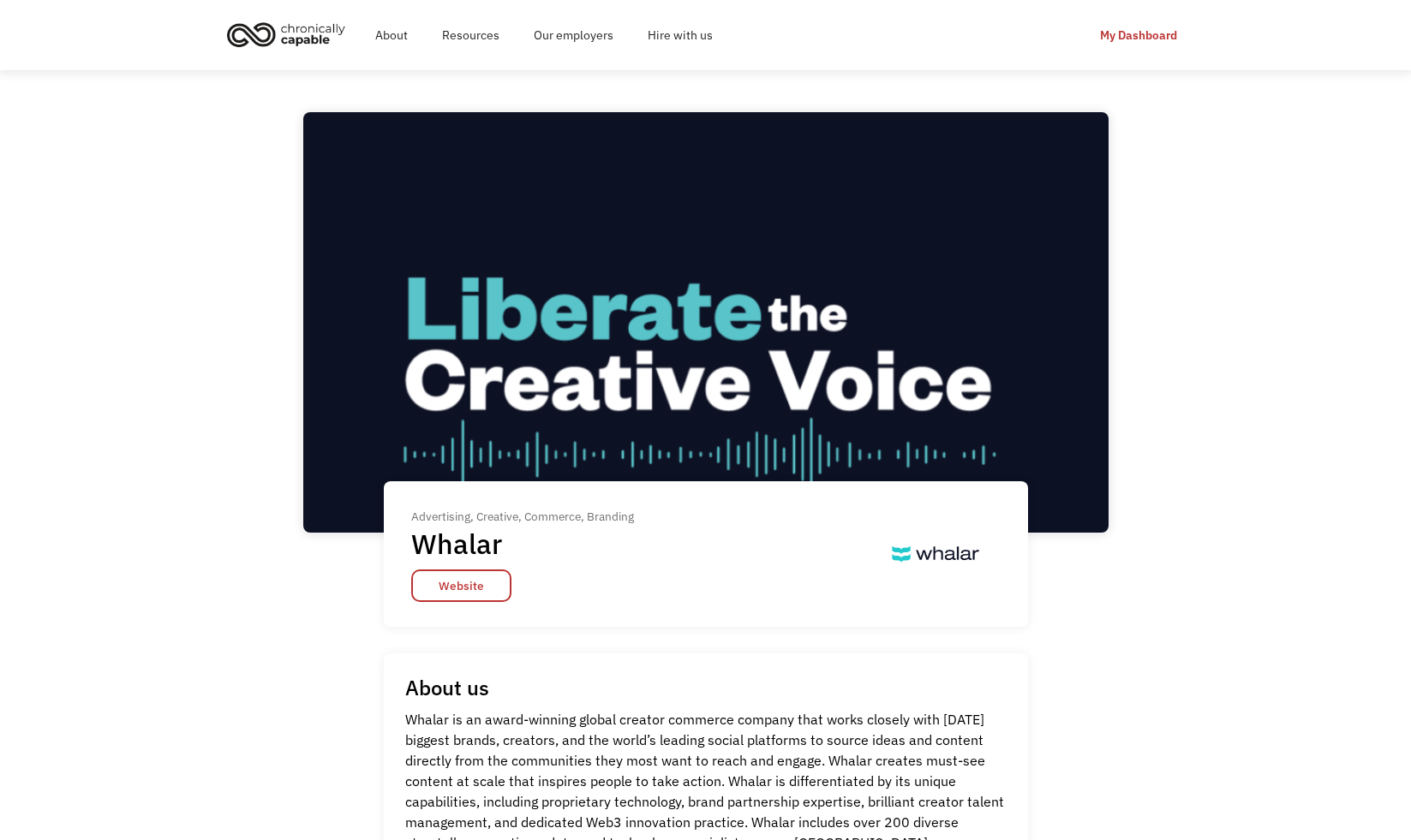
click at [298, 37] on img "home" at bounding box center [286, 35] width 129 height 38
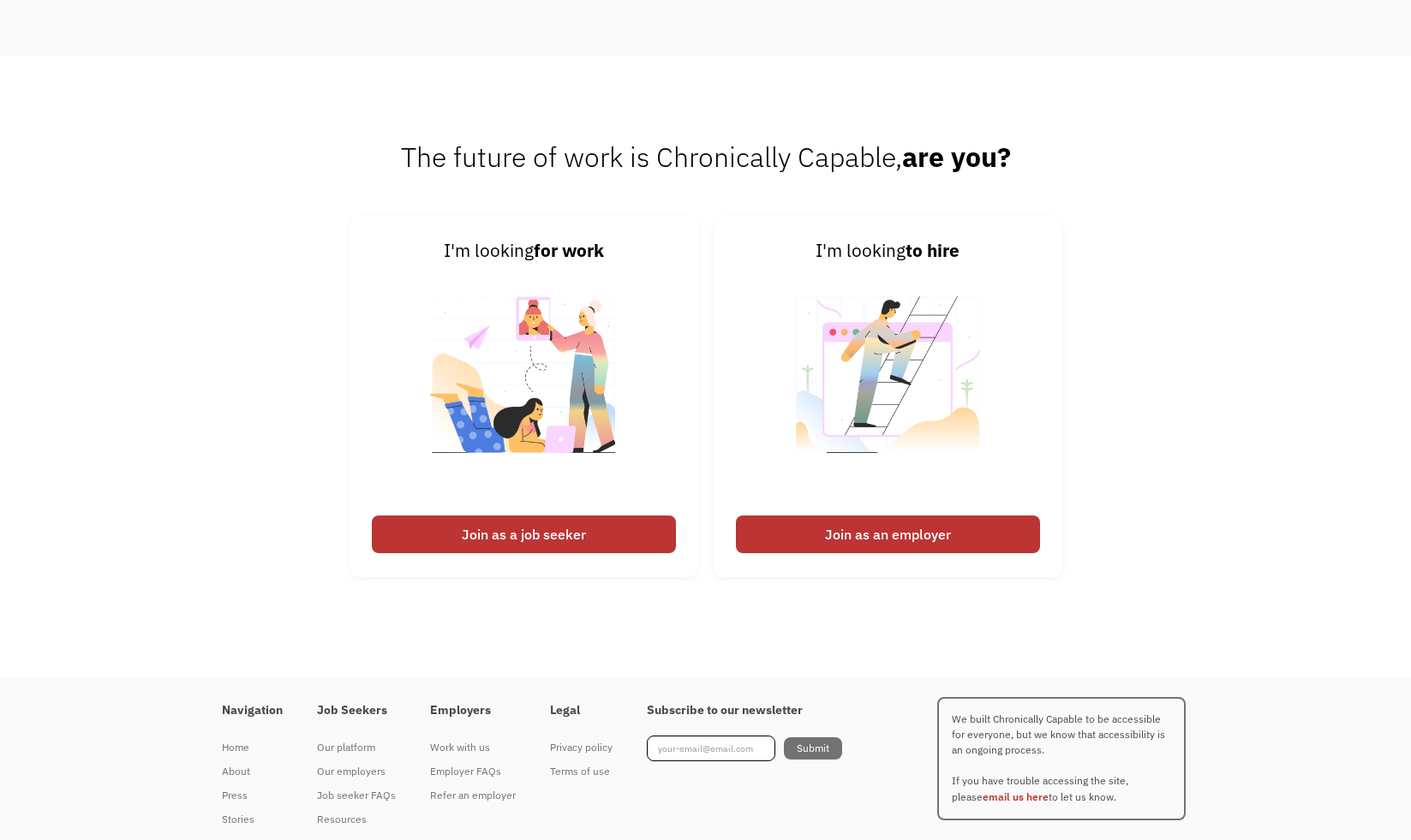
scroll to position [4411, 0]
